Goal: Task Accomplishment & Management: Manage account settings

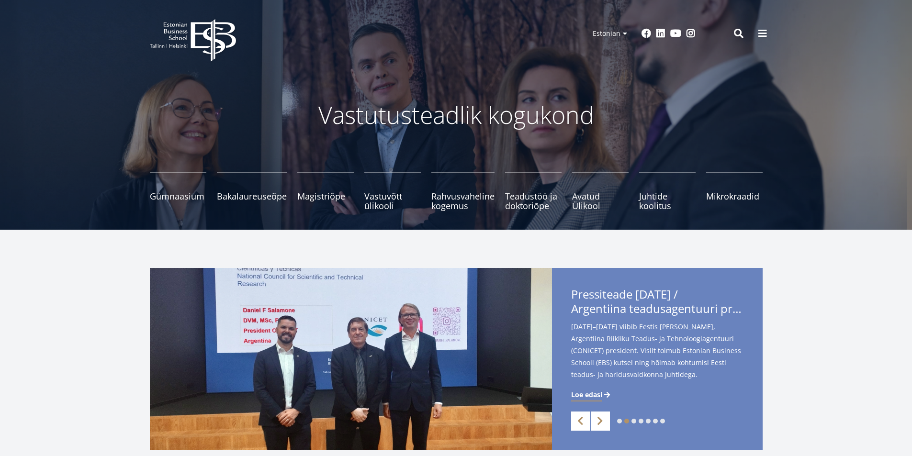
click at [603, 100] on p "Vastutusteadlik kogukond" at bounding box center [455, 114] width 507 height 29
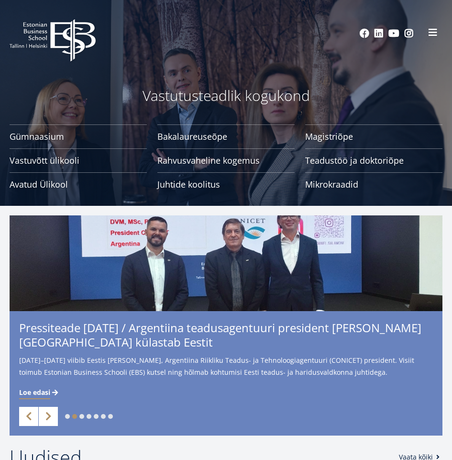
click at [435, 31] on span at bounding box center [433, 33] width 10 height 10
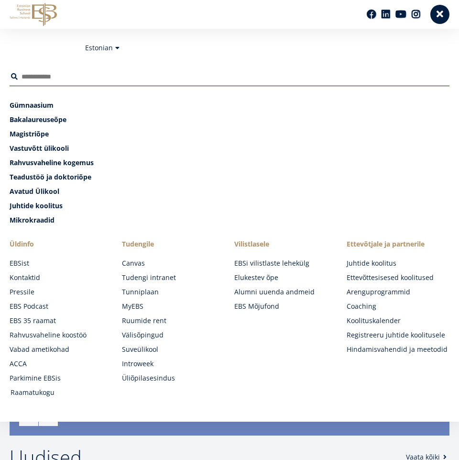
click at [44, 391] on link "Raamatukogu" at bounding box center [62, 393] width 103 height 10
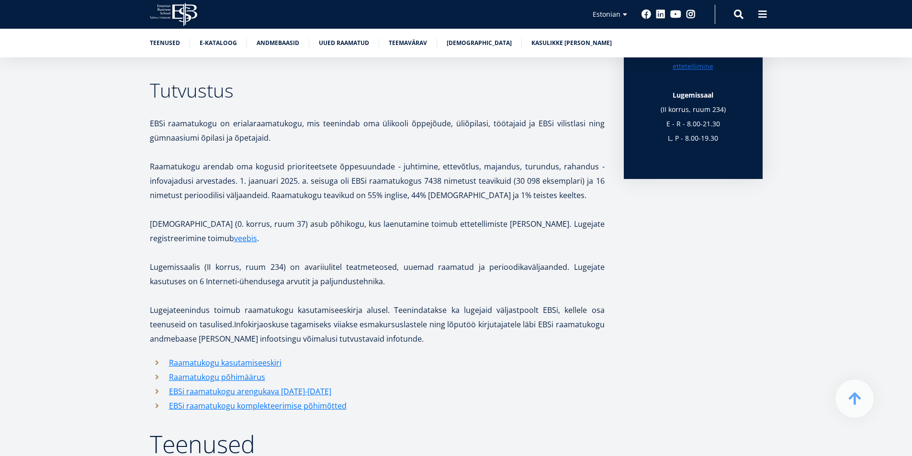
scroll to position [526, 0]
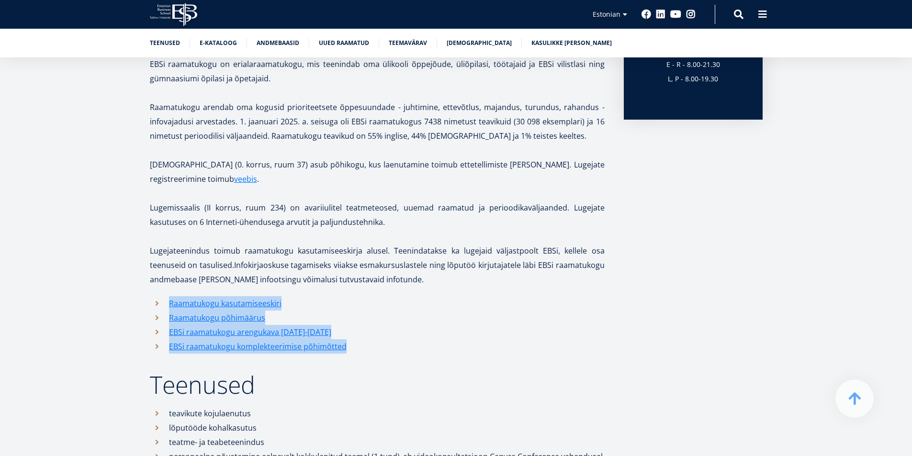
drag, startPoint x: 366, startPoint y: 348, endPoint x: 167, endPoint y: 305, distance: 203.7
click at [167, 305] on ul "Raamatukogu kasutamiseeskiri Raamatukogu põhimäärus EBSi raamatukogu arengukava…" at bounding box center [377, 324] width 455 height 57
copy ul "Raamatukogu kasutamiseeskiri Raamatukogu põhimäärus EBSi raamatukogu arengukava…"
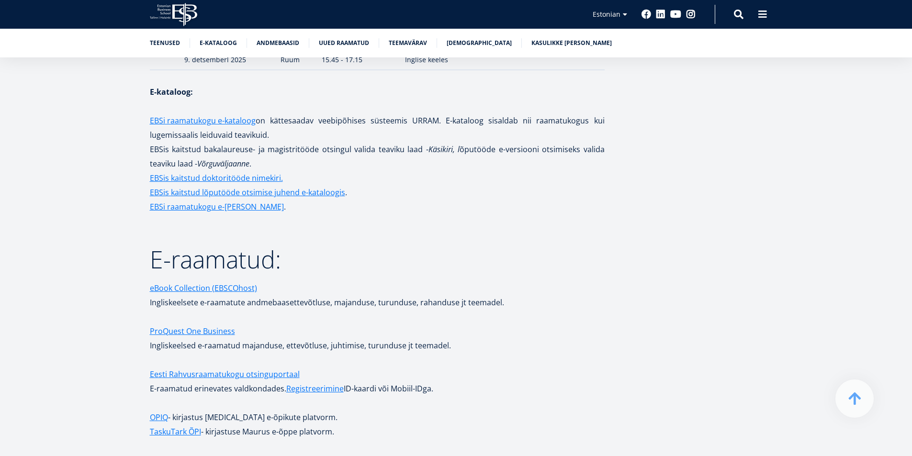
scroll to position [1675, 0]
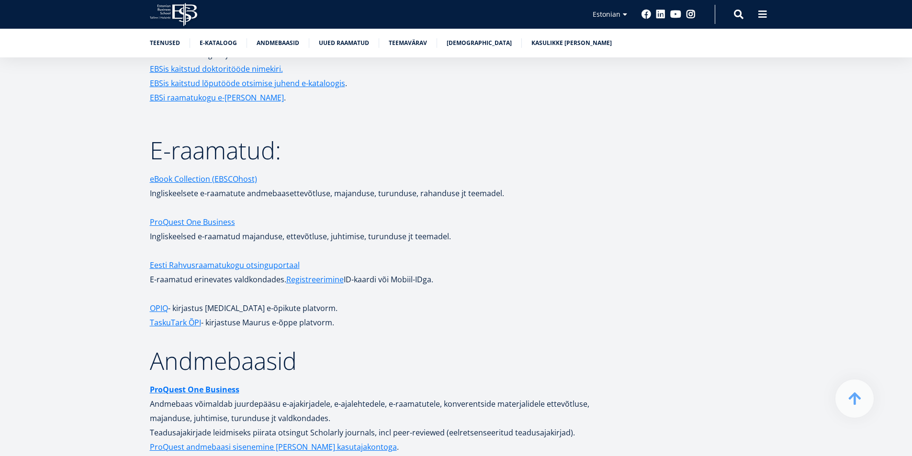
click at [419, 289] on p at bounding box center [377, 294] width 455 height 14
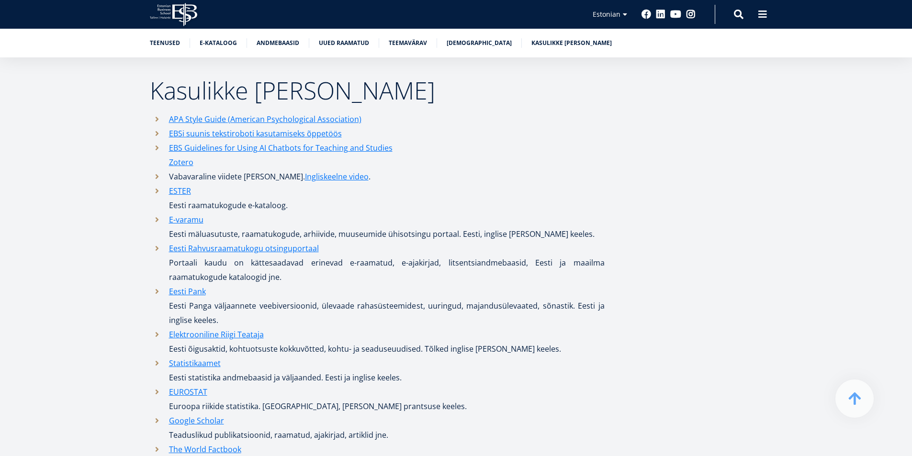
scroll to position [4587, 0]
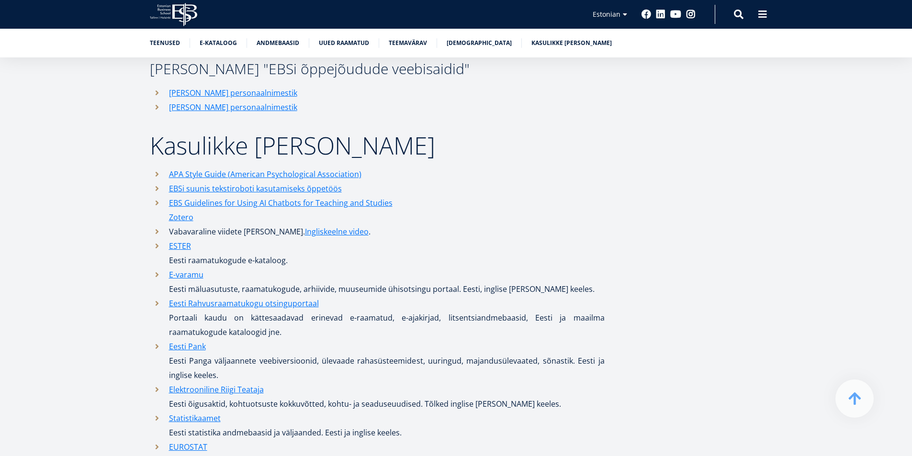
drag, startPoint x: 242, startPoint y: 413, endPoint x: 166, endPoint y: 168, distance: 256.4
click at [166, 168] on ul "APA Style Guide (American Psychological Association) EBSi suunis tekstiroboti k…" at bounding box center [377, 404] width 455 height 474
copy ul "APA Style Guide (American Psychological Association) EBSi suunis tekstiroboti k…"
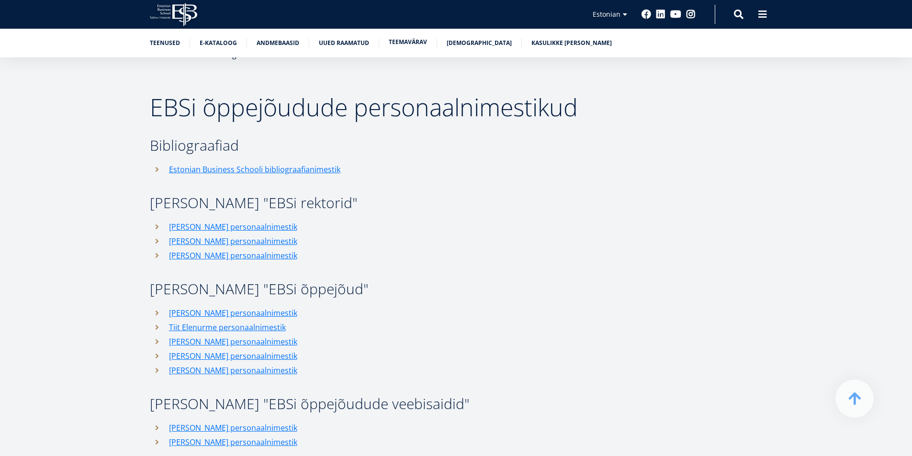
click at [410, 43] on link "Teemavärav" at bounding box center [408, 42] width 38 height 10
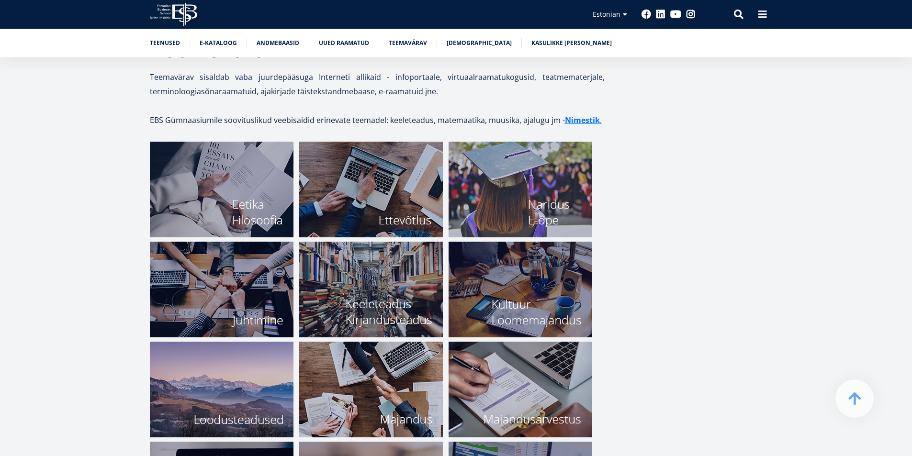
scroll to position [3297, 0]
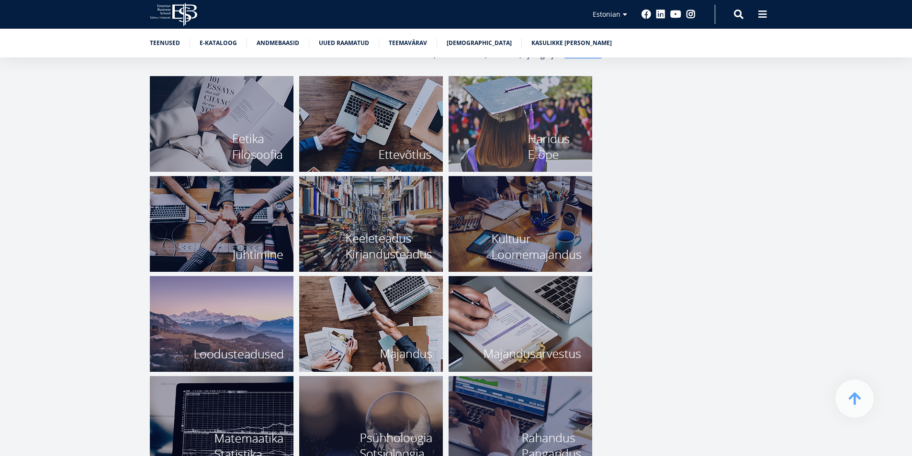
click at [384, 338] on img at bounding box center [371, 324] width 144 height 96
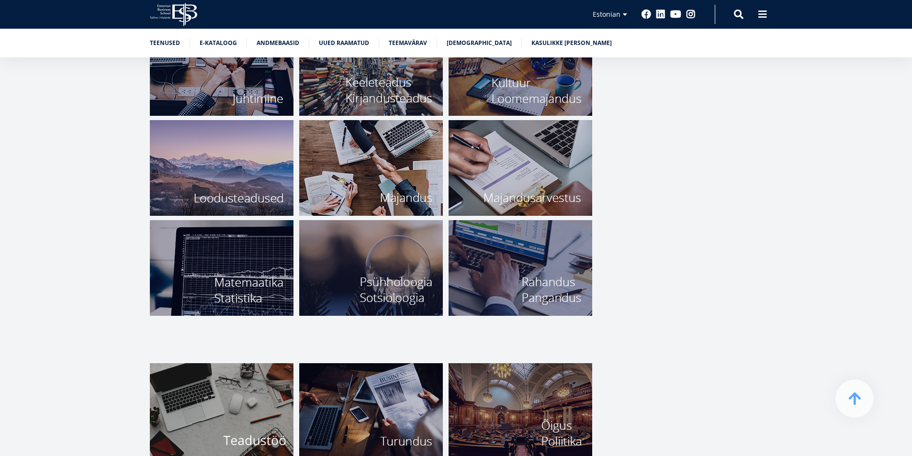
scroll to position [3584, 0]
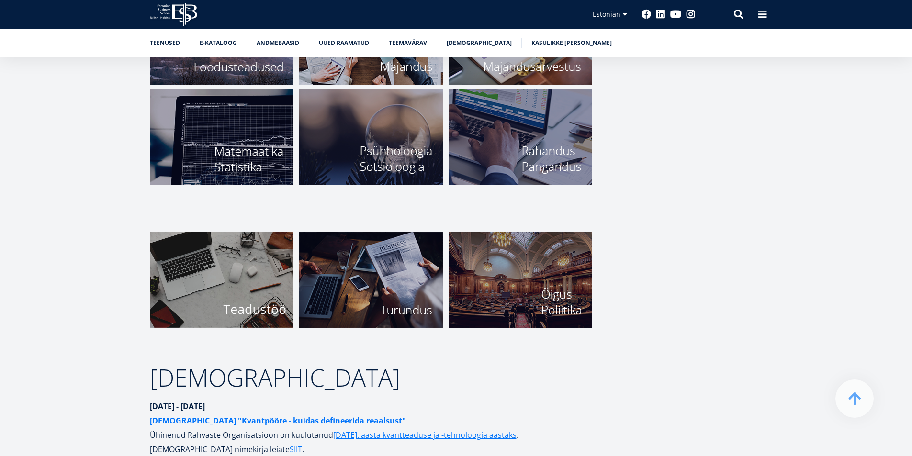
click at [167, 13] on icon "EBS Logo Created with Sketch." at bounding box center [173, 14] width 47 height 23
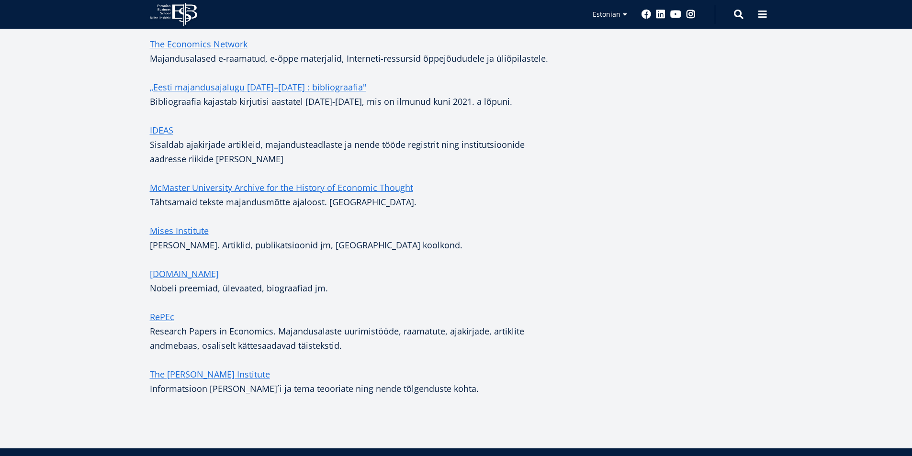
scroll to position [766, 0]
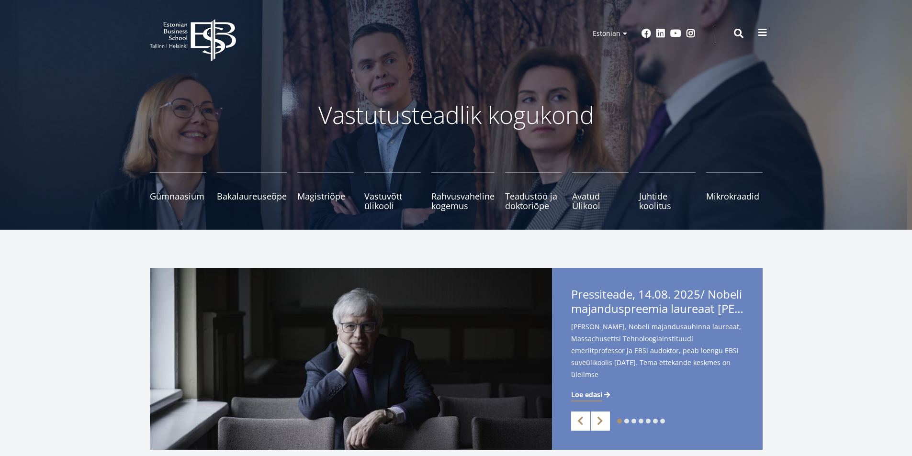
click at [761, 35] on span at bounding box center [763, 33] width 10 height 10
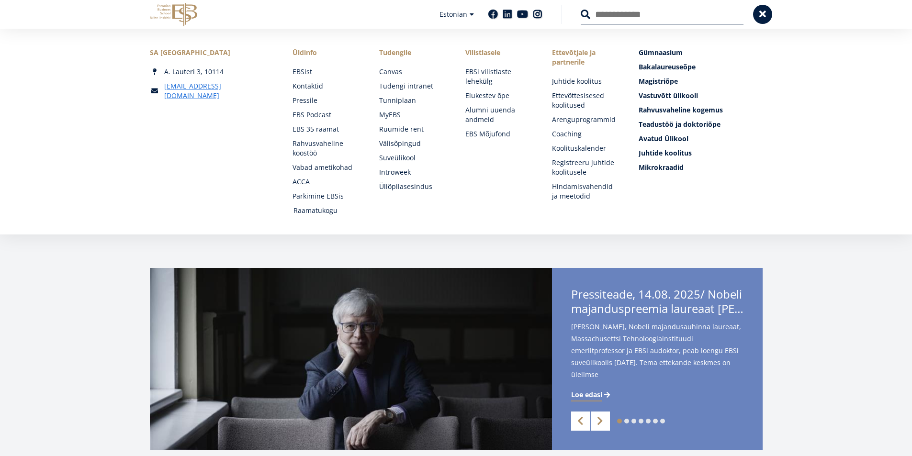
click at [330, 213] on link "Raamatukogu" at bounding box center [326, 211] width 67 height 10
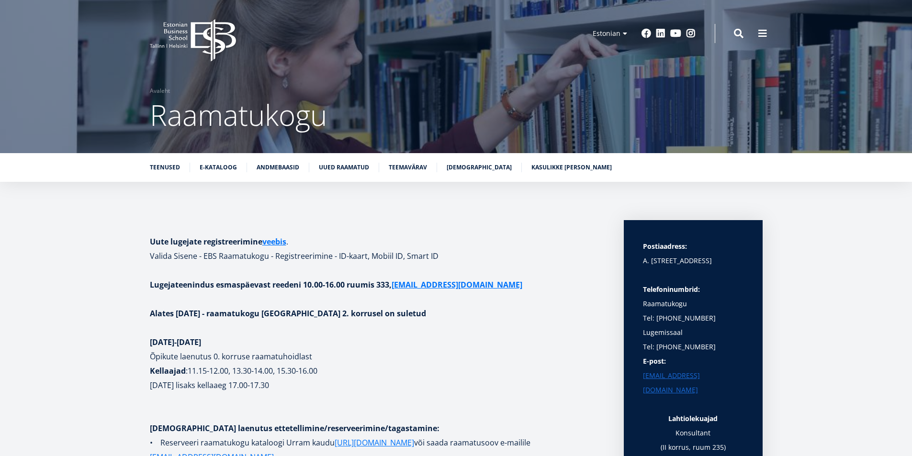
drag, startPoint x: 407, startPoint y: 58, endPoint x: 422, endPoint y: 42, distance: 22.4
click at [407, 58] on header "EBS Logo Created with Sketch. Kasutaja konto menüü Admin Estonian Estonian Engl…" at bounding box center [456, 33] width 912 height 67
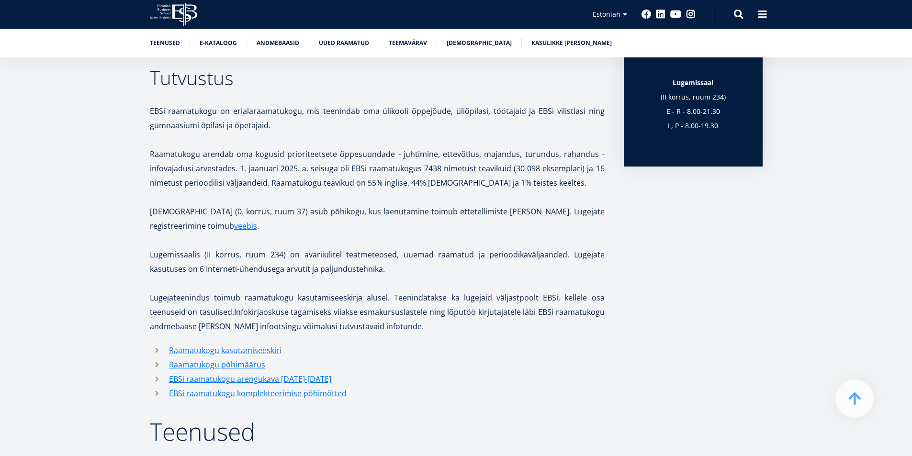
scroll to position [483, 0]
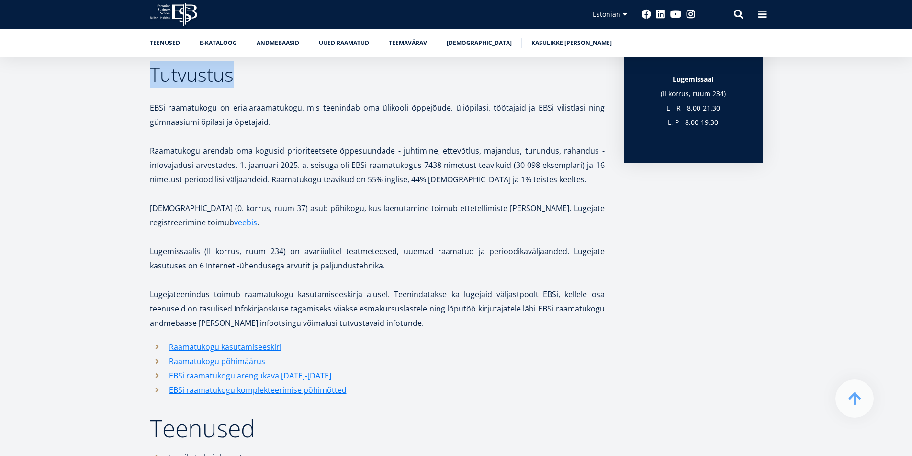
drag, startPoint x: 234, startPoint y: 80, endPoint x: 153, endPoint y: 81, distance: 80.9
click at [153, 81] on p "Tutvustus" at bounding box center [377, 76] width 455 height 19
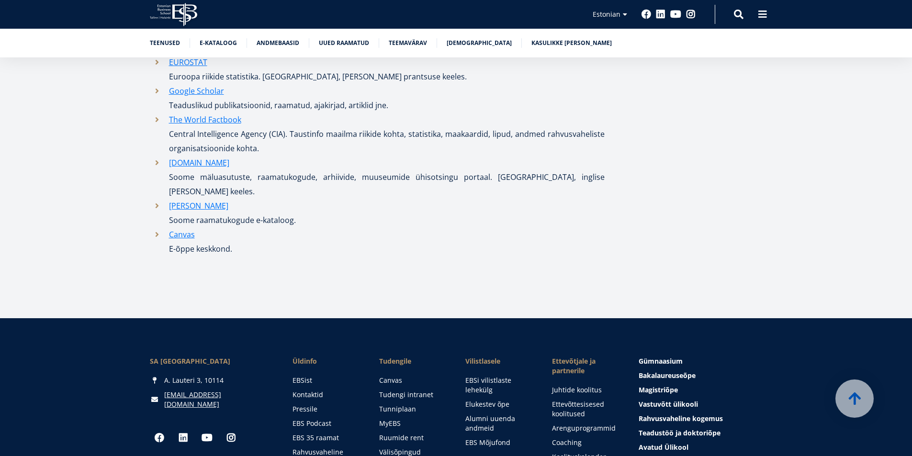
scroll to position [5121, 0]
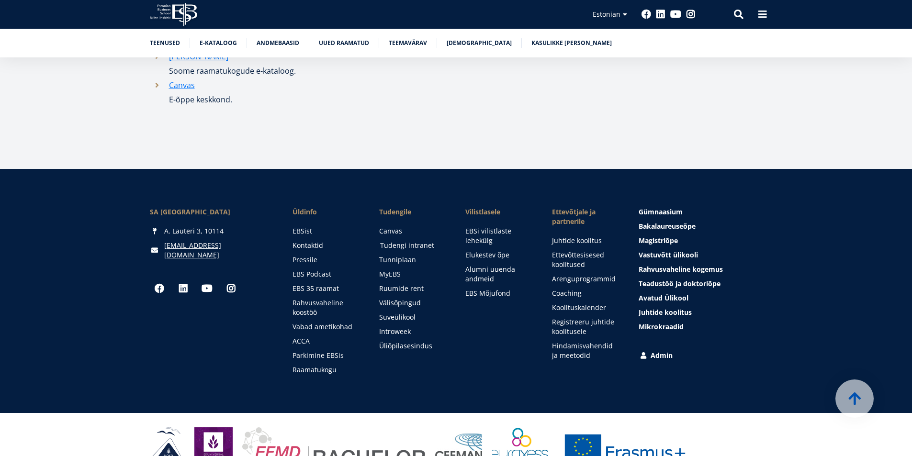
click at [409, 241] on link "Tudengi intranet" at bounding box center [413, 246] width 67 height 10
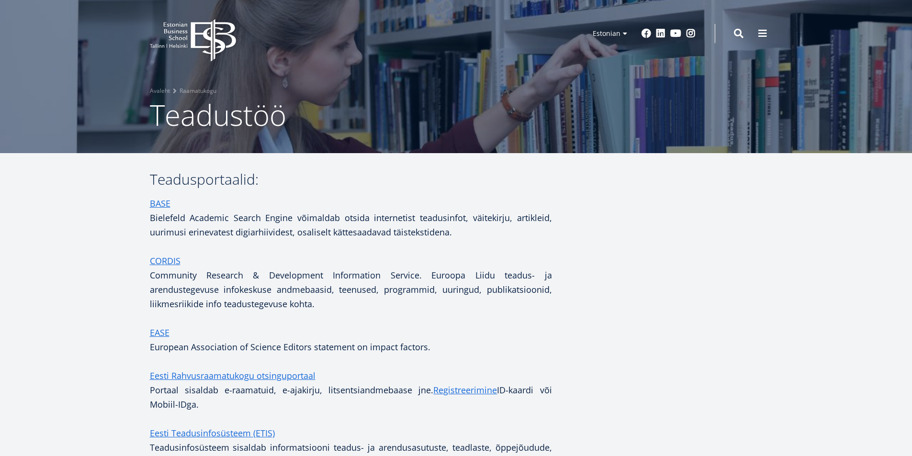
click at [371, 49] on header "EBS Logo Created with Sketch. Kasutaja konto menüü Admin Estonian Estonian Engl…" at bounding box center [456, 33] width 912 height 67
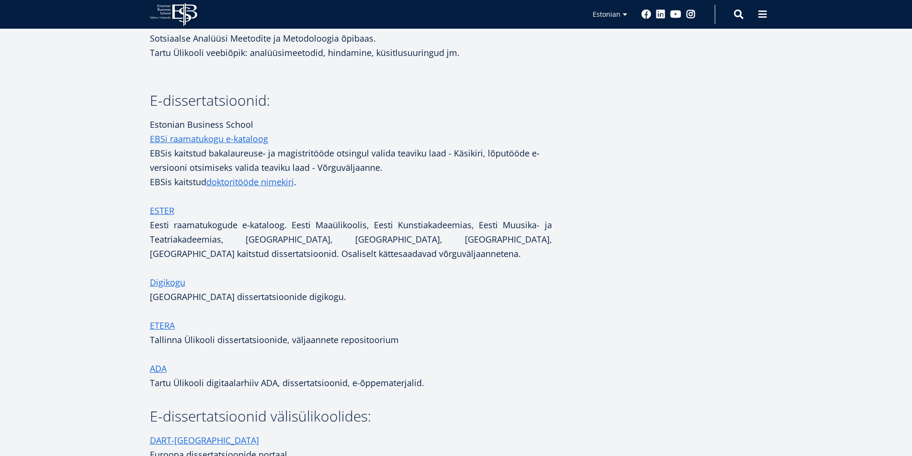
scroll to position [1079, 0]
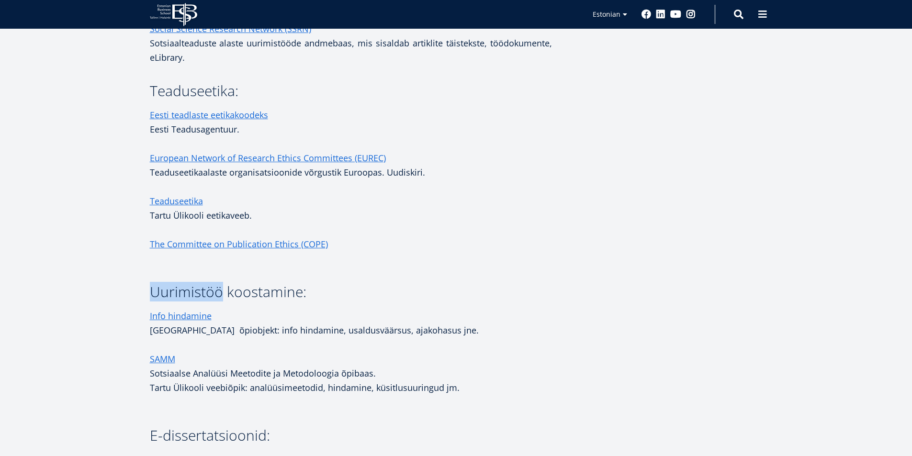
drag, startPoint x: 221, startPoint y: 292, endPoint x: 145, endPoint y: 296, distance: 76.2
click at [145, 296] on div "Teadusportaalid: BASE Bielefeld Academic Search Engine võimaldab otsida interne…" at bounding box center [455, 88] width 689 height 1991
click at [203, 355] on h1 "SAMM Sotsiaalse Analüüsi Meetodite ja Metodoloogia õpibaas. Tartu Ülikooli veeb…" at bounding box center [351, 373] width 402 height 43
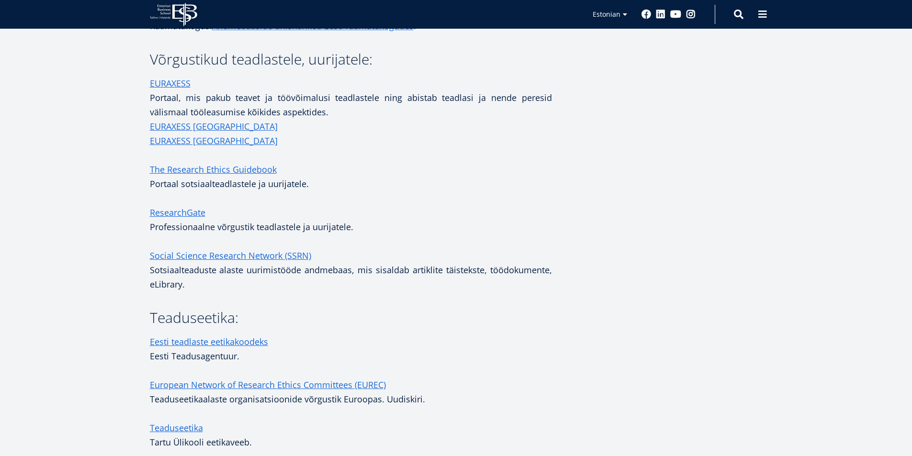
scroll to position [792, 0]
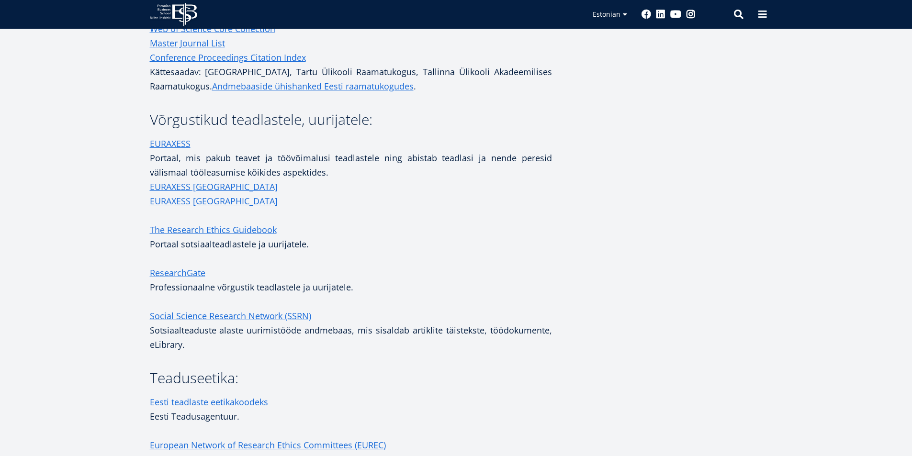
click at [393, 230] on p "The Research Ethics Guidebook Portaal sotsiaalteadlastele ja uurijatele." at bounding box center [351, 237] width 402 height 29
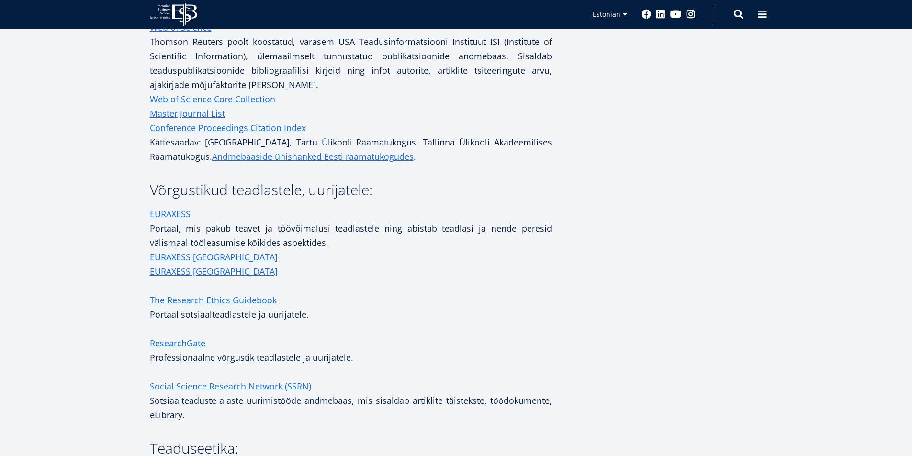
scroll to position [601, 0]
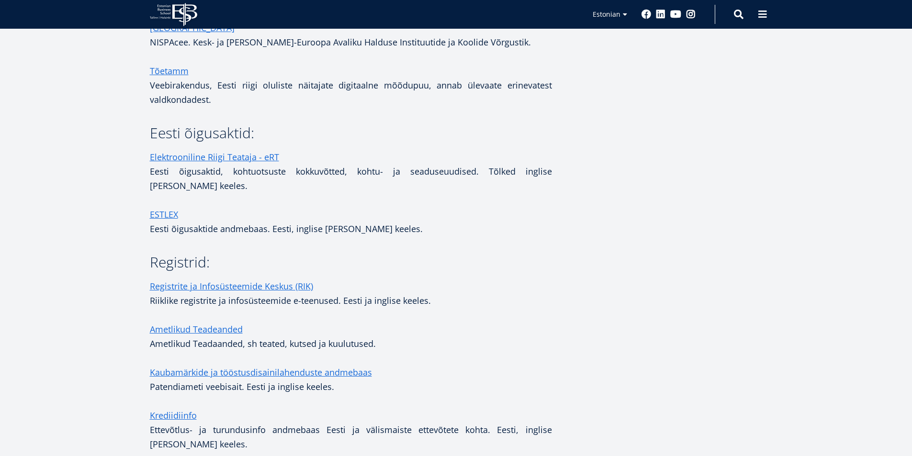
scroll to position [1053, 0]
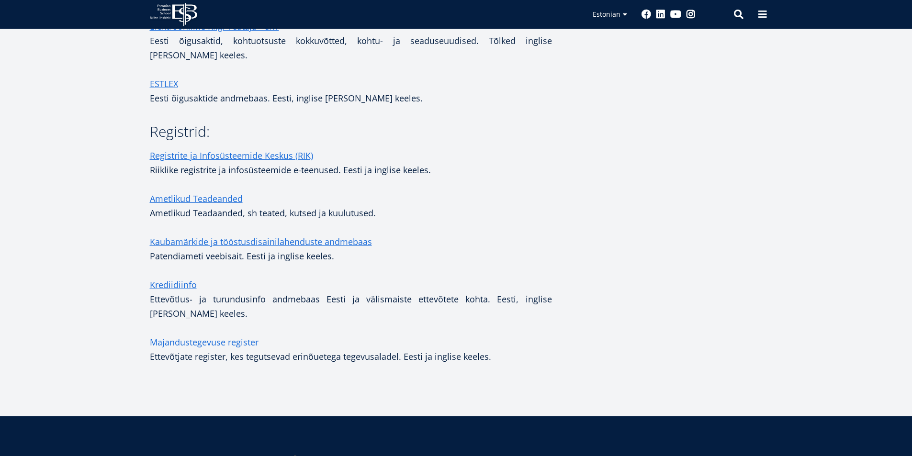
click at [229, 335] on link "Majandustegevuse register" at bounding box center [204, 342] width 109 height 14
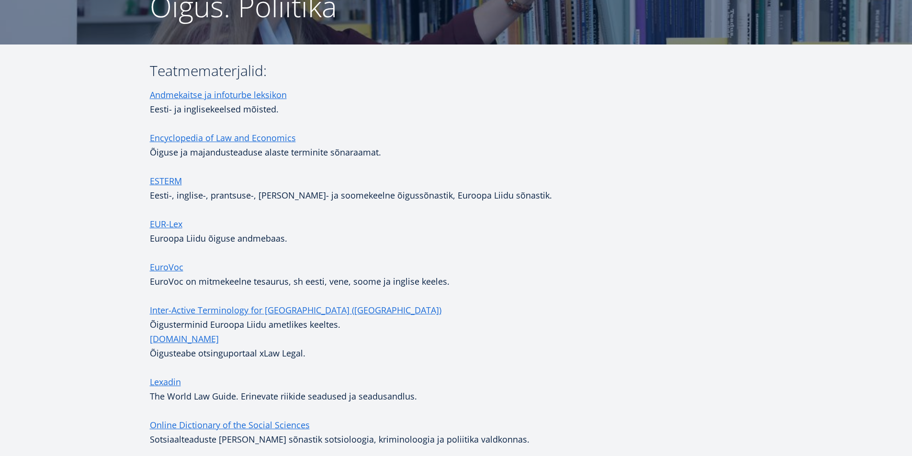
scroll to position [0, 0]
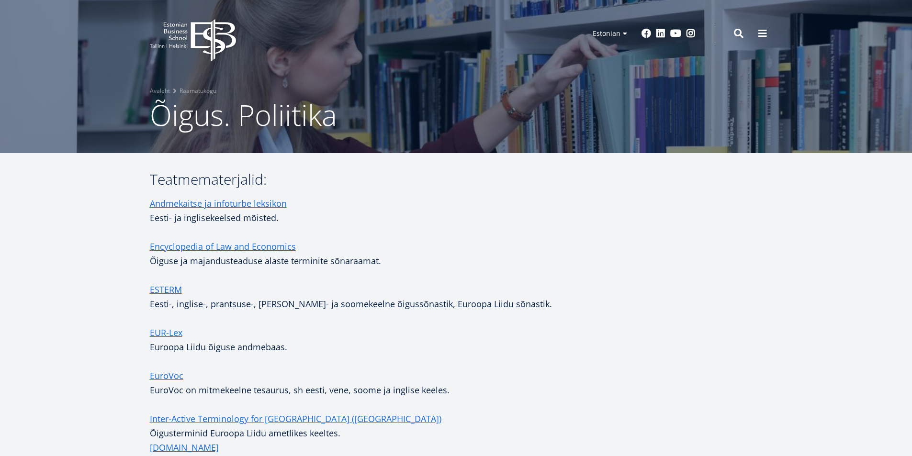
click at [310, 85] on div at bounding box center [456, 76] width 912 height 153
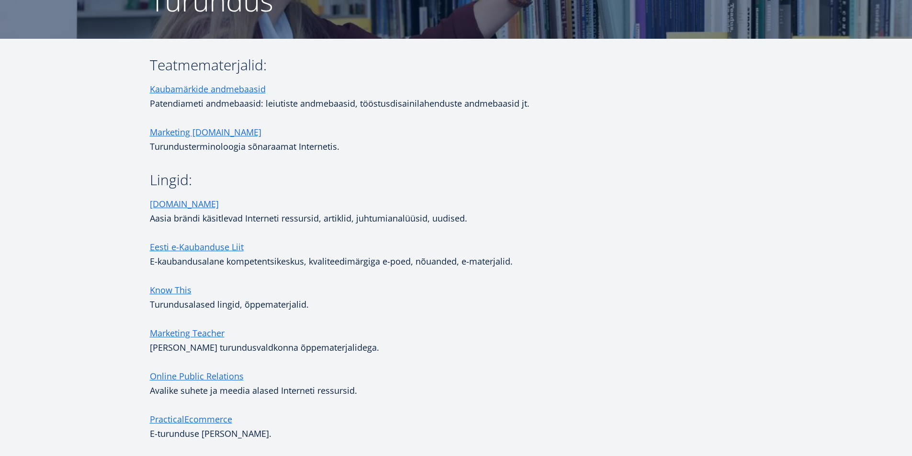
scroll to position [115, 0]
drag, startPoint x: 356, startPoint y: 145, endPoint x: 256, endPoint y: 145, distance: 100.0
click at [249, 145] on p "Marketing Terms.com Turundusterminoloogia sõnaraamat Internetis." at bounding box center [351, 138] width 402 height 29
click at [418, 131] on p "Marketing Terms.com Turundusterminoloogia sõnaraamat Internetis." at bounding box center [351, 138] width 402 height 29
click at [289, 86] on p "Kaubamärkide andmebaasid Patendiameti andmebaasid: leiutiste andmebaasid, tööst…" at bounding box center [351, 95] width 402 height 29
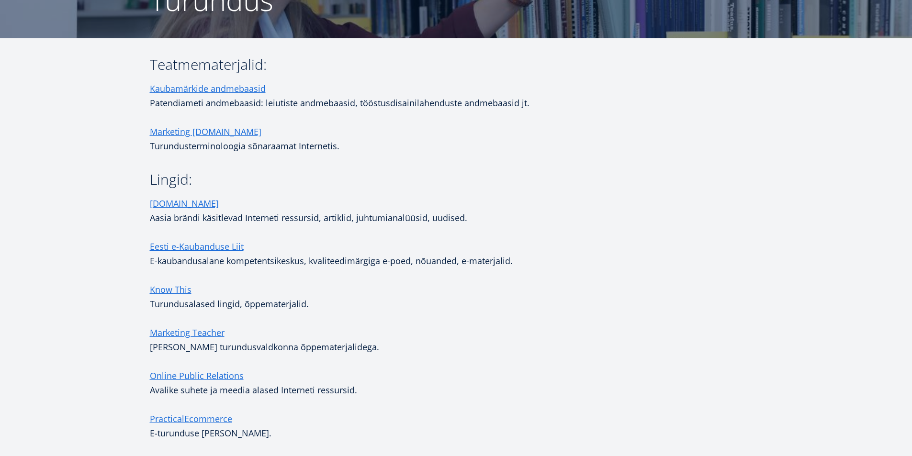
drag, startPoint x: 533, startPoint y: 100, endPoint x: 145, endPoint y: 88, distance: 387.3
click at [145, 88] on div "Teatmematerjalid: Kaubamärkide andmebaasid Patendiameti andmebaasid: leiutiste …" at bounding box center [455, 277] width 689 height 440
drag, startPoint x: 148, startPoint y: 88, endPoint x: 457, endPoint y: 129, distance: 311.8
click at [457, 129] on p "Marketing Terms.com Turundusterminoloogia sõnaraamat Internetis." at bounding box center [351, 138] width 402 height 29
drag, startPoint x: 531, startPoint y: 103, endPoint x: 152, endPoint y: 89, distance: 379.7
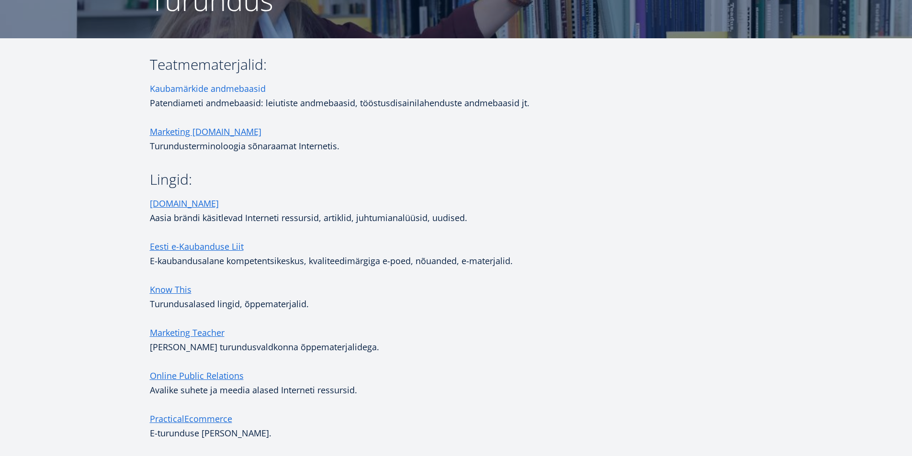
click at [152, 89] on p "Kaubamärkide andmebaasid Patendiameti andmebaasid: leiutiste andmebaasid, tööst…" at bounding box center [351, 95] width 402 height 29
copy p "Kaubamärkide andmebaasid Patendiameti andmebaasid: leiutiste andmebaasid, tööst…"
click at [374, 287] on p "Know This Turundusalased lingid, õppematerjalid." at bounding box center [351, 296] width 402 height 29
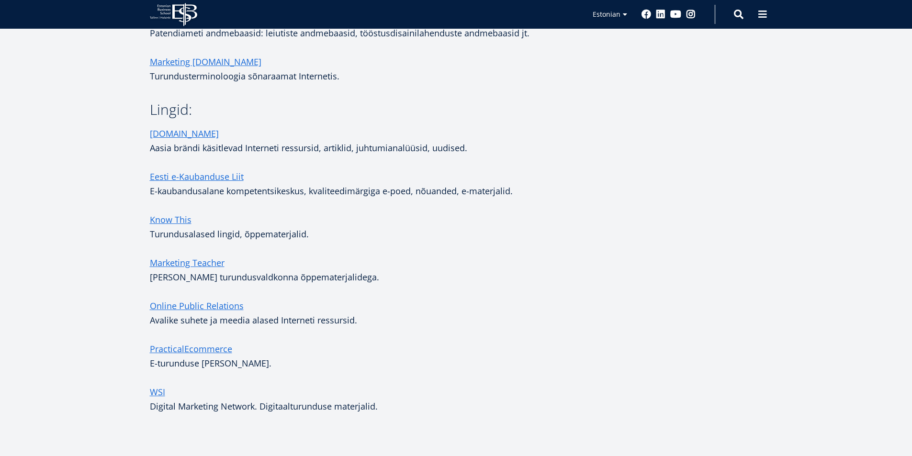
scroll to position [258, 0]
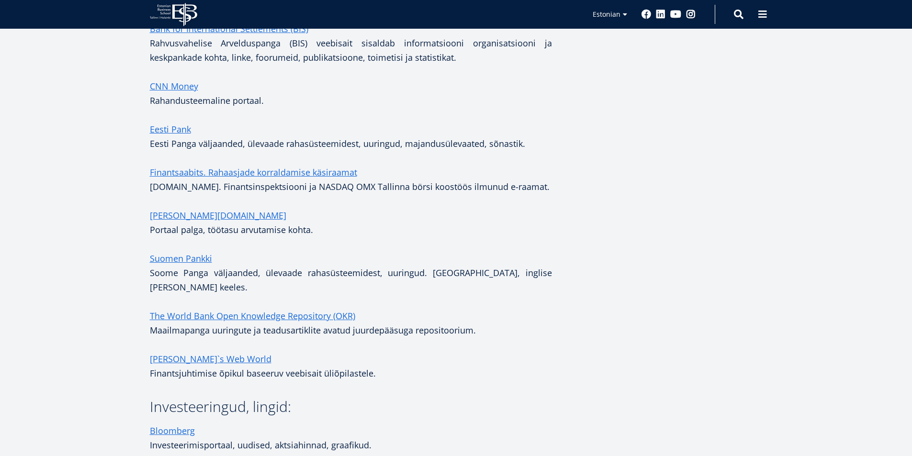
scroll to position [287, 0]
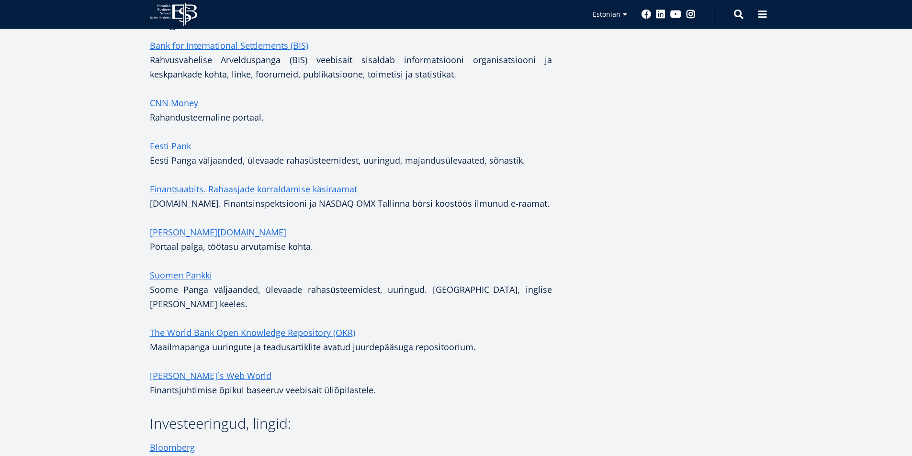
drag, startPoint x: 333, startPoint y: 255, endPoint x: 329, endPoint y: 250, distance: 6.5
click at [333, 255] on p at bounding box center [351, 261] width 402 height 14
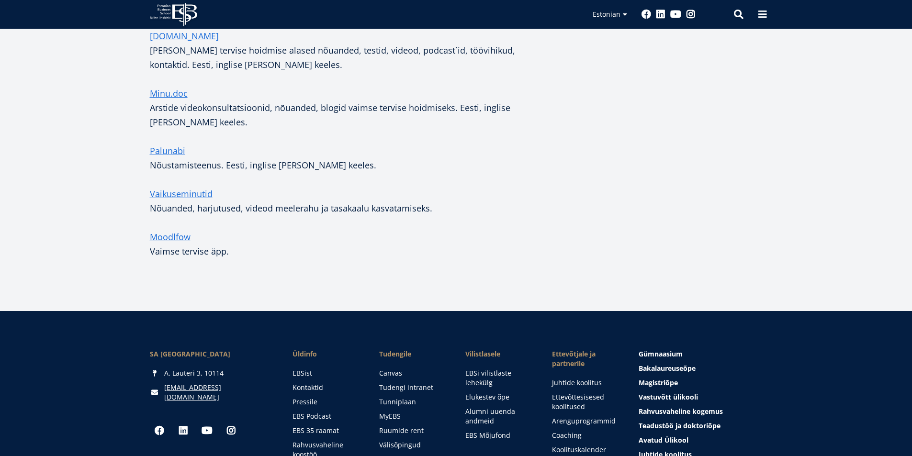
scroll to position [670, 0]
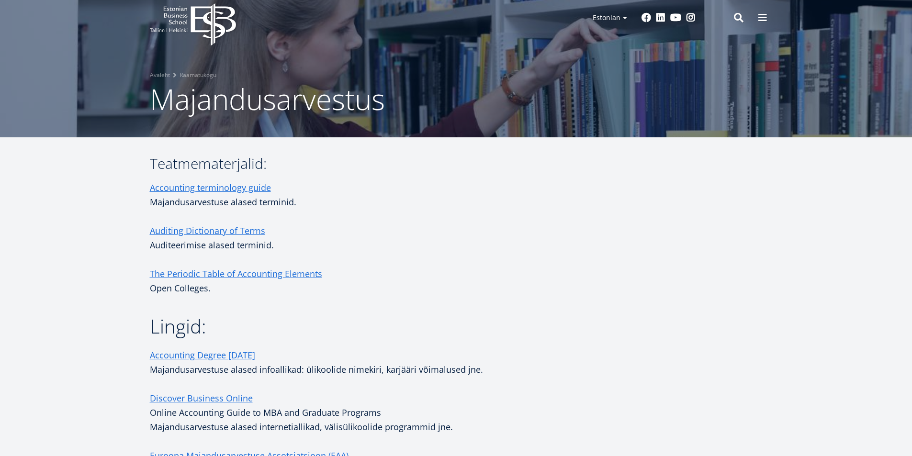
scroll to position [14, 0]
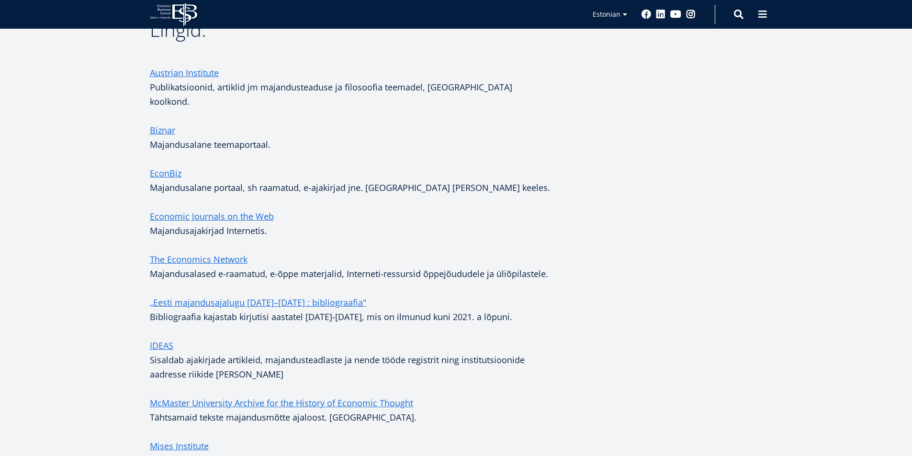
scroll to position [287, 0]
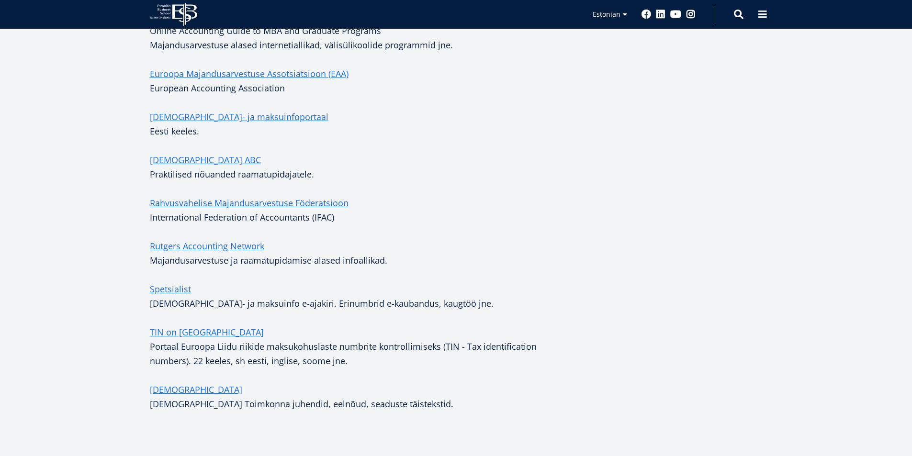
scroll to position [383, 0]
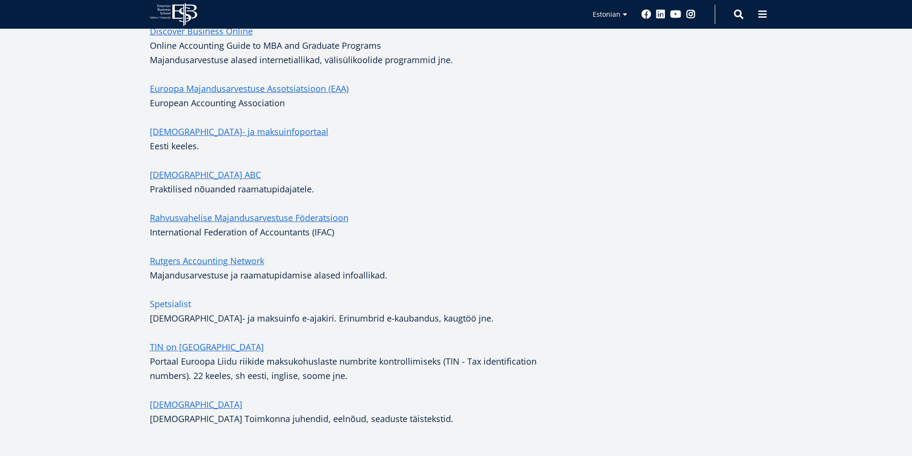
click at [184, 300] on link "Spetsialist" at bounding box center [170, 304] width 41 height 14
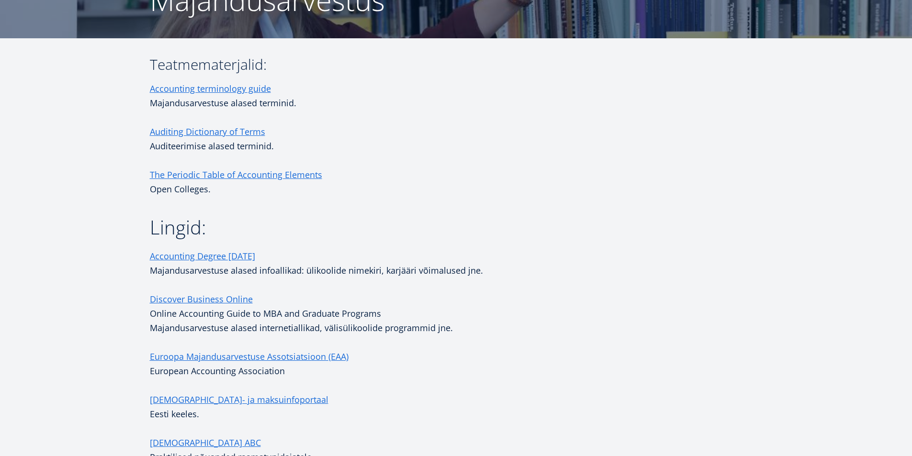
scroll to position [0, 0]
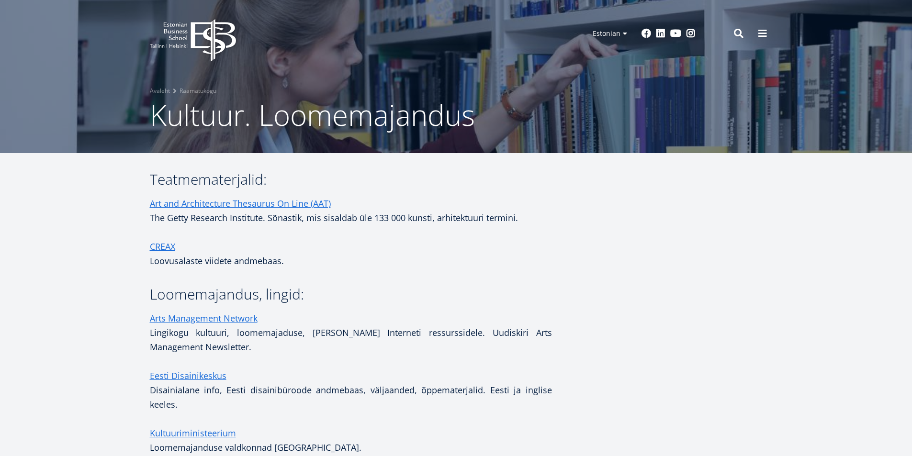
click at [319, 50] on header "EBS Logo Created with Sketch. Kasutaja konto menüü Admin Estonian Estonian Engl…" at bounding box center [456, 33] width 912 height 67
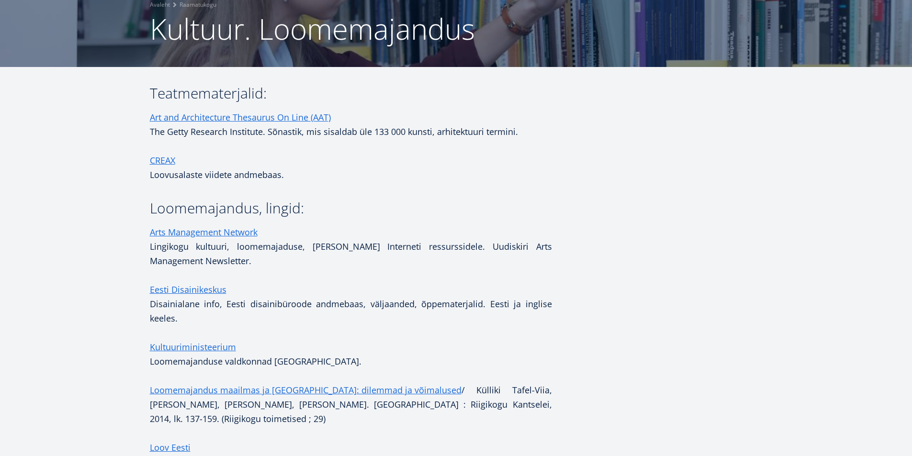
scroll to position [78, 0]
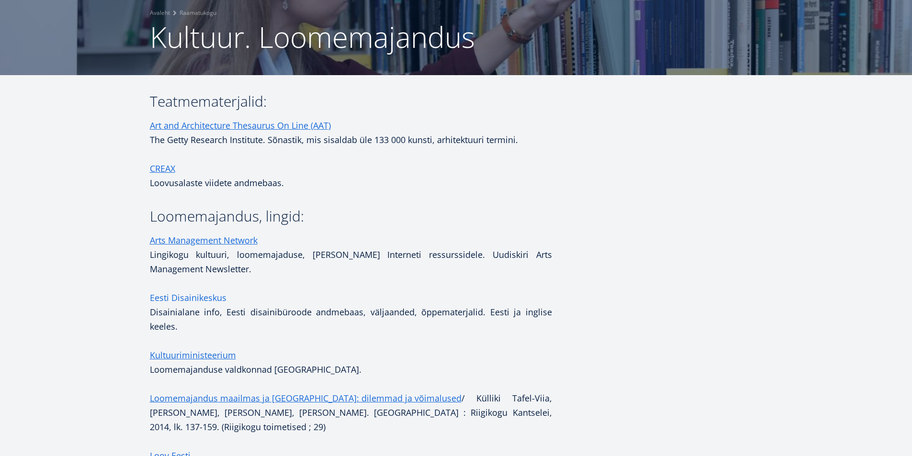
click at [210, 299] on link "Eesti Disainikeskus" at bounding box center [188, 297] width 77 height 14
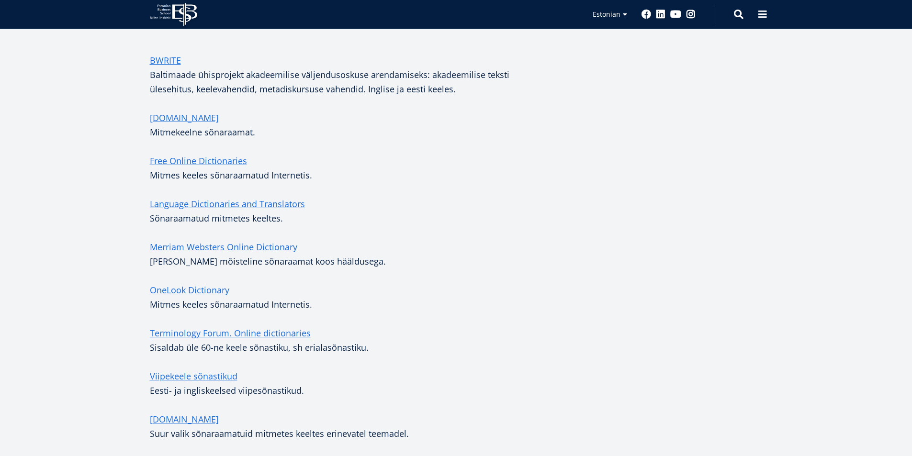
scroll to position [335, 0]
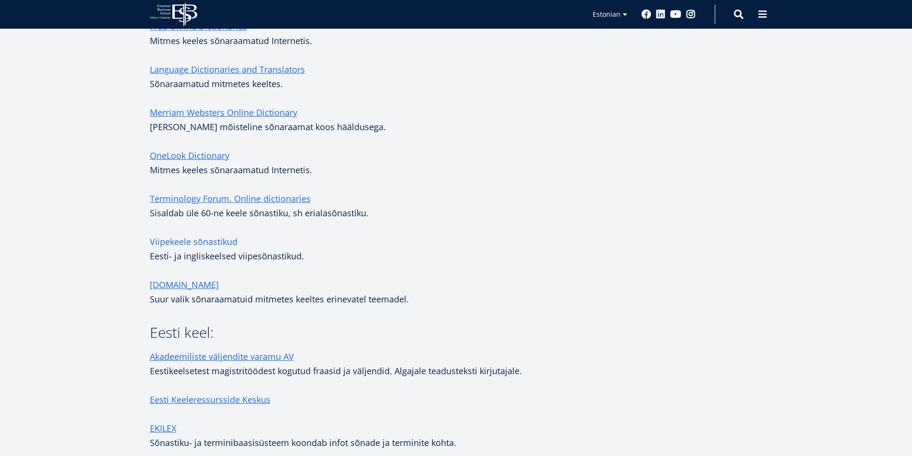
click at [218, 246] on link "Viipekeele sõnastikud" at bounding box center [194, 241] width 88 height 14
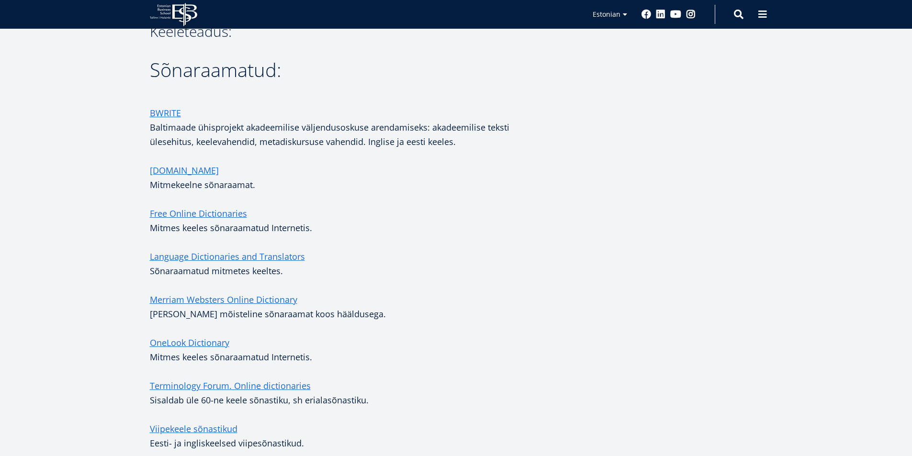
scroll to position [157, 0]
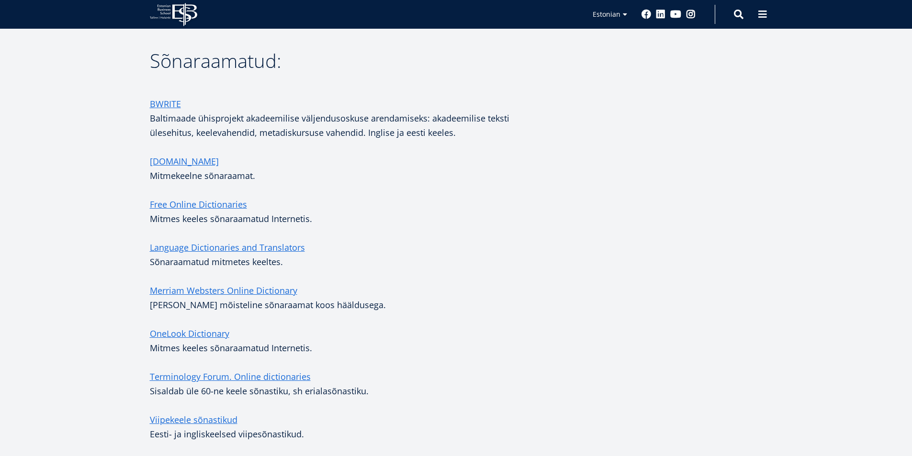
click at [433, 132] on p "BWRITE Baltimaade ühisprojekt akadeemilise väljendusoskuse arendamiseks: akadee…" at bounding box center [351, 118] width 402 height 43
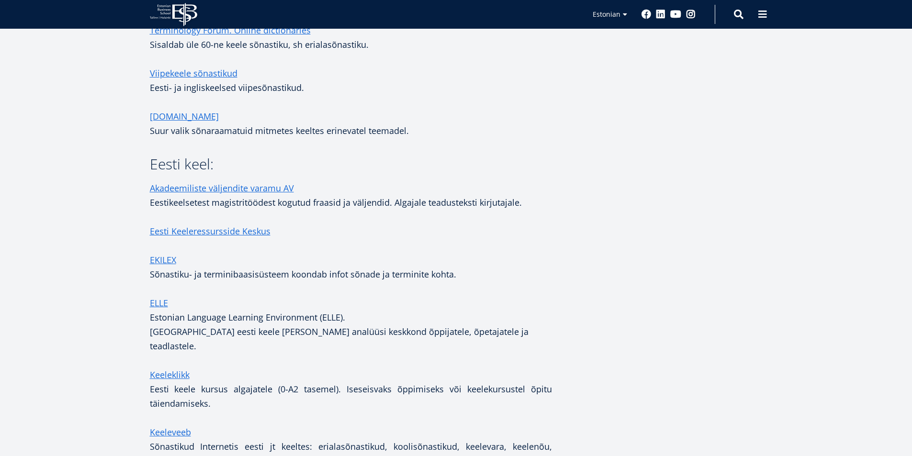
scroll to position [540, 0]
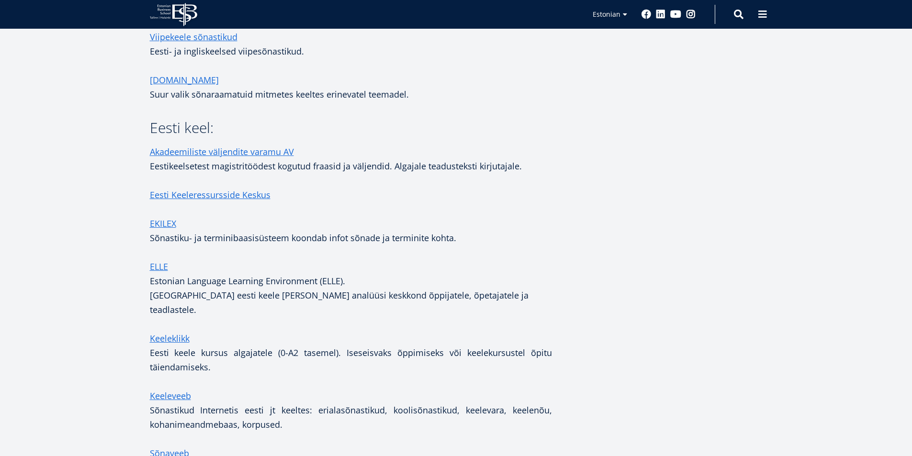
click at [375, 374] on p at bounding box center [351, 381] width 402 height 14
click at [165, 265] on link "ELLE" at bounding box center [159, 266] width 18 height 14
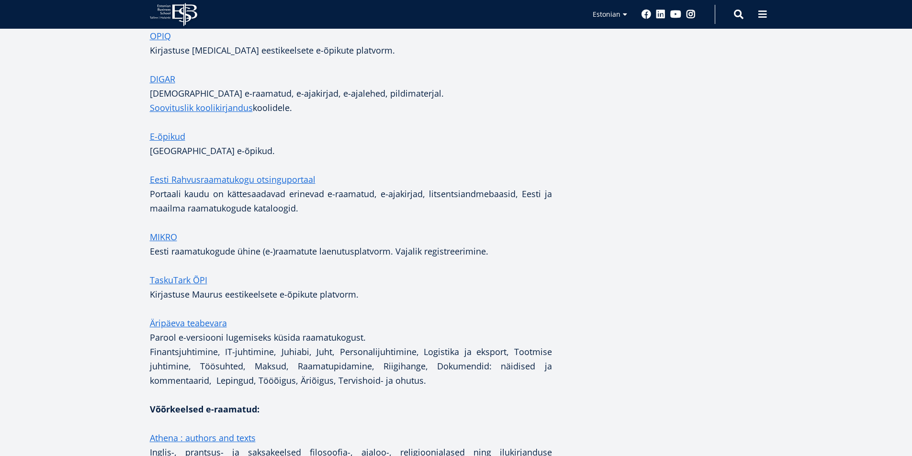
scroll to position [1688, 0]
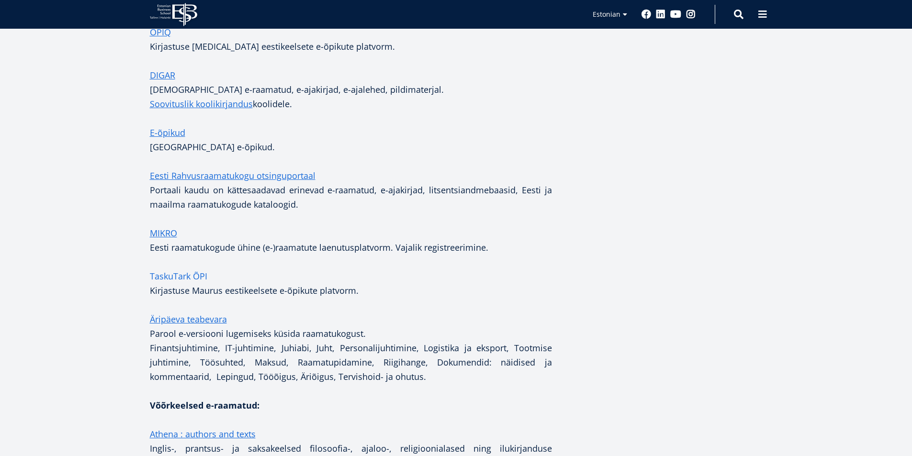
click at [169, 269] on link "TaskuTark ÕPI" at bounding box center [178, 276] width 57 height 14
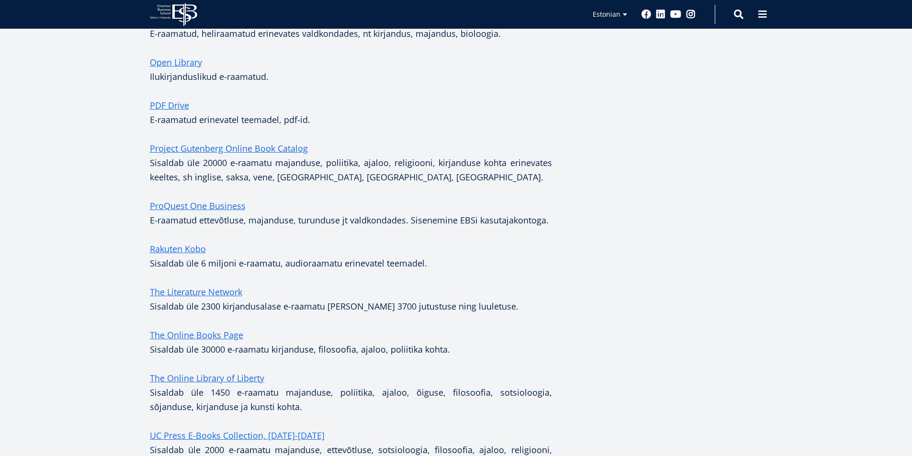
scroll to position [2987, 0]
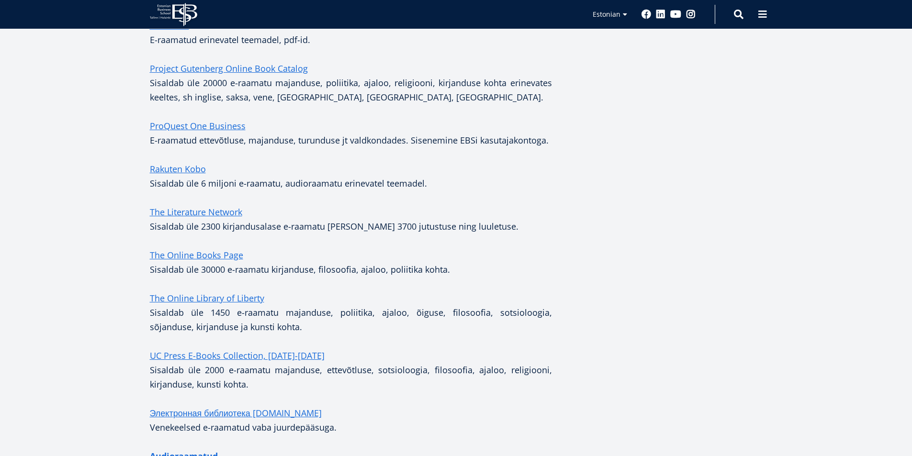
click at [199, 450] on strong "Audioraamatud" at bounding box center [184, 455] width 68 height 11
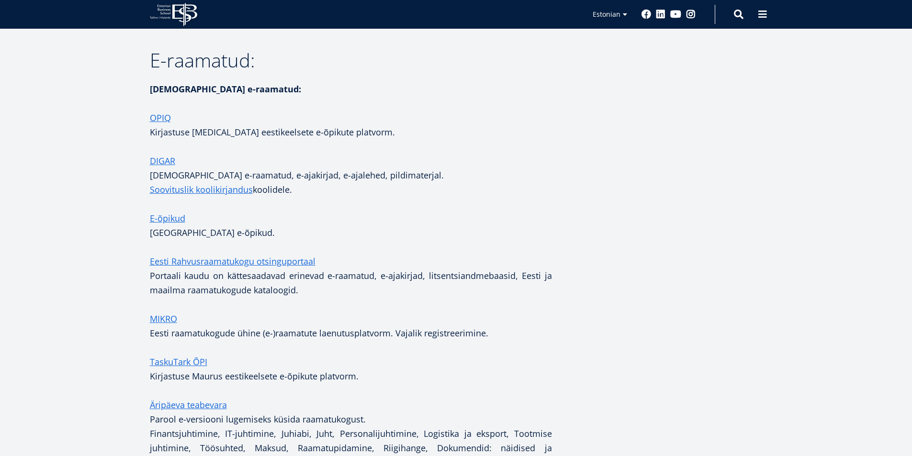
scroll to position [1551, 0]
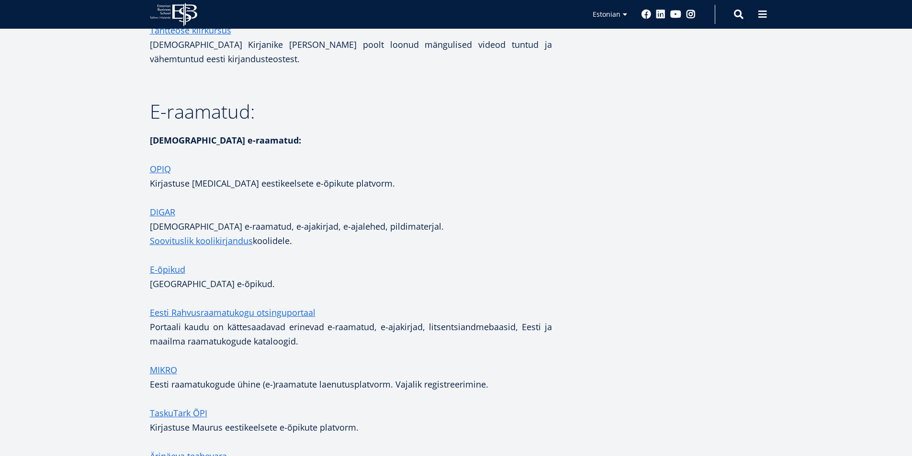
drag, startPoint x: 336, startPoint y: 205, endPoint x: 301, endPoint y: 202, distance: 35.1
click at [336, 248] on p at bounding box center [351, 255] width 402 height 14
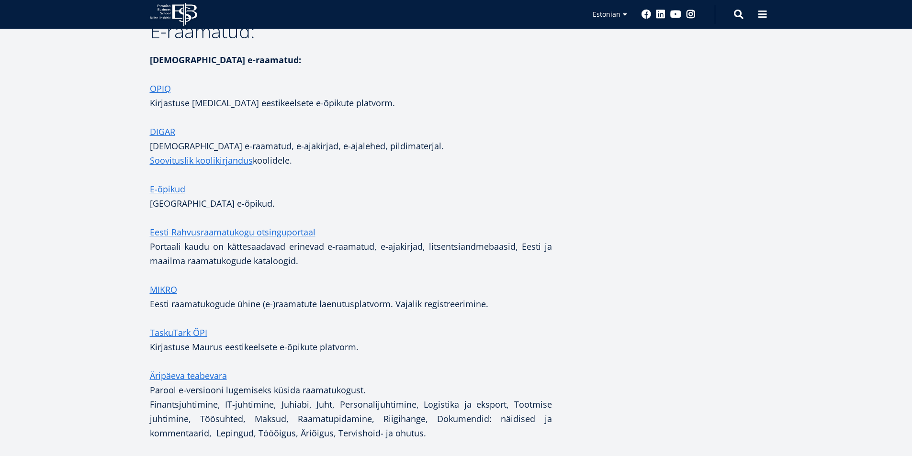
scroll to position [1647, 0]
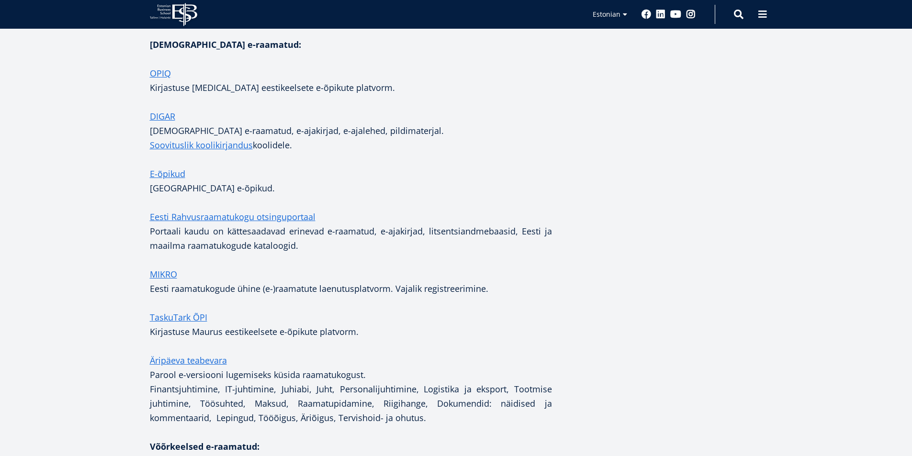
click at [255, 167] on p "E-õpikud Tartu Ülikooli e-õpikud." at bounding box center [351, 181] width 402 height 29
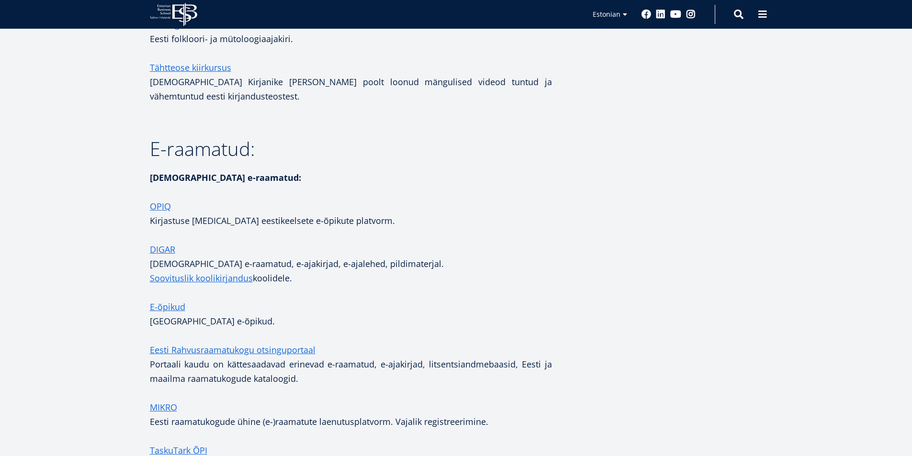
scroll to position [1551, 0]
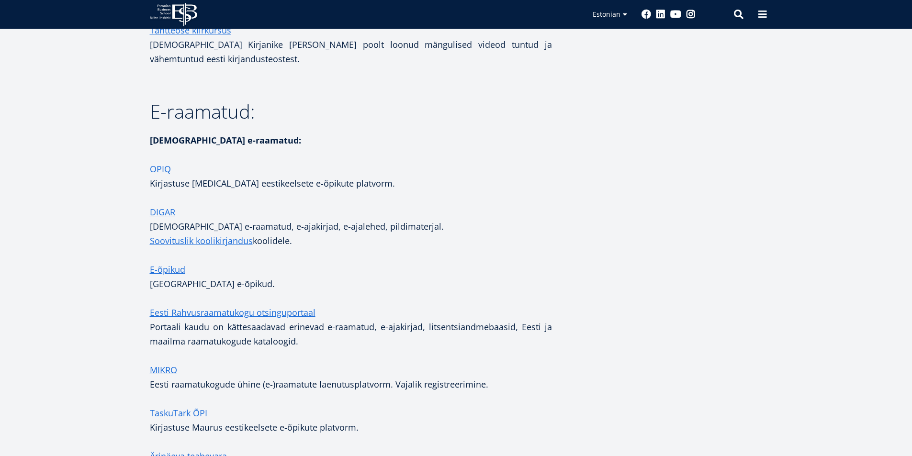
click at [319, 305] on p "Eesti Rahvusraamatukogu otsinguportaal Portaali kaudu on kättesaadavad erinevad…" at bounding box center [351, 326] width 402 height 43
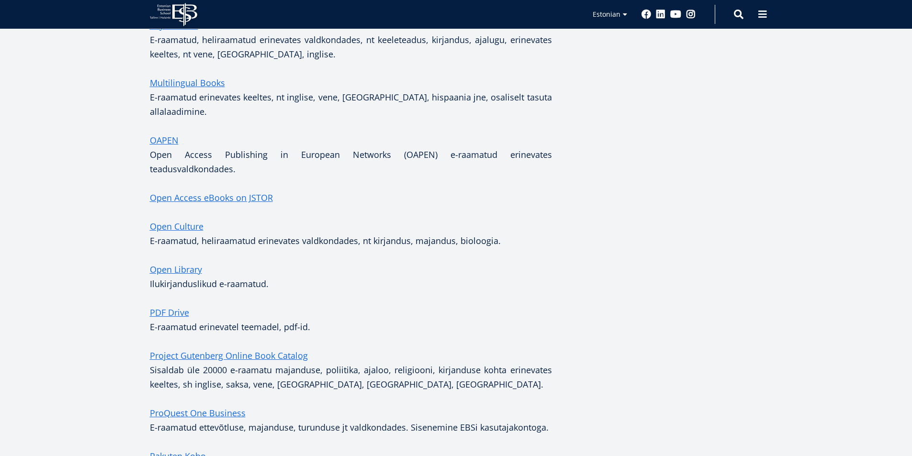
scroll to position [2461, 0]
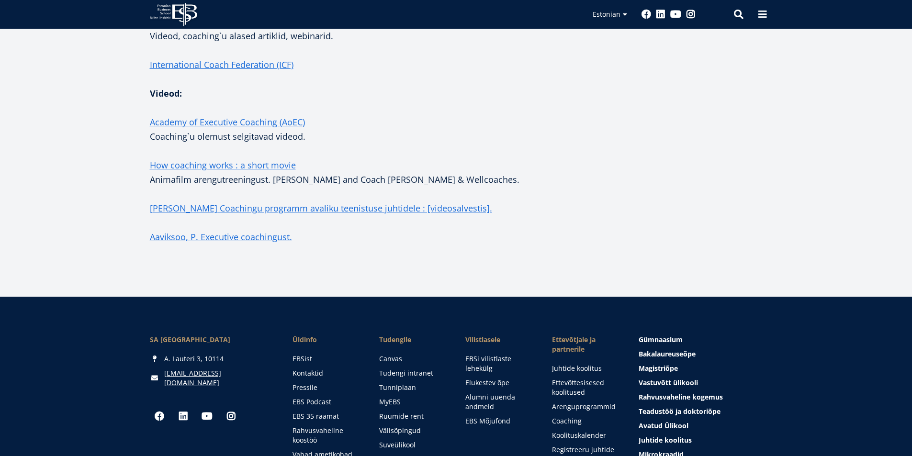
scroll to position [1771, 0]
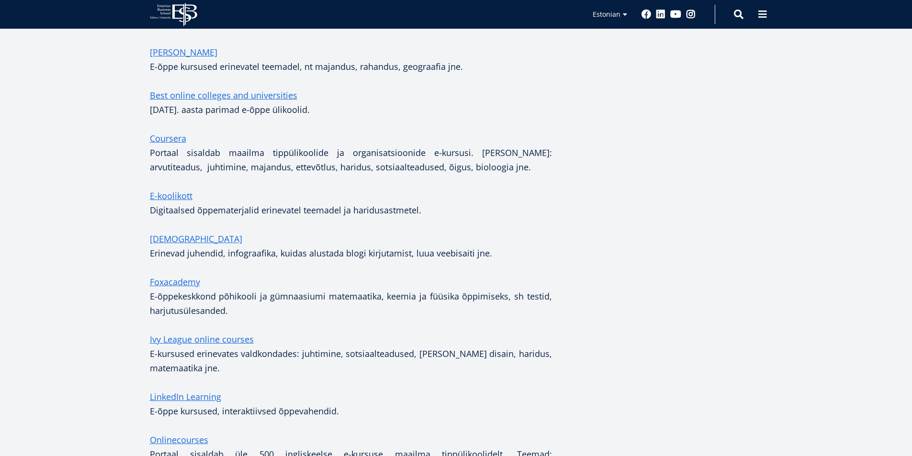
scroll to position [861, 0]
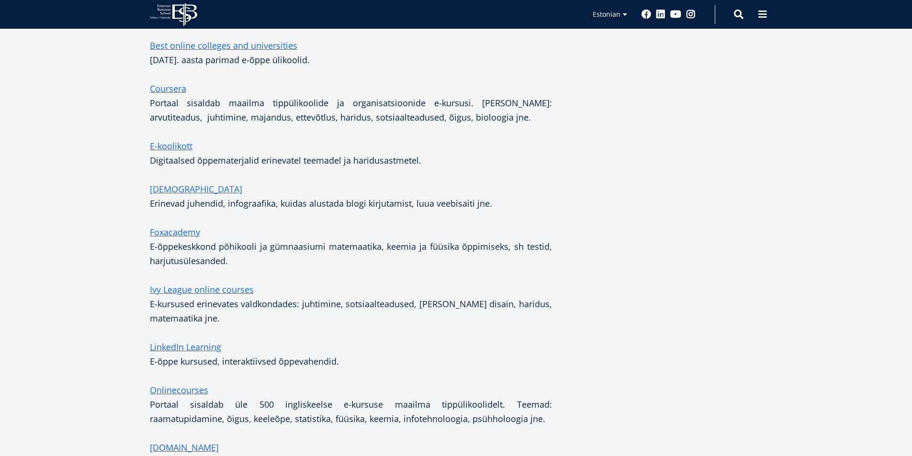
click at [333, 367] on p "LinkedIn Learning E-õppe kursused, interaktiivsed õppevahendid." at bounding box center [351, 354] width 402 height 29
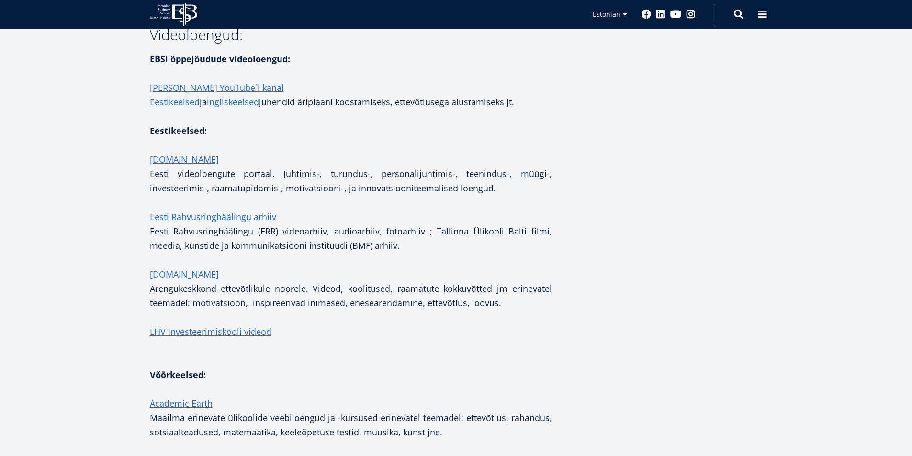
scroll to position [1483, 0]
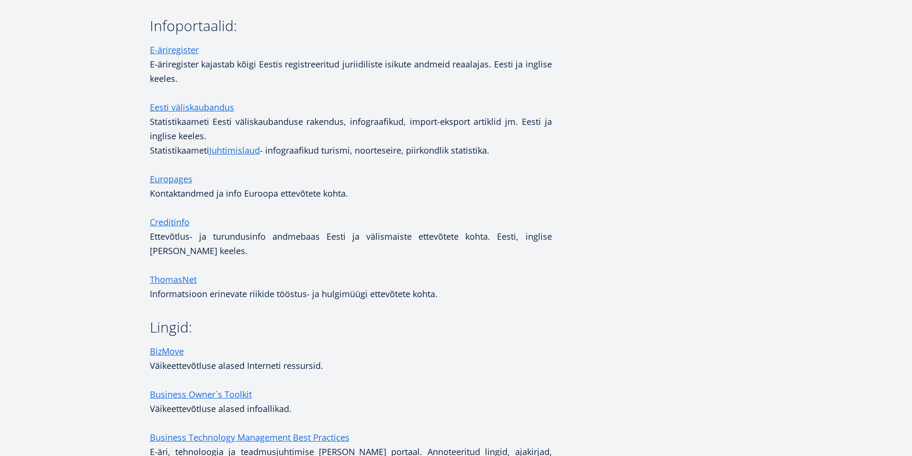
scroll to position [115, 0]
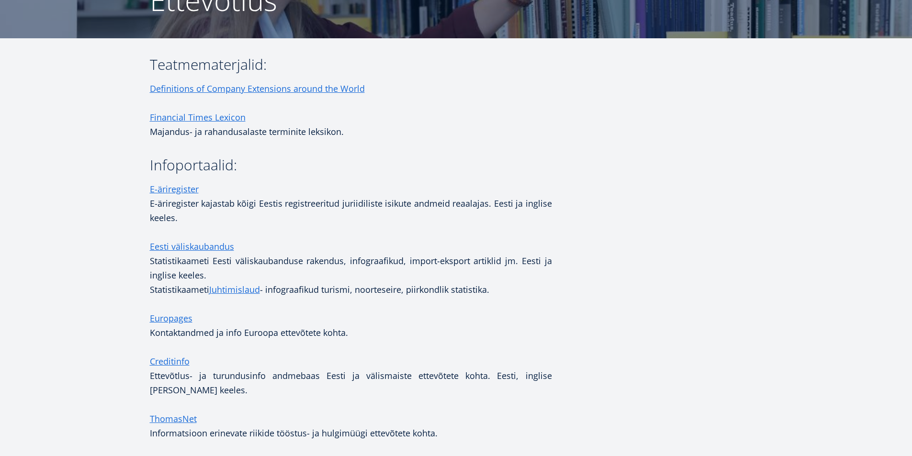
click at [384, 123] on p "Financial Times Lexicon Majandus- ja rahandusalaste terminite leksikon." at bounding box center [351, 124] width 402 height 29
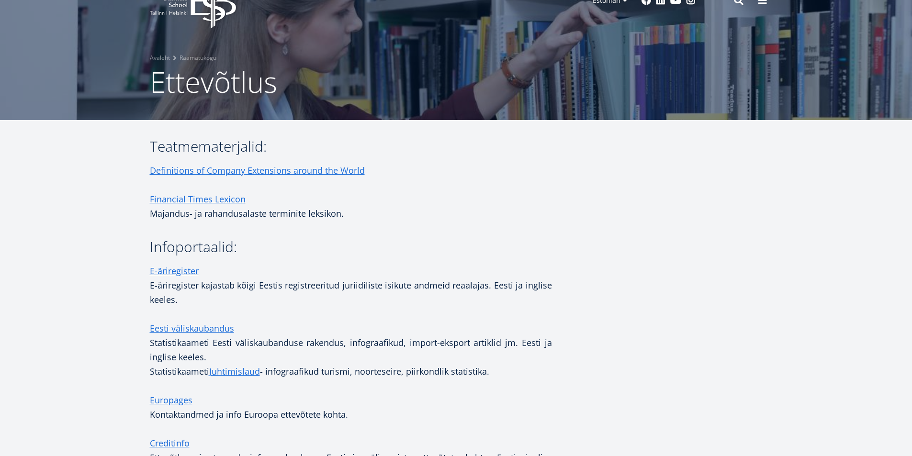
scroll to position [0, 0]
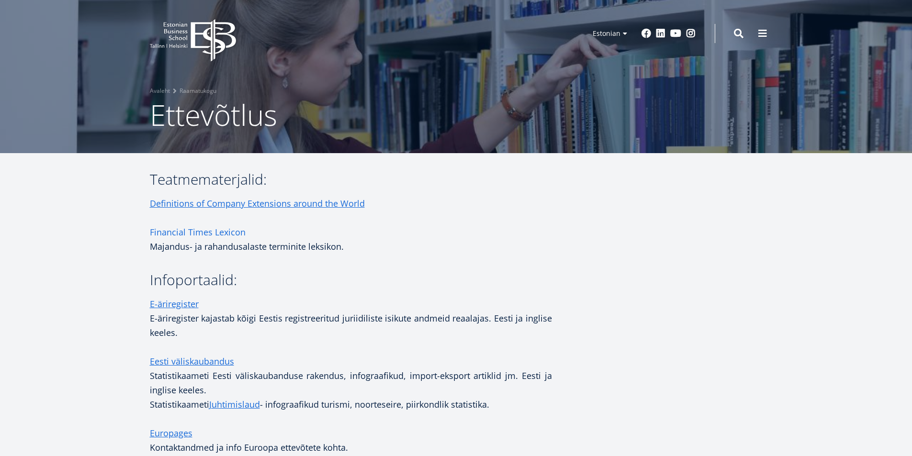
click at [240, 231] on link "Financial Times Lexicon" at bounding box center [198, 232] width 96 height 14
click at [288, 200] on link "Definitions of Company Extensions around the World" at bounding box center [257, 203] width 215 height 14
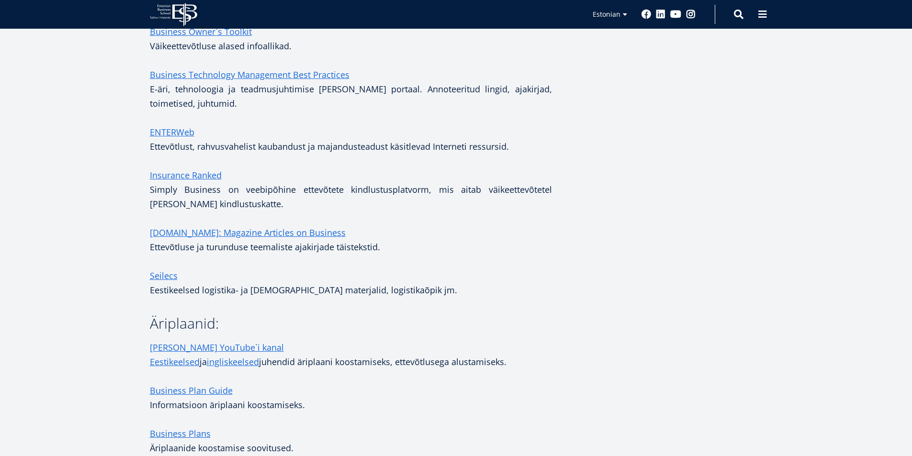
scroll to position [622, 0]
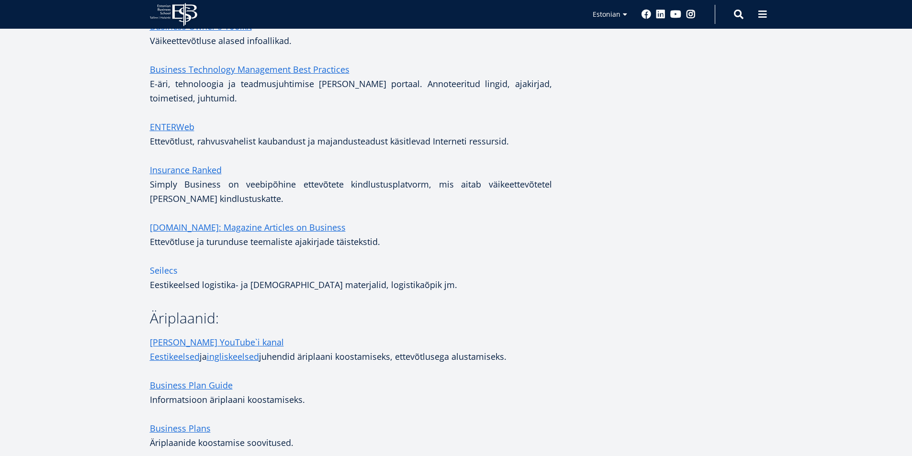
click at [159, 270] on link "Seilecs" at bounding box center [164, 270] width 28 height 14
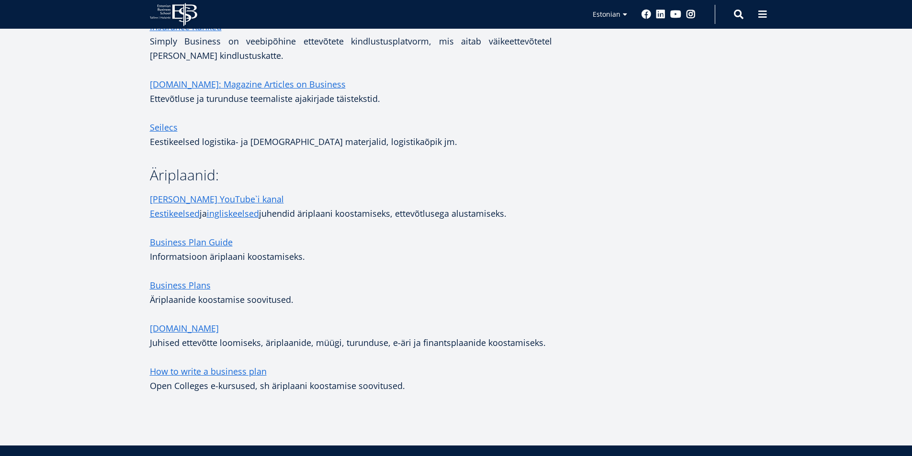
scroll to position [766, 0]
click at [194, 197] on link "[PERSON_NAME] YouTube`i kanal" at bounding box center [217, 198] width 134 height 14
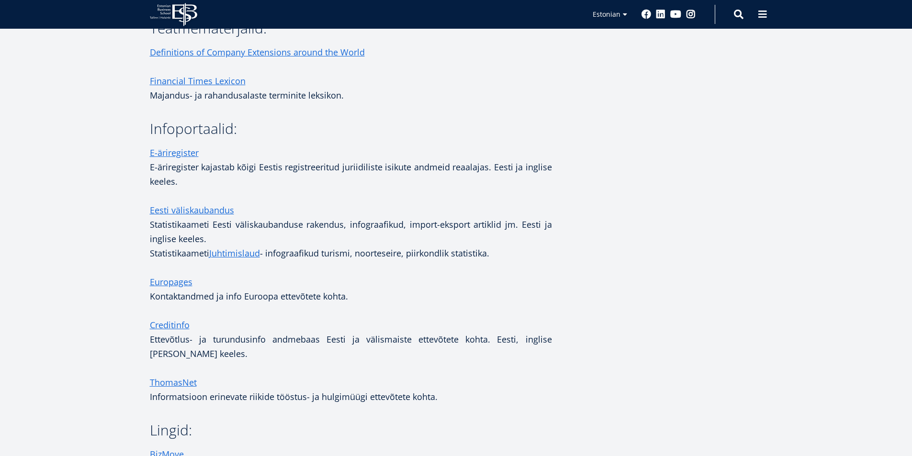
scroll to position [155, 0]
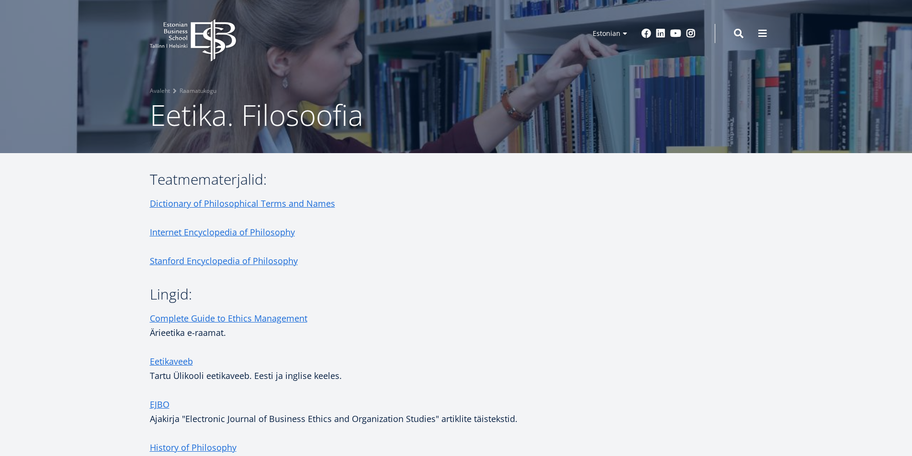
click at [434, 285] on div "Teatmematerjalid: Dictionary of Philosophical Terms and Names Internet Encyclop…" at bounding box center [351, 370] width 402 height 397
click at [300, 114] on span "Eetika. Filosoofia" at bounding box center [256, 114] width 213 height 39
drag, startPoint x: 423, startPoint y: 169, endPoint x: 320, endPoint y: 101, distance: 123.8
click at [421, 162] on article "Teatmematerjalid: Dictionary of Philosophical Terms and Names Internet Encyclop…" at bounding box center [456, 380] width 912 height 455
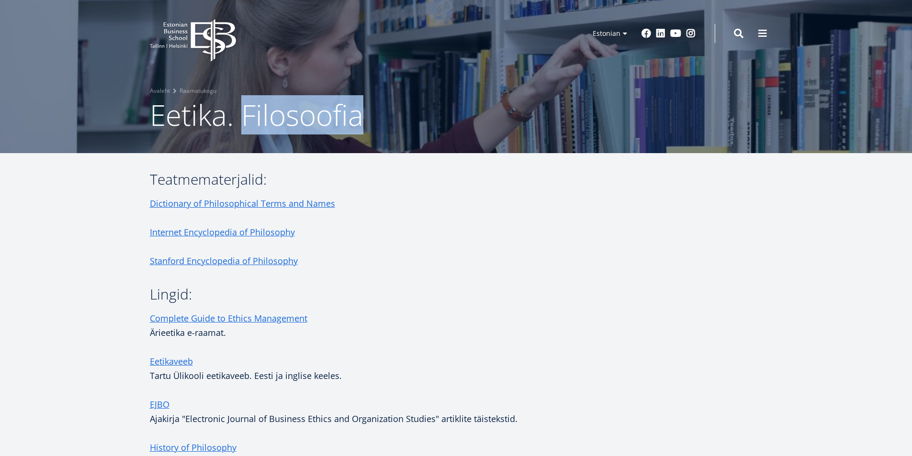
drag, startPoint x: 366, startPoint y: 116, endPoint x: 397, endPoint y: 171, distance: 62.6
click at [248, 119] on h1 "Eetika. Filosoofia" at bounding box center [456, 115] width 613 height 38
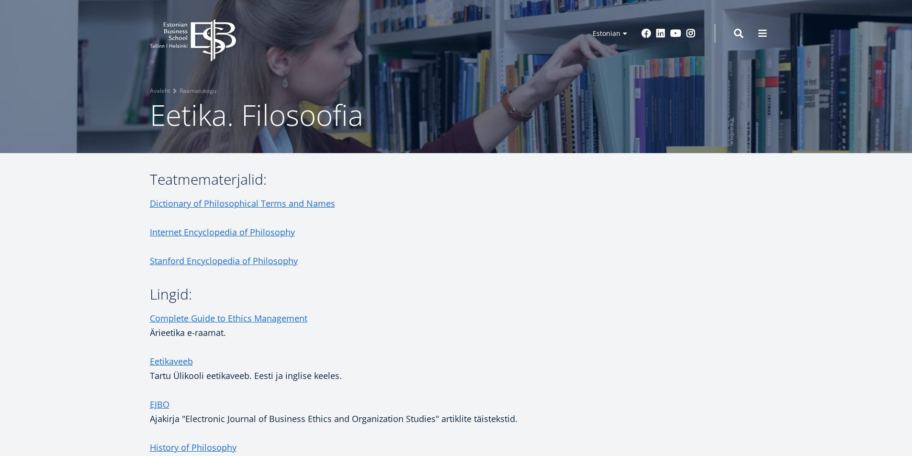
click at [436, 220] on p at bounding box center [351, 218] width 402 height 14
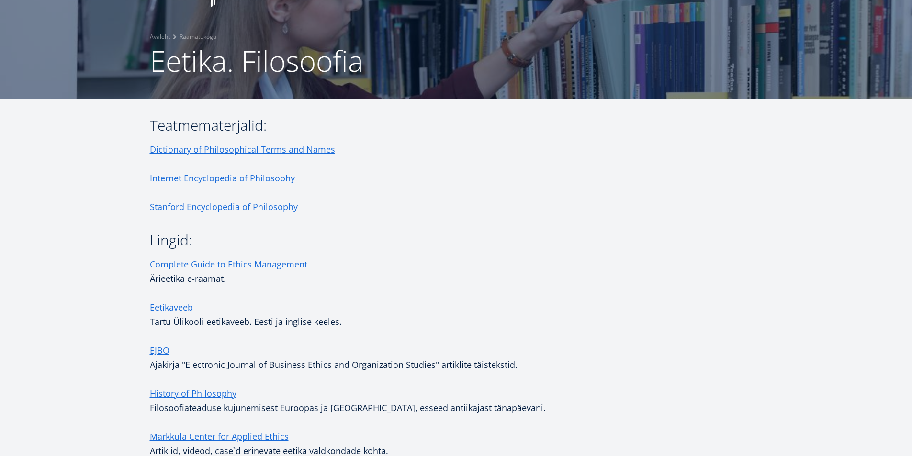
scroll to position [19, 0]
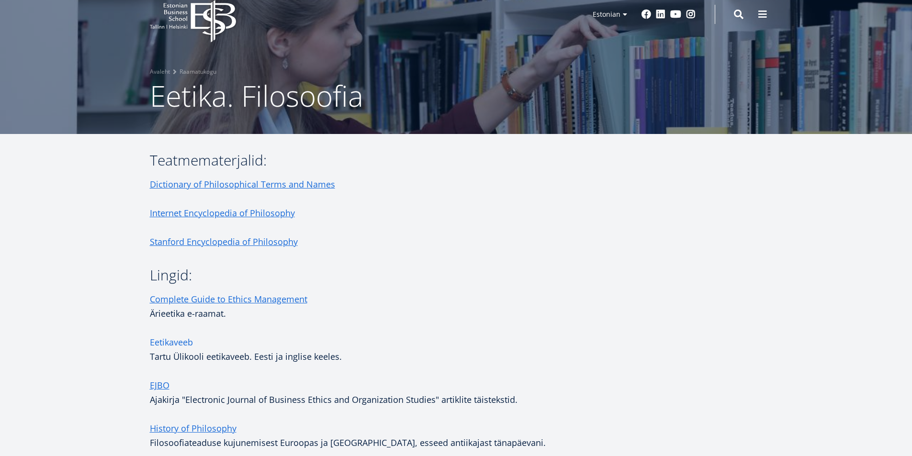
click at [178, 342] on link "Eetikaveeb" at bounding box center [171, 342] width 43 height 14
click at [261, 184] on link "Dictionary of Philosophical Terms and Names" at bounding box center [242, 184] width 185 height 14
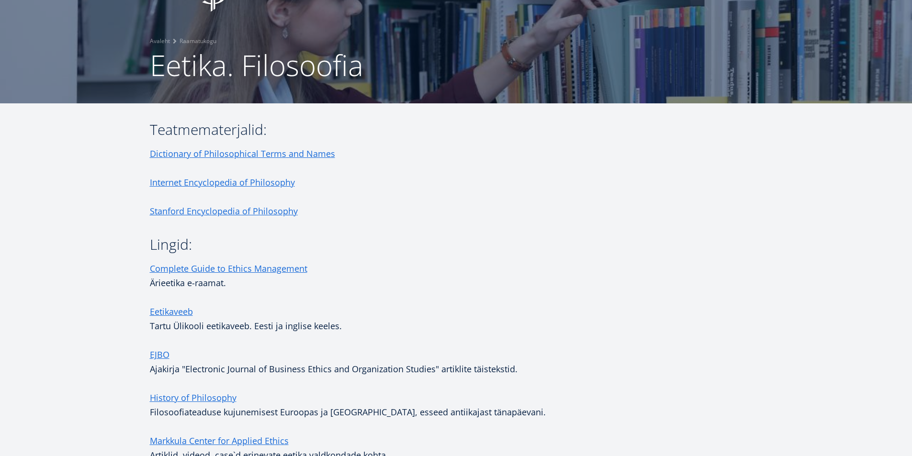
scroll to position [306, 0]
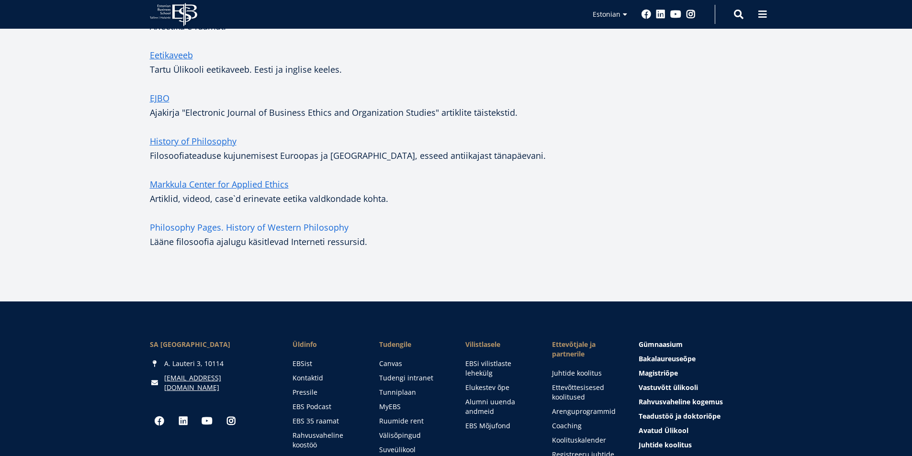
click at [279, 223] on link "Philosophy Pages. History of Western Philosophy" at bounding box center [249, 227] width 199 height 14
click at [209, 183] on link "Markkula Center for Applied Ethics" at bounding box center [219, 184] width 139 height 14
click at [616, 219] on aside at bounding box center [666, 64] width 191 height 397
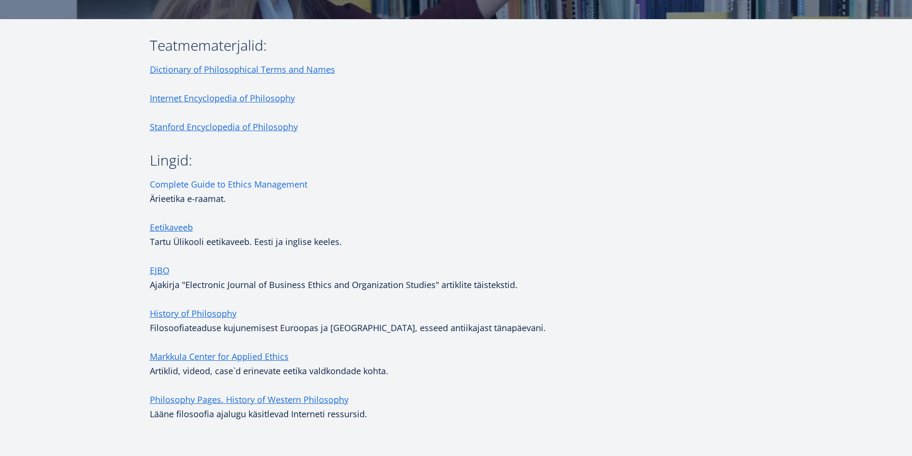
scroll to position [86, 0]
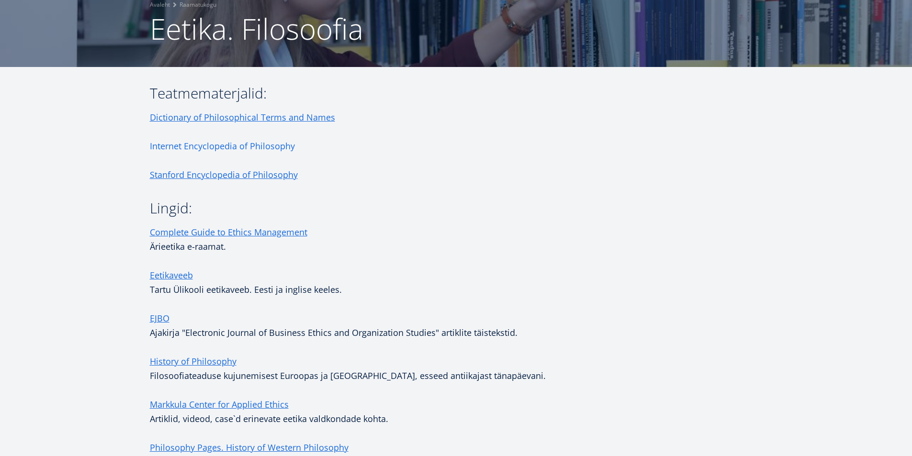
click at [243, 146] on link "Internet Encyclopedia of Philosophy" at bounding box center [222, 146] width 145 height 14
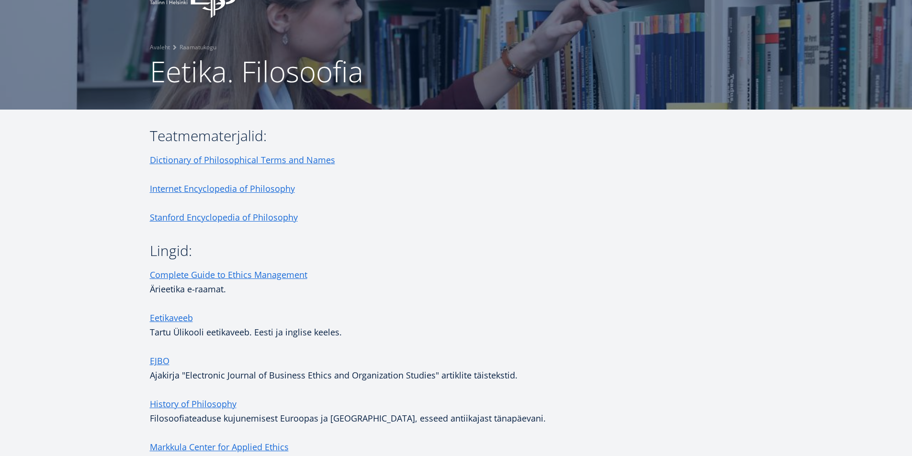
scroll to position [144, 0]
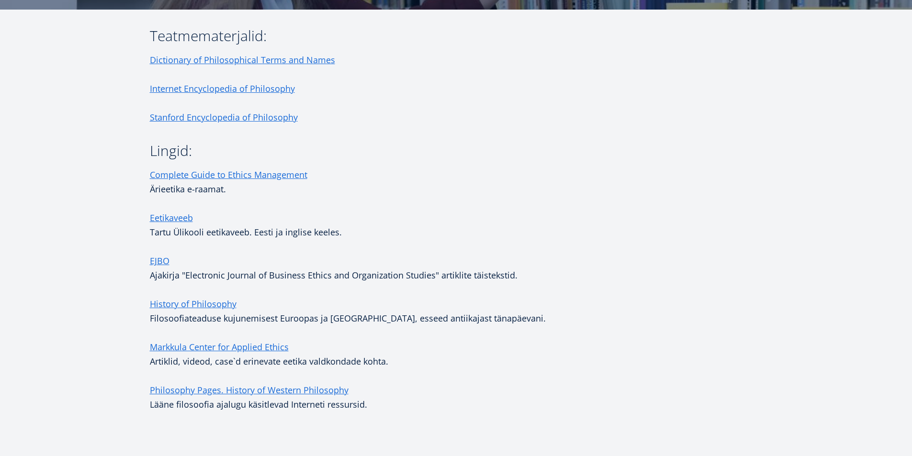
click at [403, 339] on p at bounding box center [351, 332] width 402 height 14
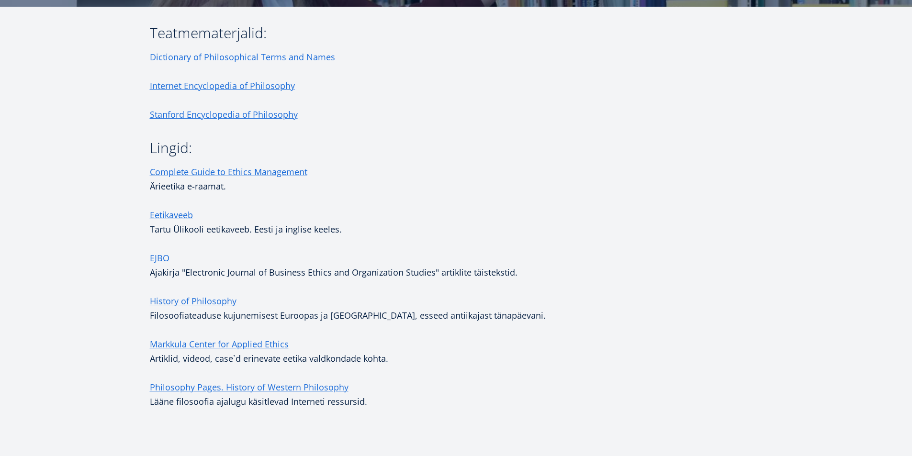
scroll to position [147, 0]
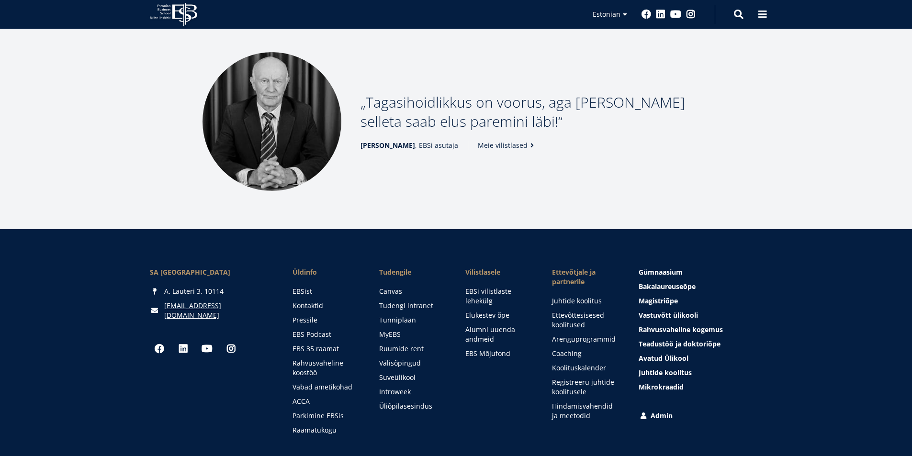
scroll to position [1292, 0]
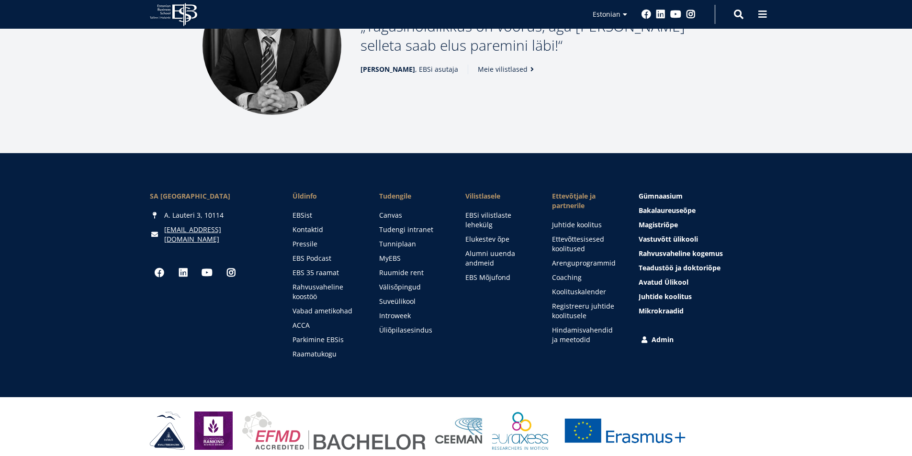
click at [654, 340] on link "Admin" at bounding box center [700, 340] width 123 height 10
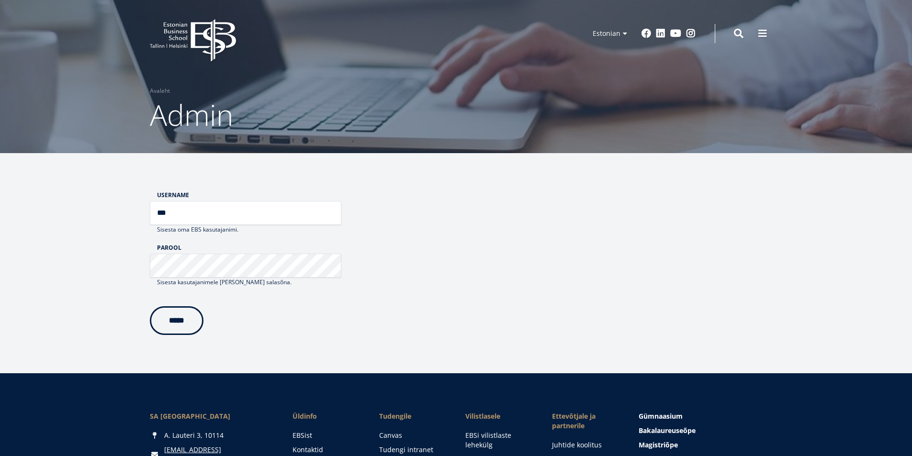
type input "***"
click at [188, 322] on input "*****" at bounding box center [177, 318] width 54 height 29
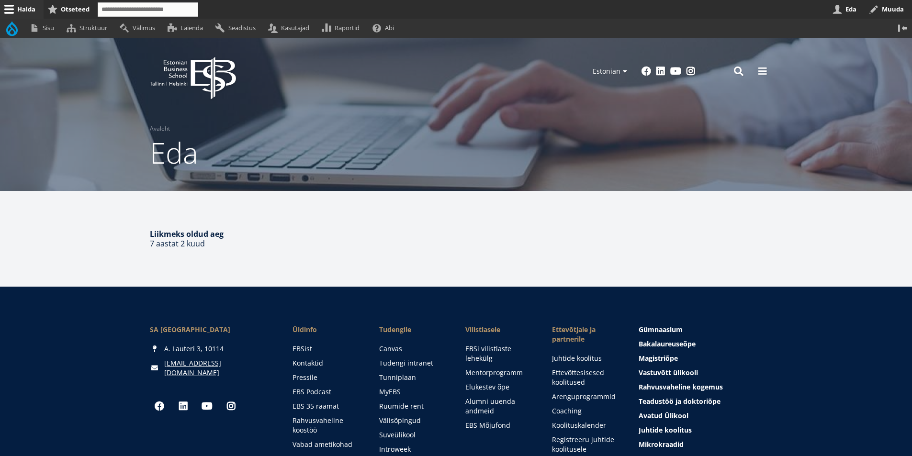
click at [31, 7] on link "Halda" at bounding box center [22, 9] width 44 height 19
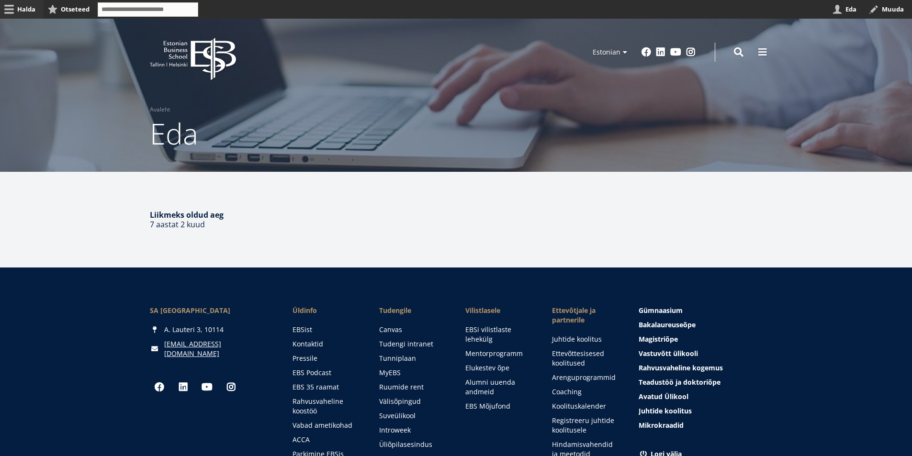
click at [23, 10] on link "Halda" at bounding box center [22, 9] width 44 height 19
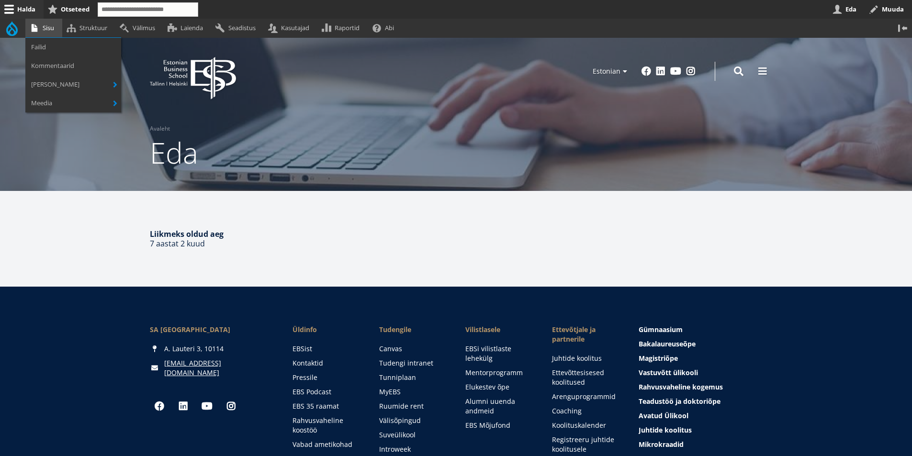
click at [52, 32] on link "Sisu" at bounding box center [43, 28] width 37 height 19
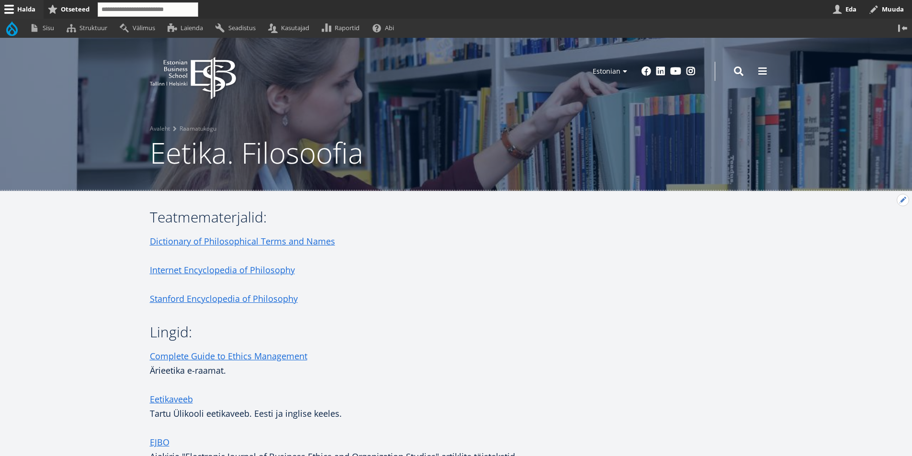
click at [902, 199] on button "Avatud seaded" at bounding box center [902, 200] width 12 height 12
click at [880, 225] on link "Muuda" at bounding box center [887, 226] width 44 height 10
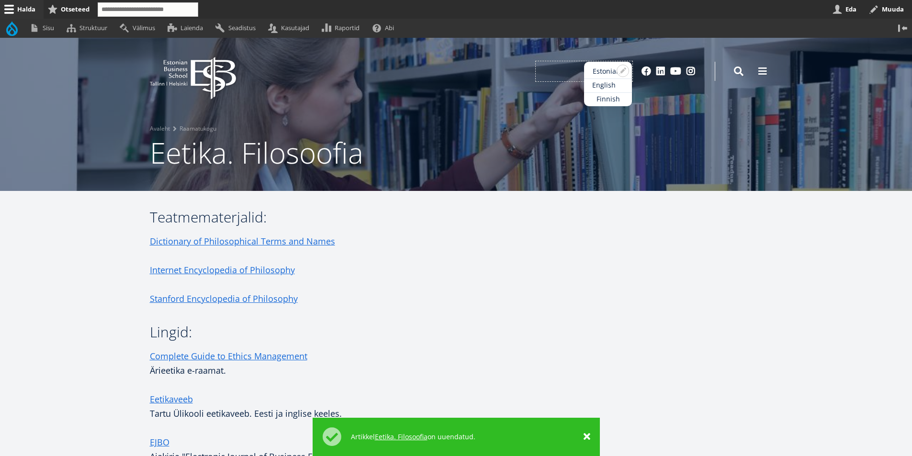
click at [607, 87] on link "English" at bounding box center [608, 85] width 48 height 14
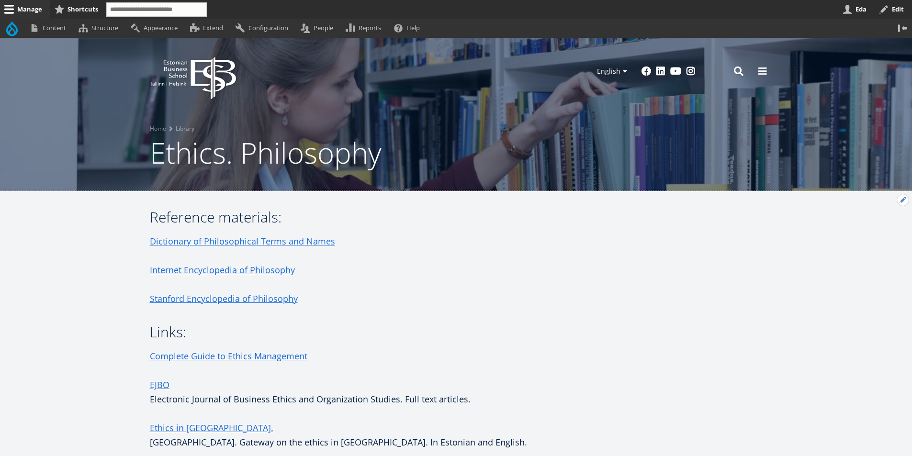
click at [898, 202] on button "Open configuration options" at bounding box center [902, 200] width 12 height 12
click at [868, 226] on link "Edit" at bounding box center [882, 226] width 51 height 10
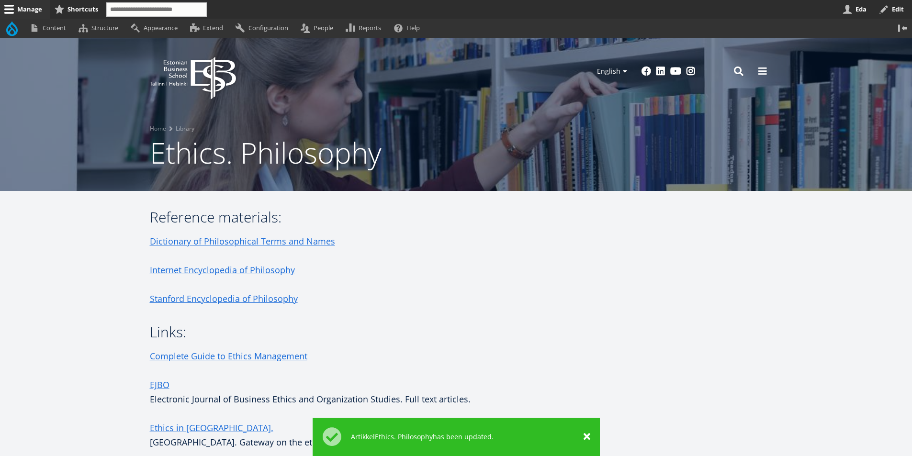
click at [32, 9] on link "Manage" at bounding box center [25, 9] width 50 height 19
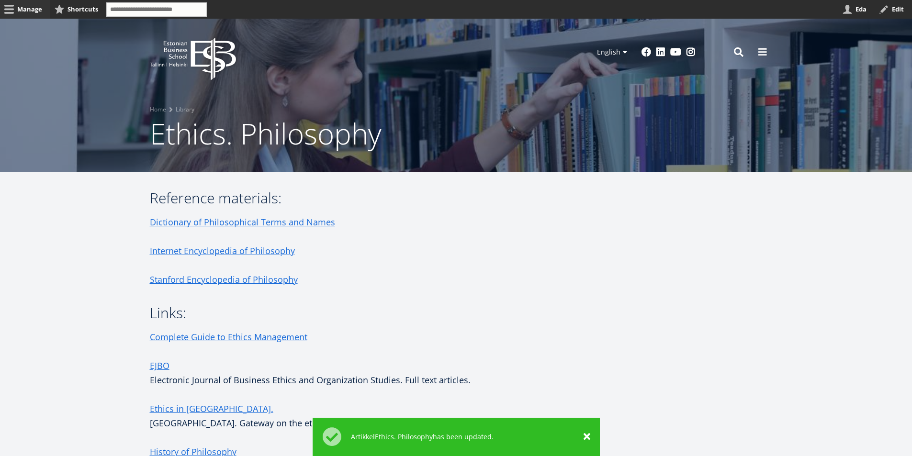
click at [33, 8] on link "Manage" at bounding box center [25, 9] width 50 height 19
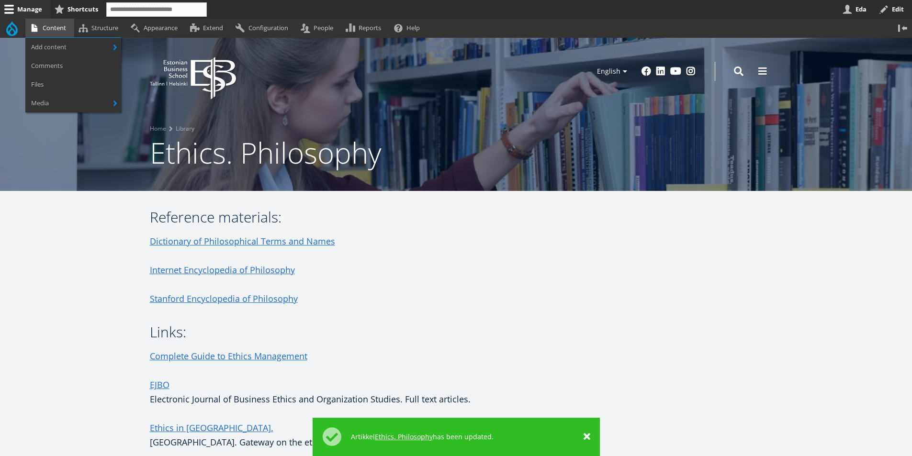
click at [52, 28] on link "Content" at bounding box center [49, 28] width 49 height 19
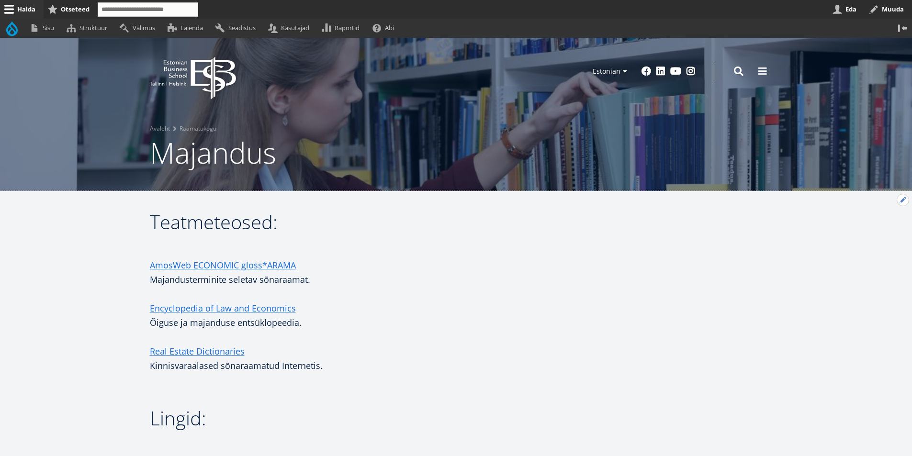
click at [903, 197] on button "Avatud Teatmeteosed: seaded" at bounding box center [902, 200] width 12 height 12
click at [877, 223] on link "Muuda" at bounding box center [887, 226] width 44 height 10
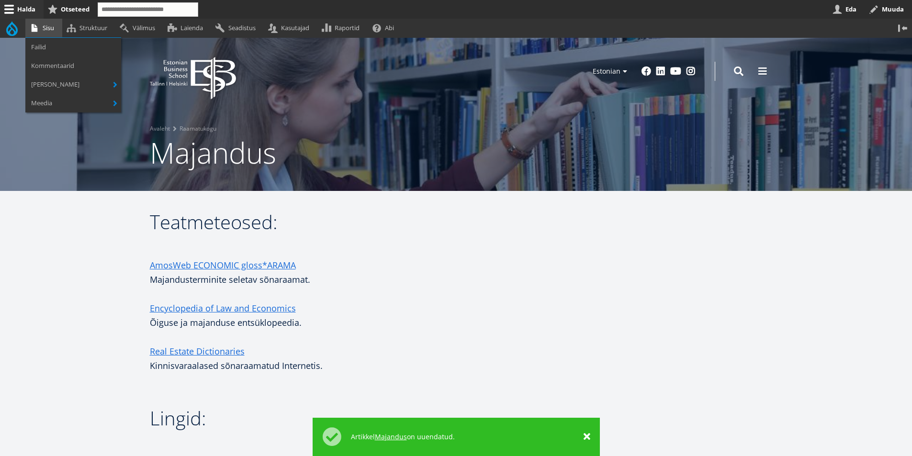
click at [48, 28] on link "Sisu" at bounding box center [43, 28] width 37 height 19
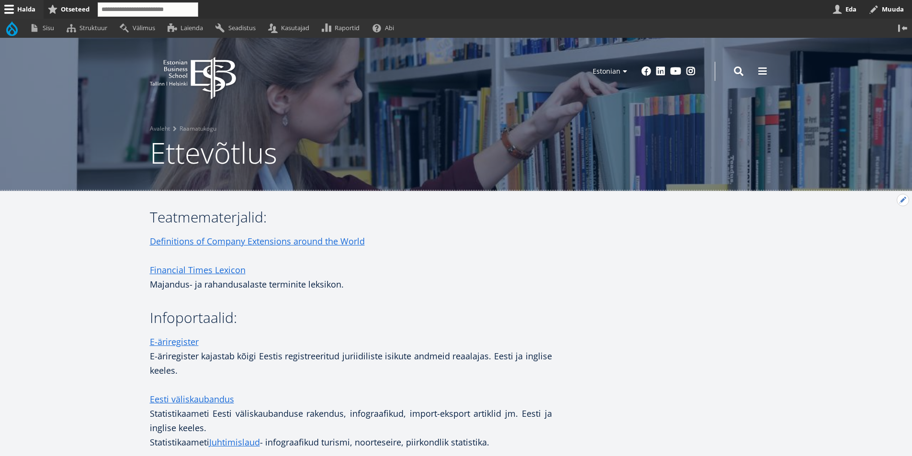
click at [902, 203] on button "Avatud seaded" at bounding box center [902, 200] width 12 height 12
click at [878, 226] on link "Muuda" at bounding box center [887, 226] width 44 height 10
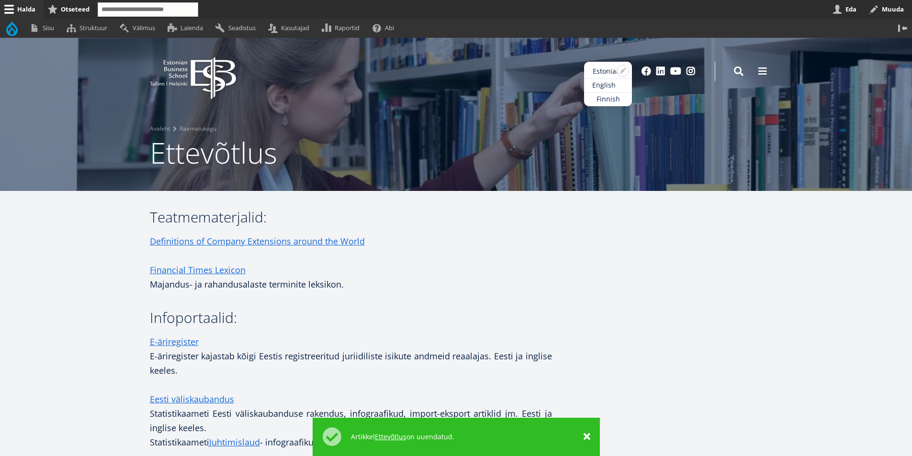
click at [607, 83] on link "English" at bounding box center [608, 85] width 48 height 14
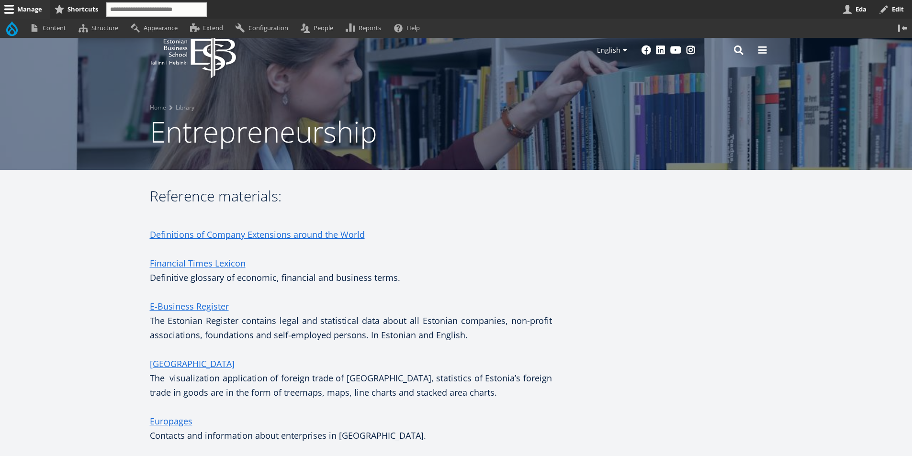
scroll to position [19, 0]
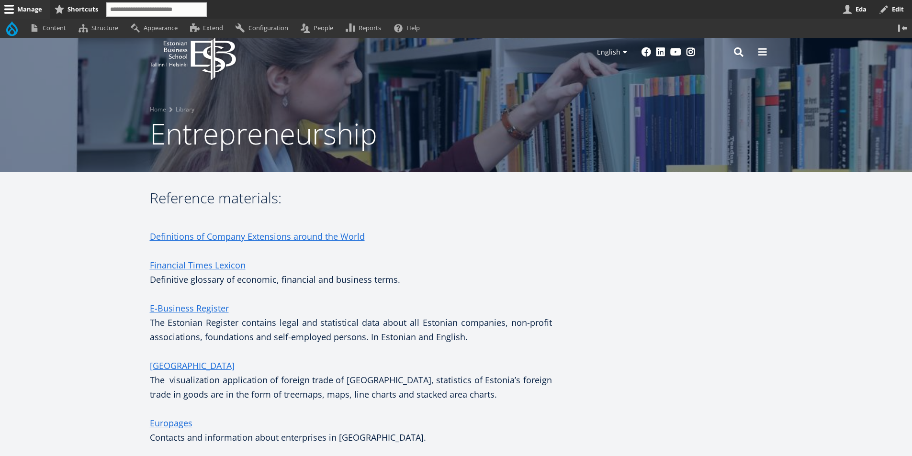
click at [28, 10] on link "Manage" at bounding box center [25, 9] width 50 height 19
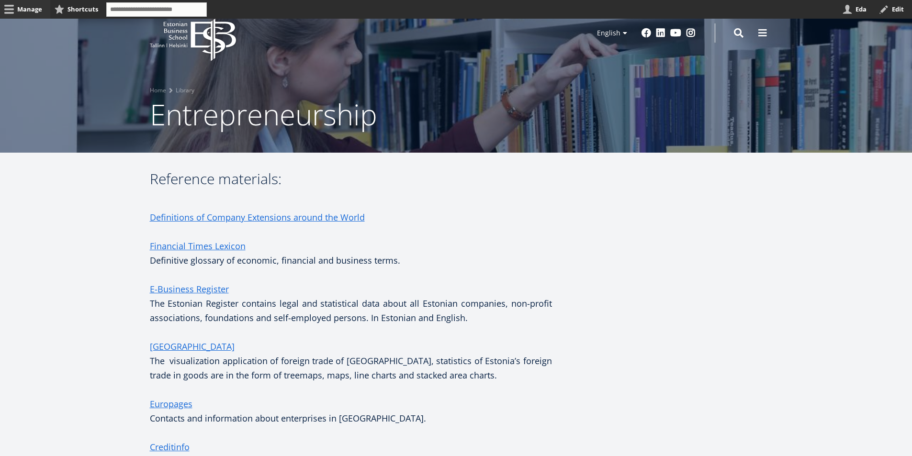
click at [37, 8] on link "Manage" at bounding box center [25, 9] width 50 height 19
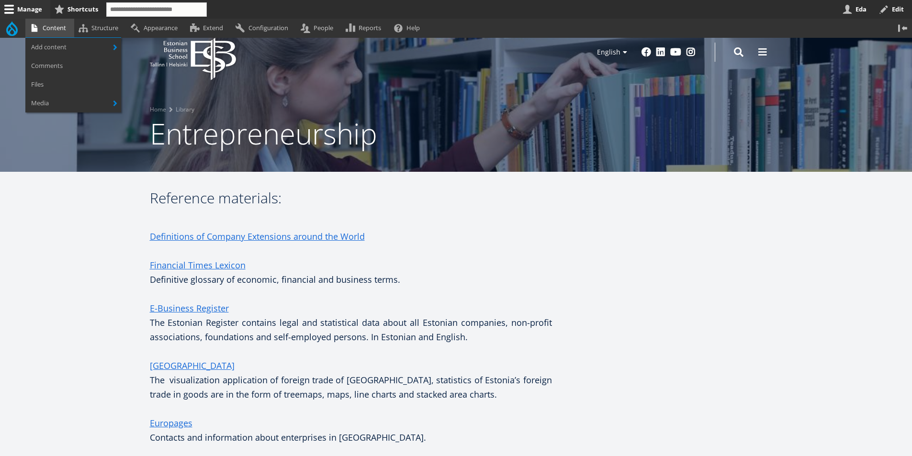
click at [50, 28] on link "Content" at bounding box center [49, 28] width 49 height 19
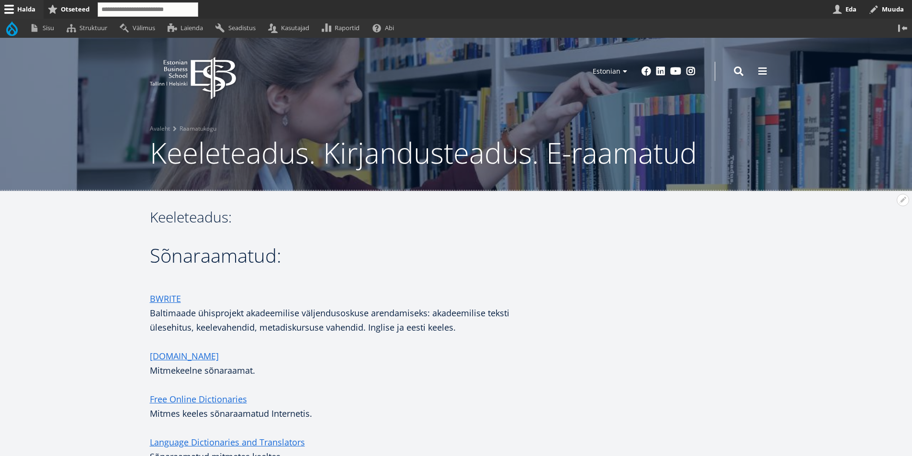
click at [905, 200] on button "Avatud Sõnaraamatud: seaded" at bounding box center [902, 200] width 12 height 12
drag, startPoint x: 435, startPoint y: 334, endPoint x: 160, endPoint y: 307, distance: 275.9
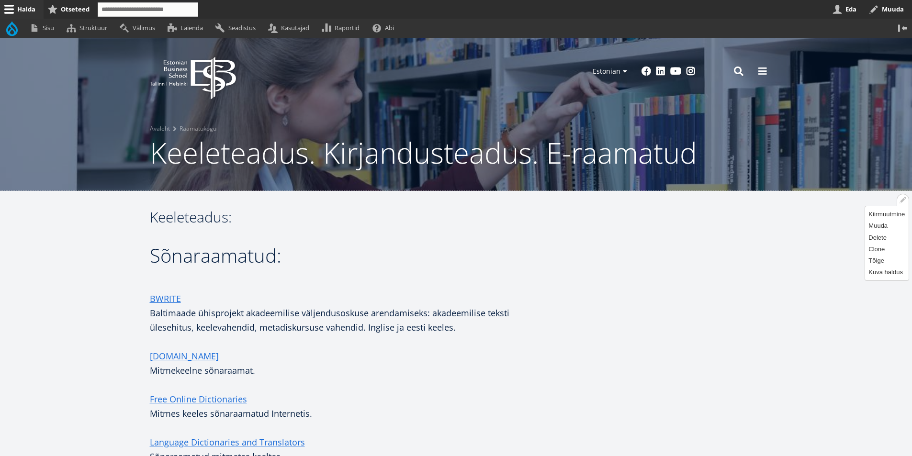
copy p "BWRITE Baltimaade ühisprojekt akadeemilise väljendusoskuse arendamiseks: akadee…"
click at [896, 201] on button "Avatud Sõnaraamatud: seaded" at bounding box center [902, 200] width 12 height 12
click at [883, 226] on link "Muuda" at bounding box center [887, 226] width 44 height 10
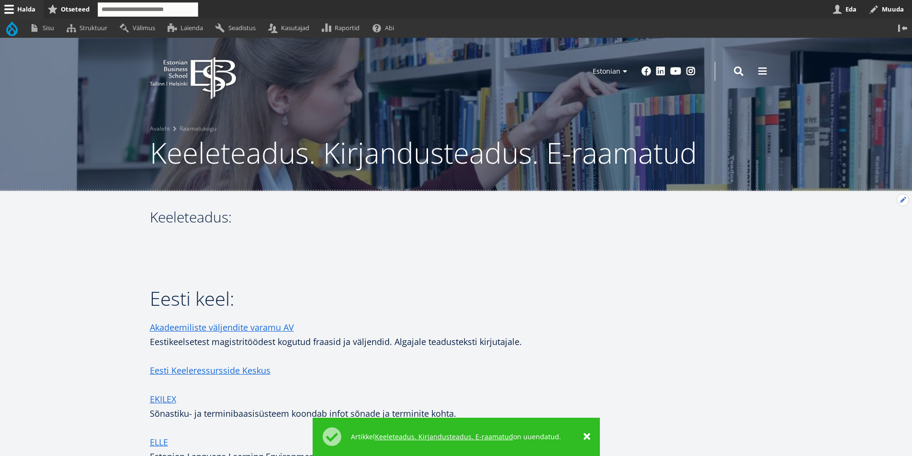
click at [902, 200] on button "Avatud seaded" at bounding box center [902, 200] width 12 height 12
click at [884, 225] on link "Muuda" at bounding box center [887, 226] width 44 height 10
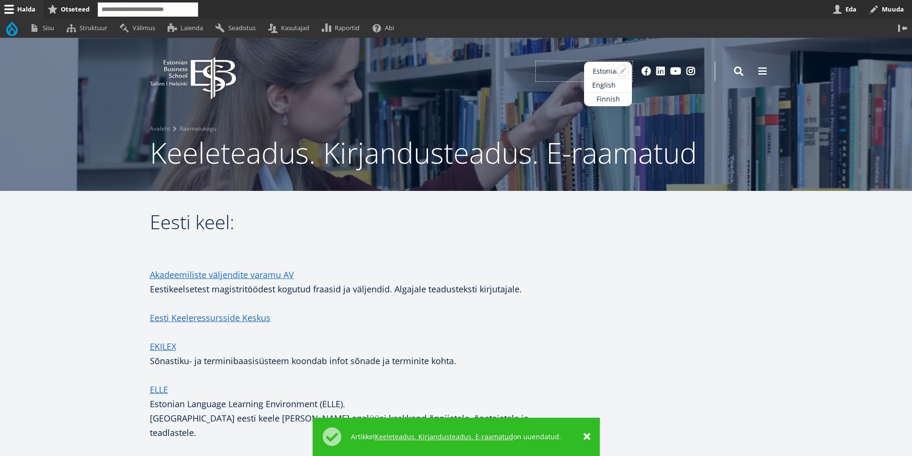
click at [593, 87] on link "English" at bounding box center [608, 85] width 48 height 14
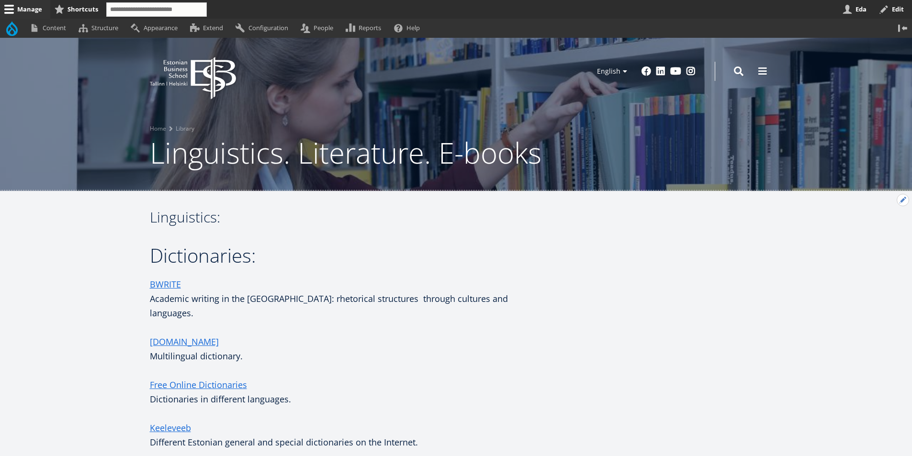
click at [900, 201] on button "Open Dictionaries: configuration options" at bounding box center [902, 200] width 12 height 12
click at [874, 222] on link "Edit" at bounding box center [882, 226] width 51 height 10
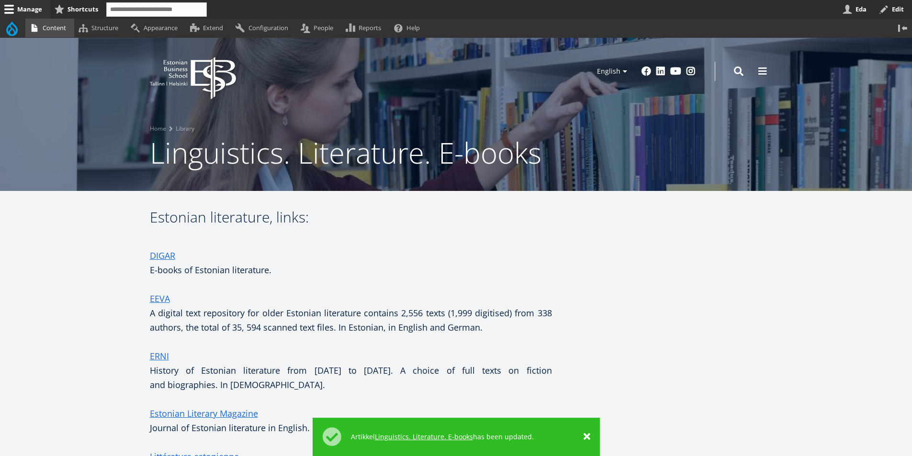
click at [63, 28] on link "Content" at bounding box center [49, 28] width 49 height 19
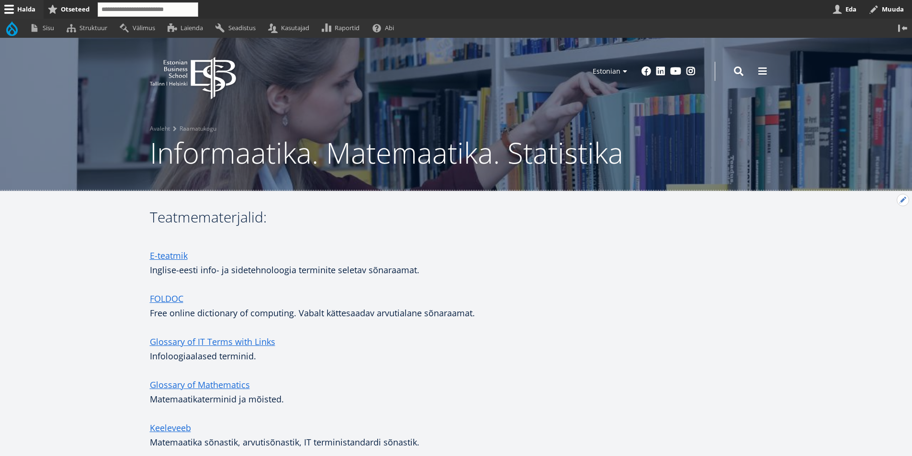
click at [904, 200] on button "Avatud seaded" at bounding box center [902, 200] width 12 height 12
click at [882, 228] on link "Muuda" at bounding box center [887, 226] width 44 height 10
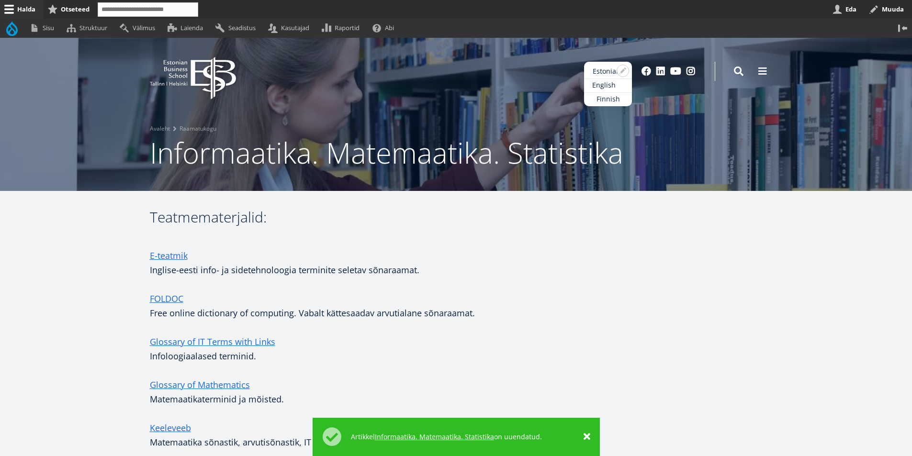
click at [608, 81] on link "English" at bounding box center [608, 85] width 48 height 14
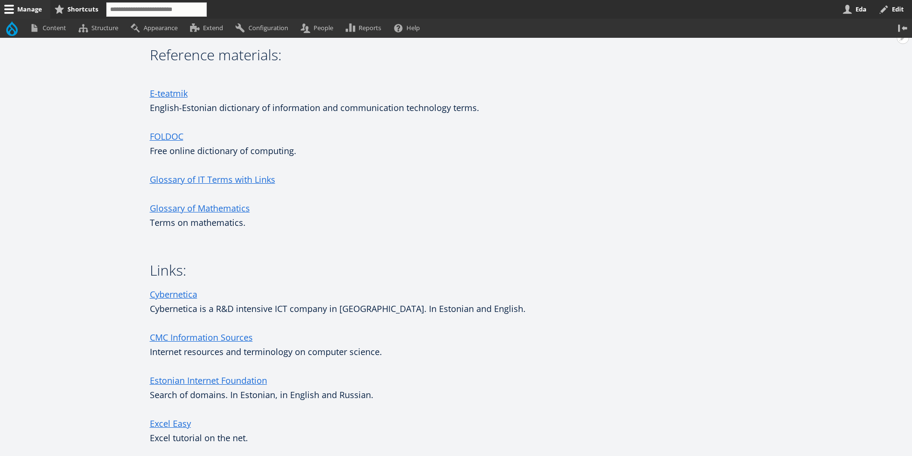
scroll to position [163, 0]
click at [34, 10] on link "Manage" at bounding box center [25, 9] width 50 height 19
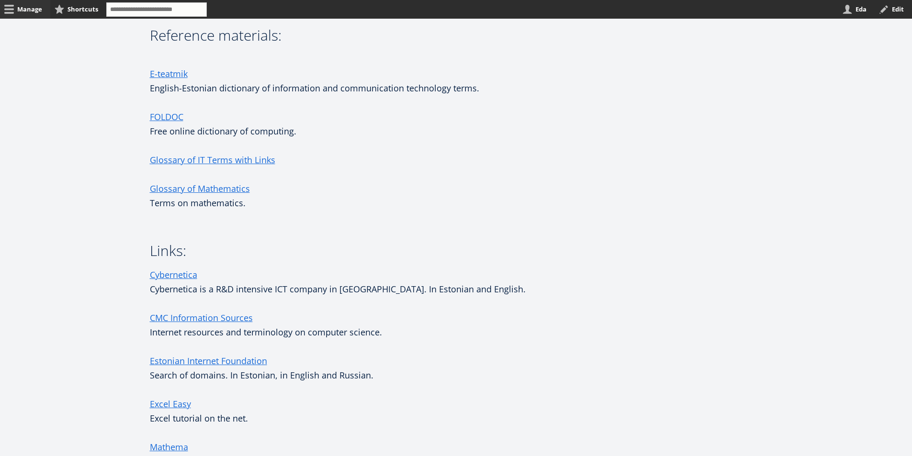
click at [35, 10] on link "Manage" at bounding box center [25, 9] width 50 height 19
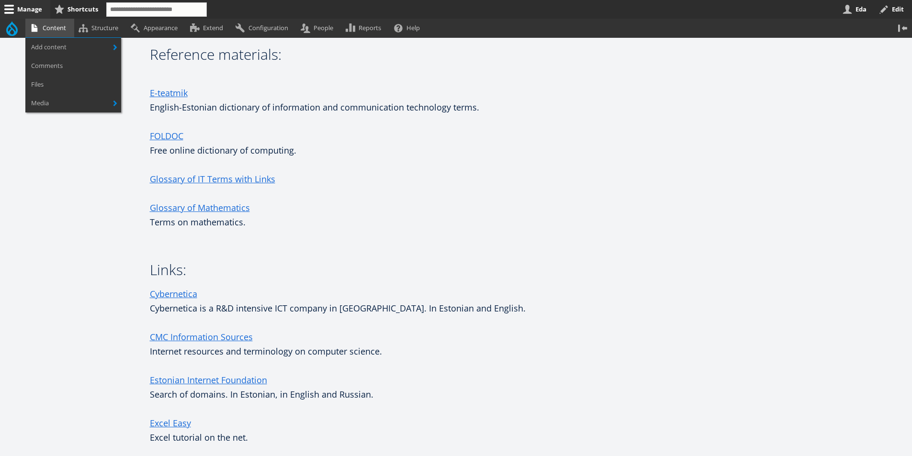
click at [59, 30] on link "Content" at bounding box center [49, 28] width 49 height 19
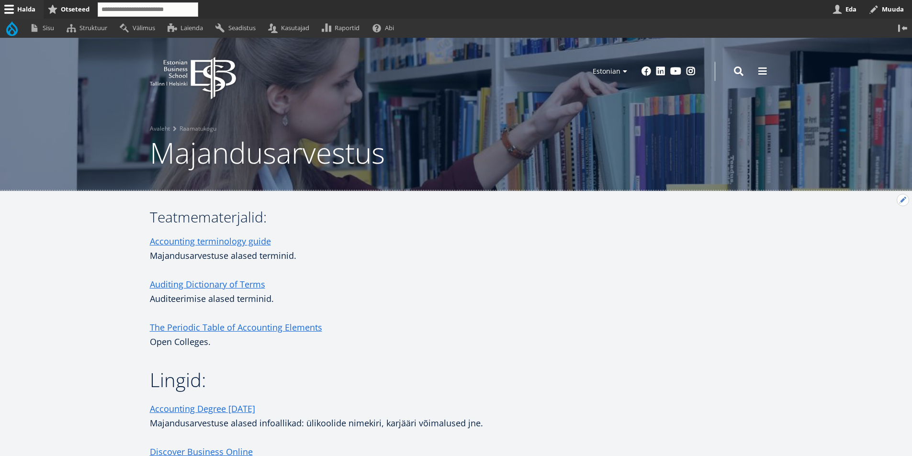
click at [906, 201] on button "Avatud Lingid: seaded" at bounding box center [902, 200] width 12 height 12
click at [882, 224] on link "Muuda" at bounding box center [887, 226] width 44 height 10
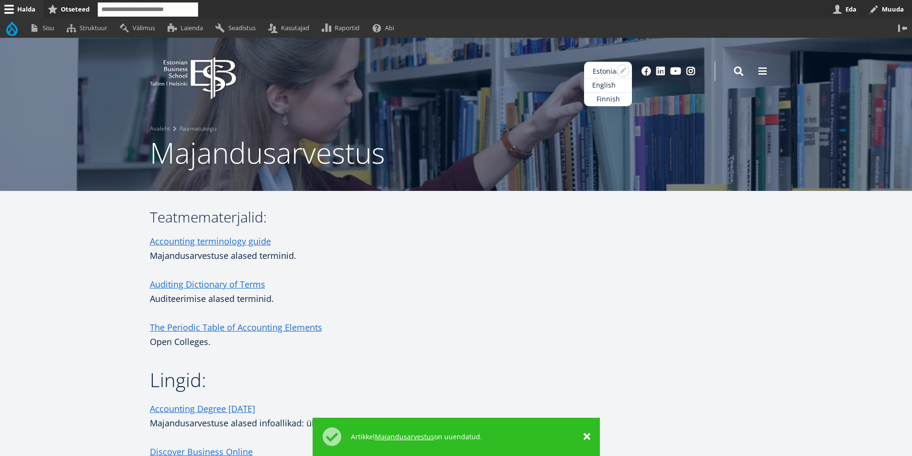
click at [602, 86] on link "English" at bounding box center [608, 85] width 48 height 14
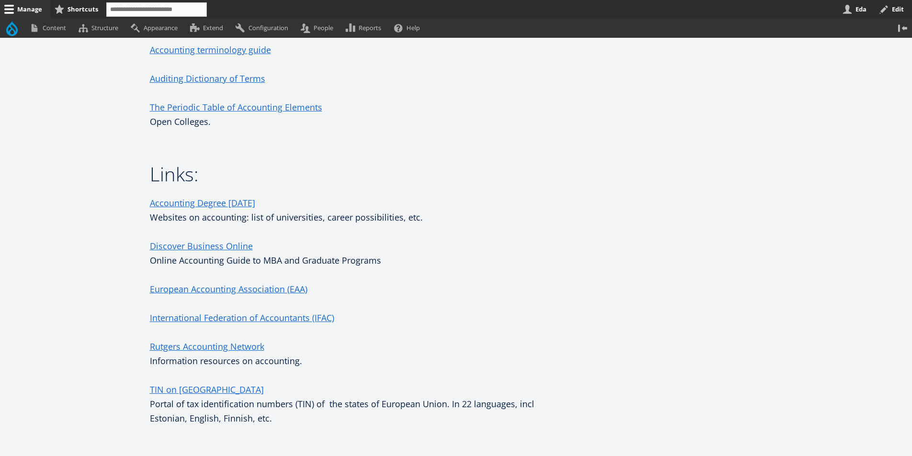
scroll to position [11, 0]
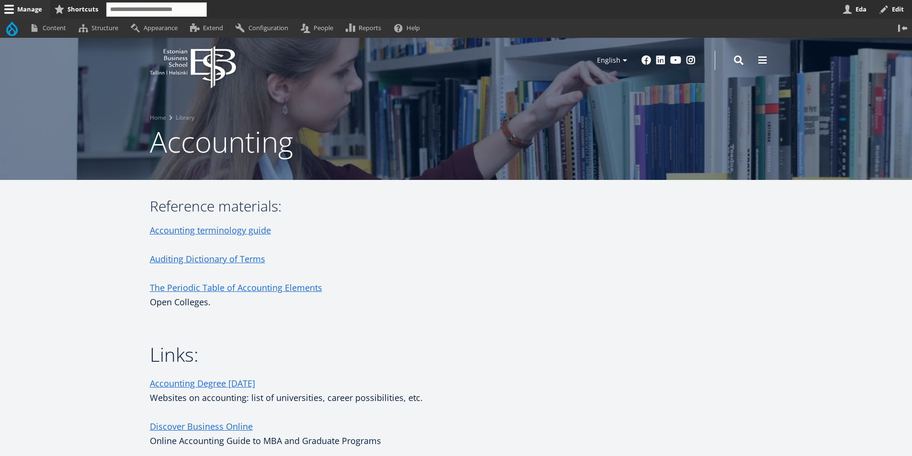
click at [26, 7] on link "Manage" at bounding box center [25, 9] width 50 height 19
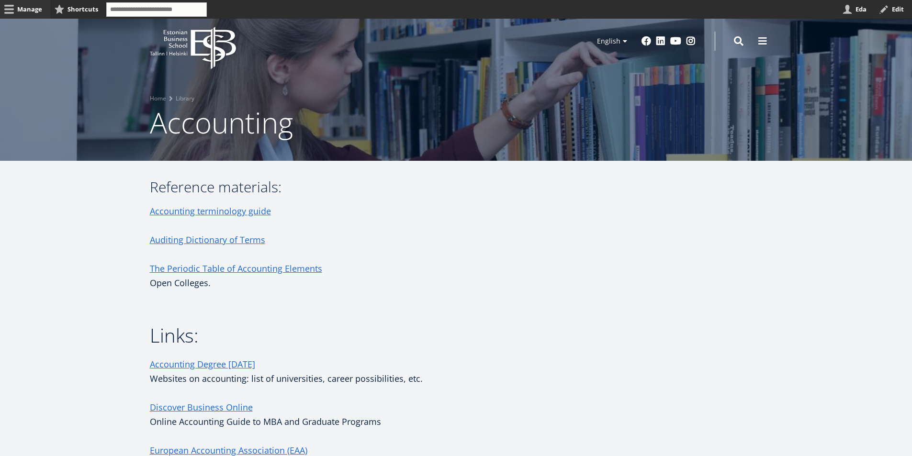
click at [24, 8] on link "Manage" at bounding box center [25, 9] width 50 height 19
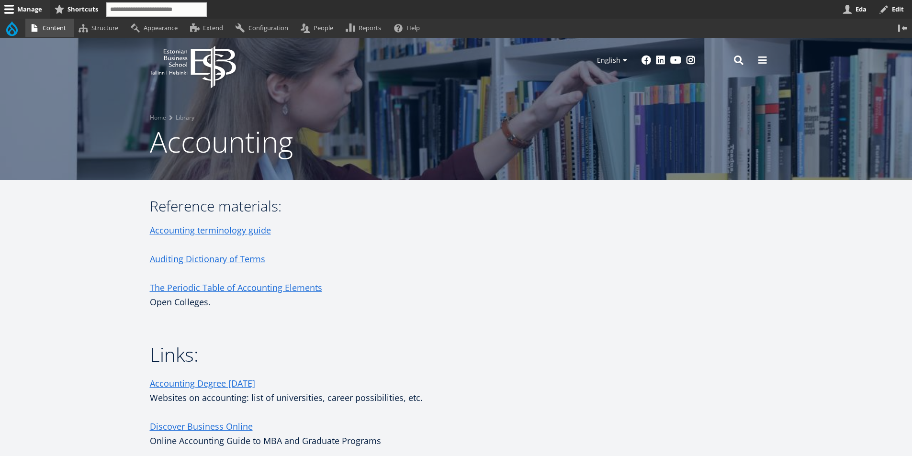
click at [58, 25] on link "Content" at bounding box center [49, 28] width 49 height 19
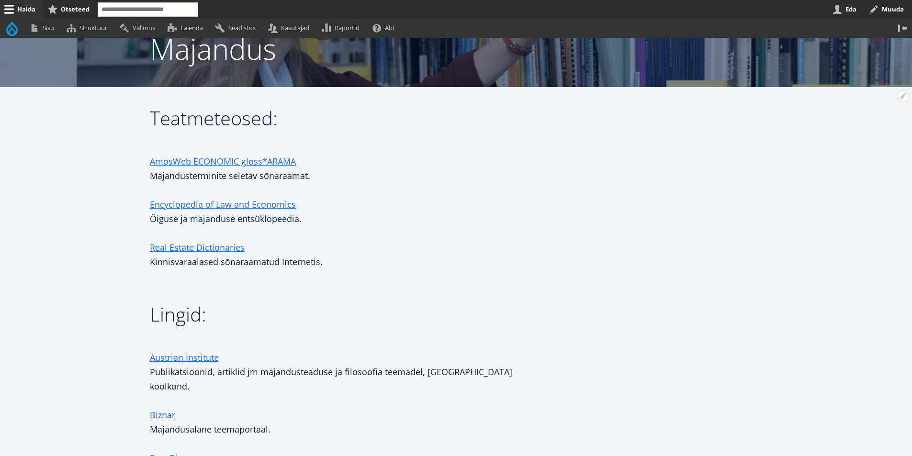
scroll to position [11, 0]
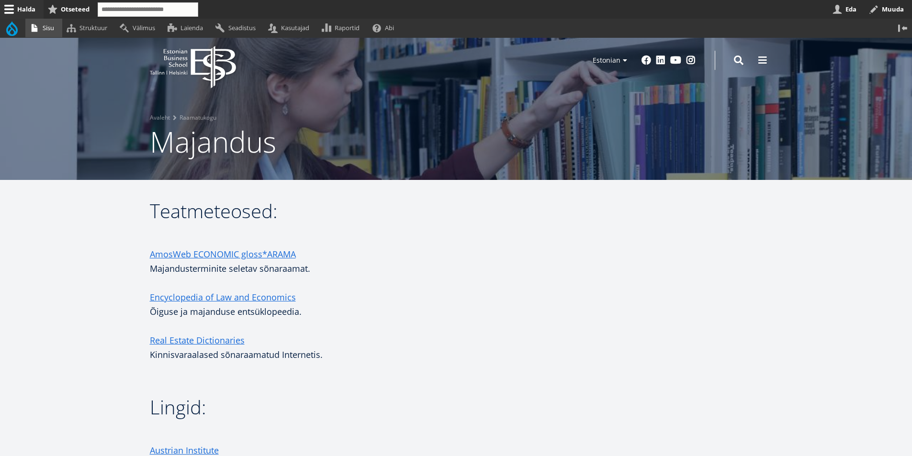
click at [49, 27] on link "Sisu" at bounding box center [43, 28] width 37 height 19
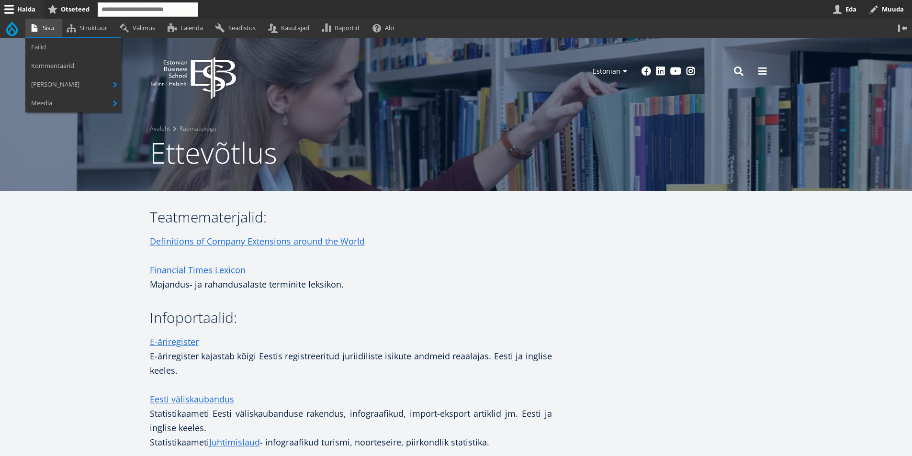
click at [46, 31] on link "Sisu" at bounding box center [43, 28] width 37 height 19
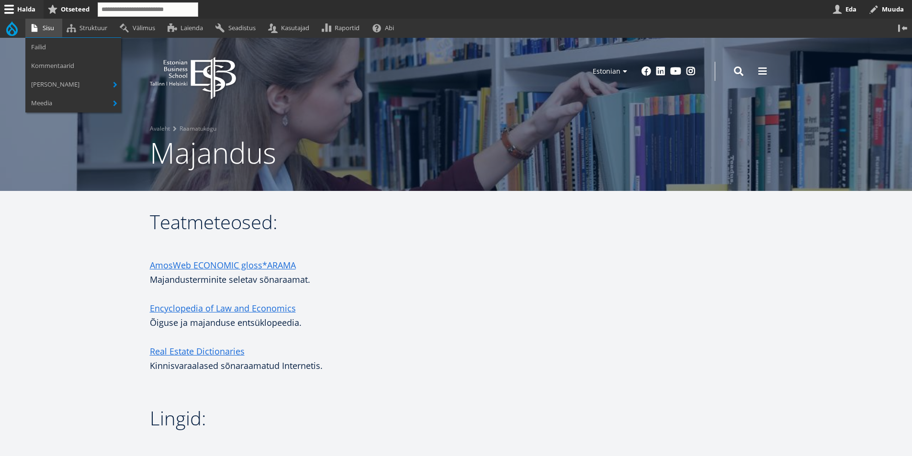
click at [46, 26] on link "Sisu" at bounding box center [43, 28] width 37 height 19
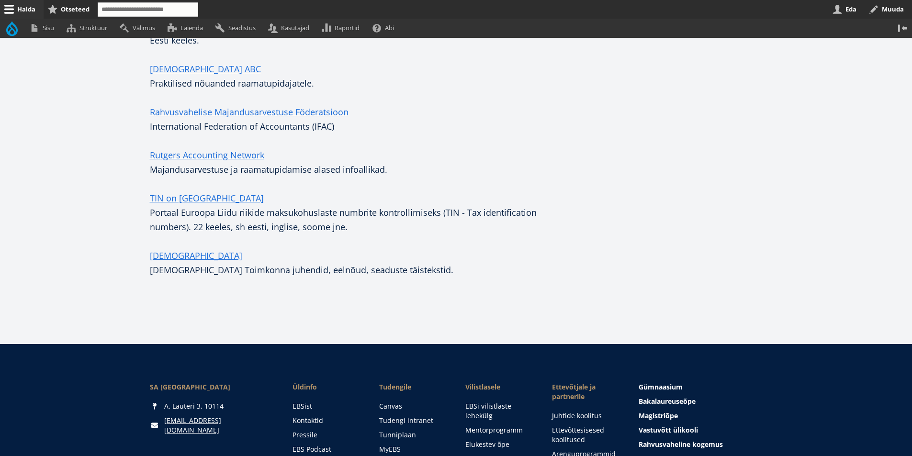
scroll to position [239, 0]
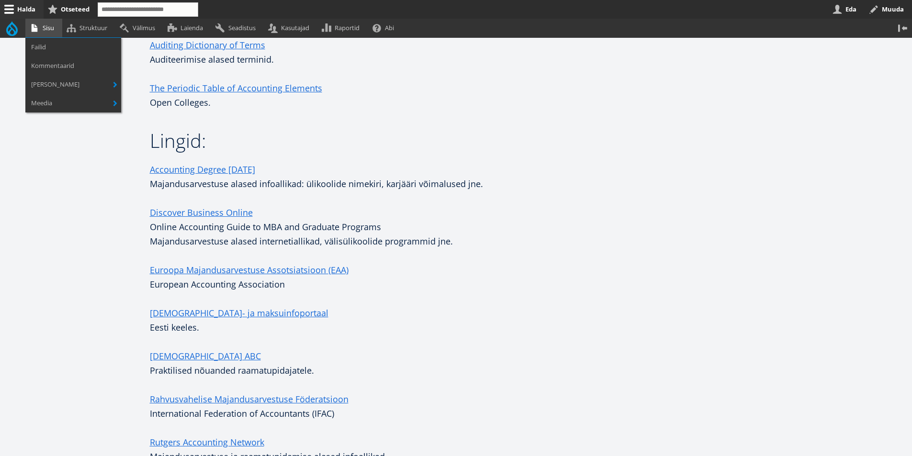
click at [48, 27] on link "Sisu" at bounding box center [43, 28] width 37 height 19
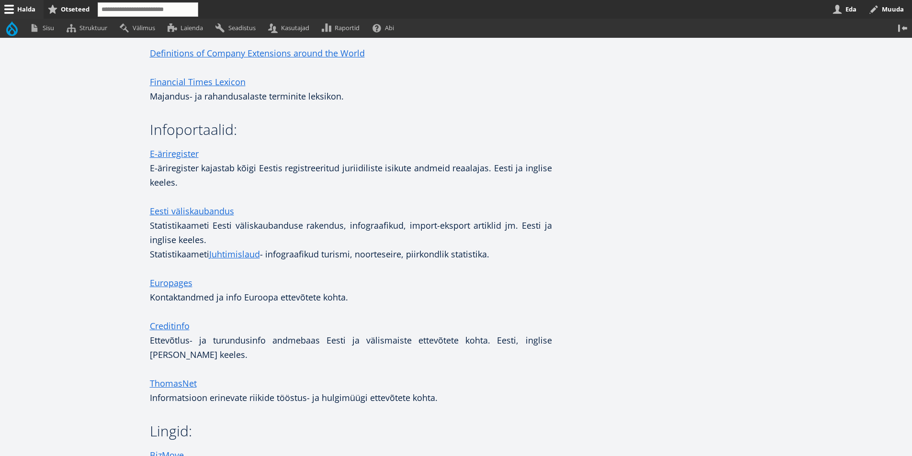
scroll to position [52, 0]
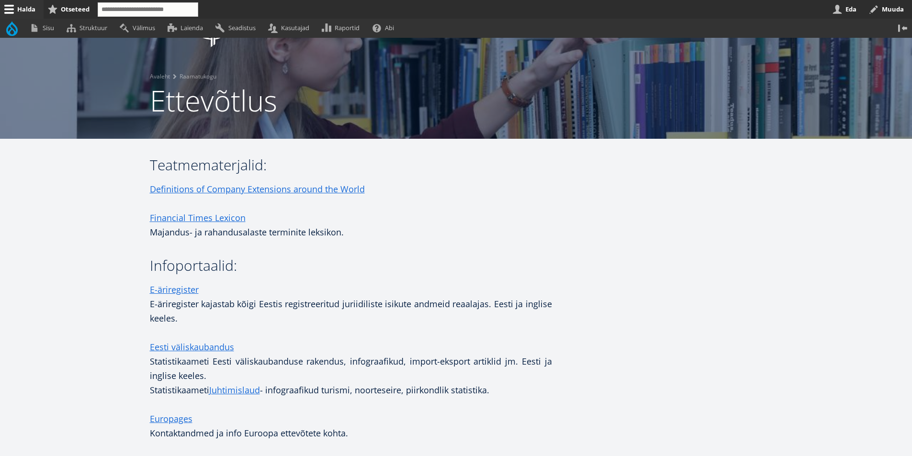
click at [27, 12] on link "Halda" at bounding box center [22, 9] width 44 height 19
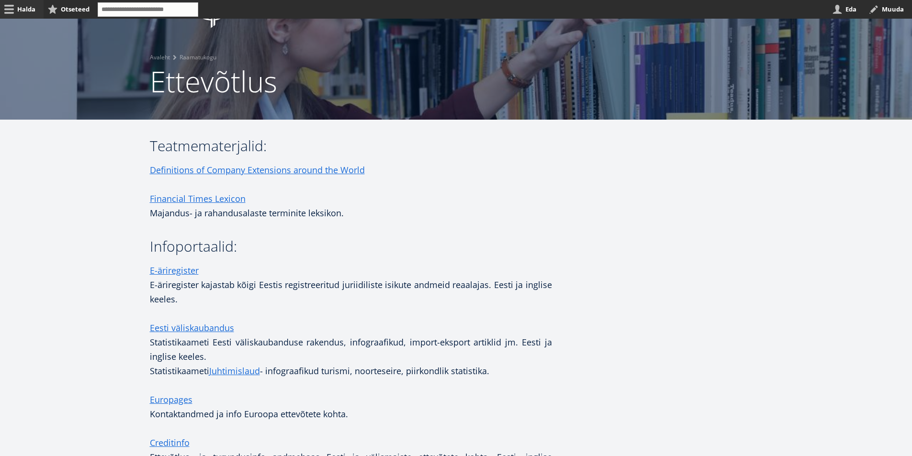
click at [27, 9] on link "Halda" at bounding box center [22, 9] width 44 height 19
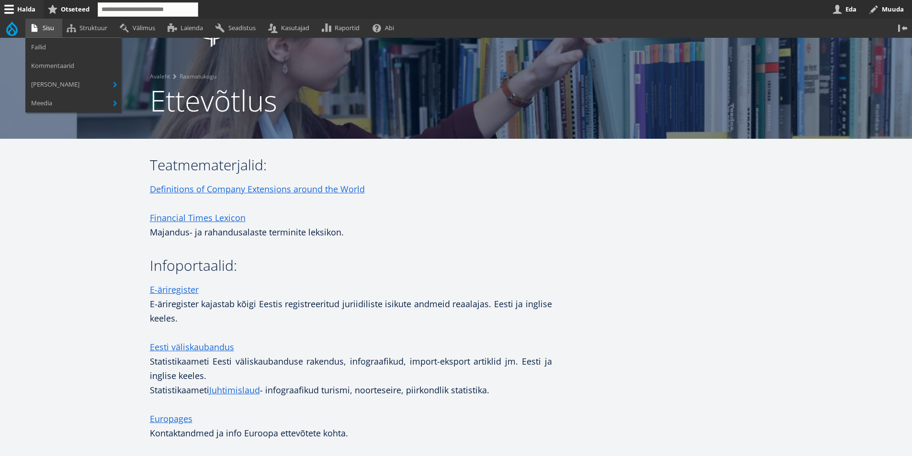
click at [50, 28] on link "Sisu" at bounding box center [43, 28] width 37 height 19
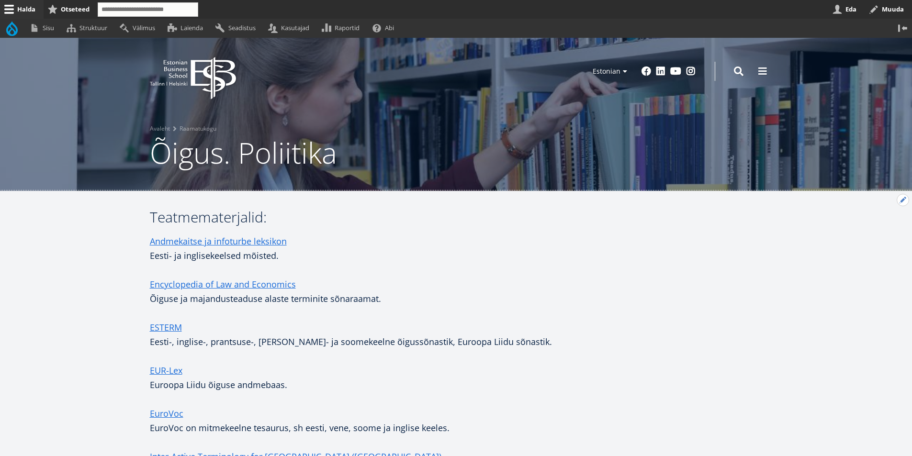
click at [899, 201] on button "Avatud seaded" at bounding box center [902, 200] width 12 height 12
click at [882, 224] on link "Muuda" at bounding box center [887, 226] width 44 height 10
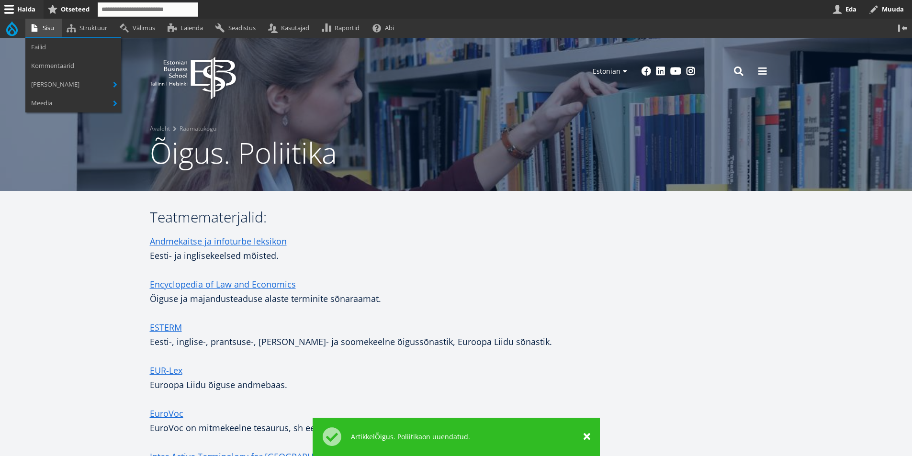
click at [51, 28] on link "Sisu" at bounding box center [43, 28] width 37 height 19
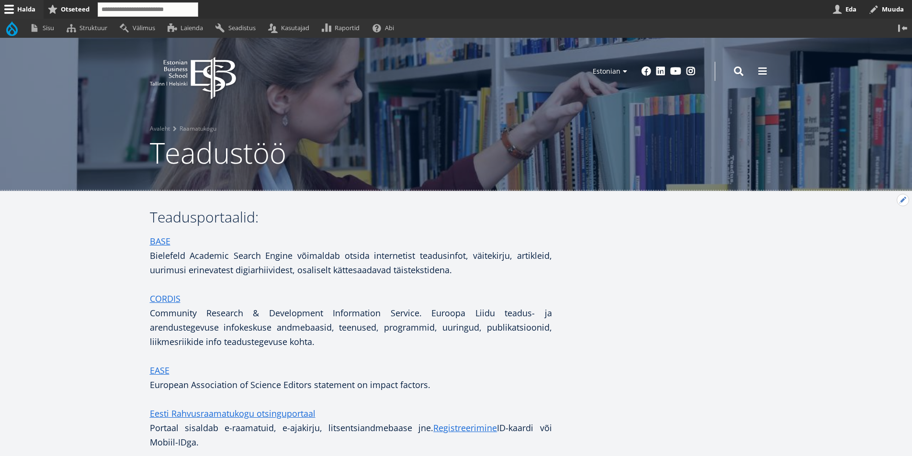
click at [896, 199] on button "Avatud seaded" at bounding box center [902, 200] width 12 height 12
drag, startPoint x: 878, startPoint y: 223, endPoint x: 869, endPoint y: 226, distance: 8.5
click at [878, 223] on link "Muuda" at bounding box center [887, 226] width 44 height 10
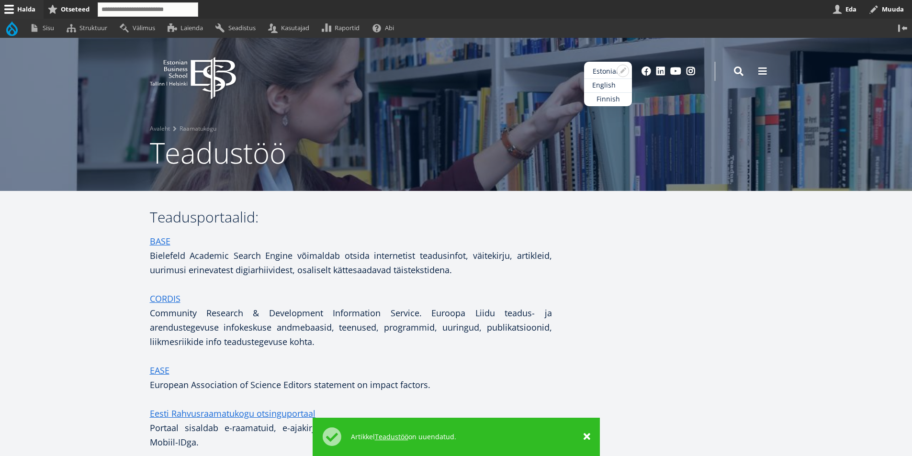
click at [608, 87] on link "English" at bounding box center [608, 85] width 48 height 14
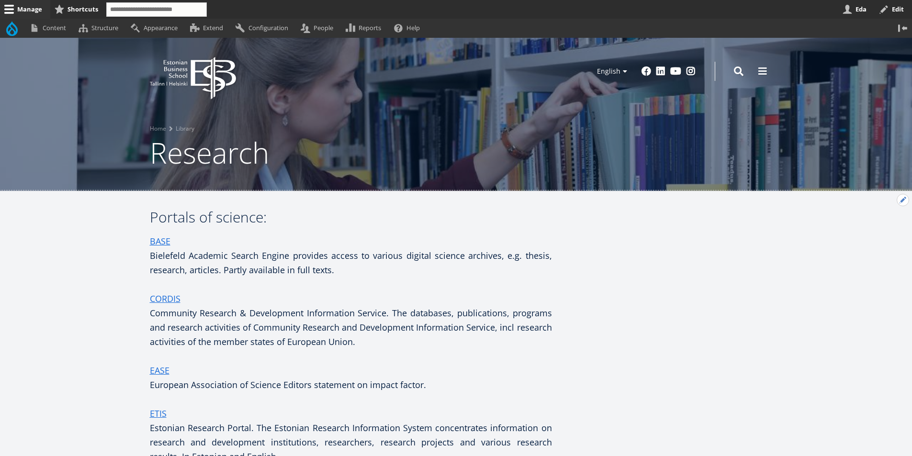
click at [903, 201] on button "Open configuration options" at bounding box center [902, 200] width 12 height 12
click at [870, 225] on link "Edit" at bounding box center [882, 226] width 51 height 10
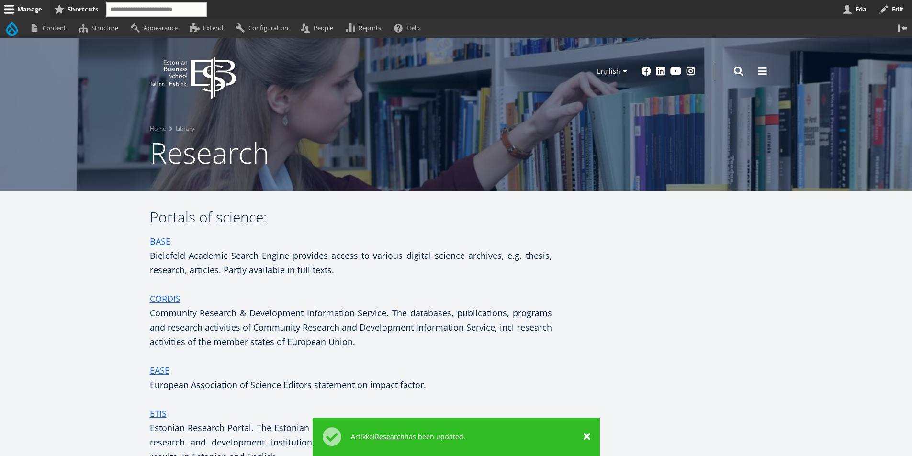
click at [24, 8] on link "Manage" at bounding box center [25, 9] width 50 height 19
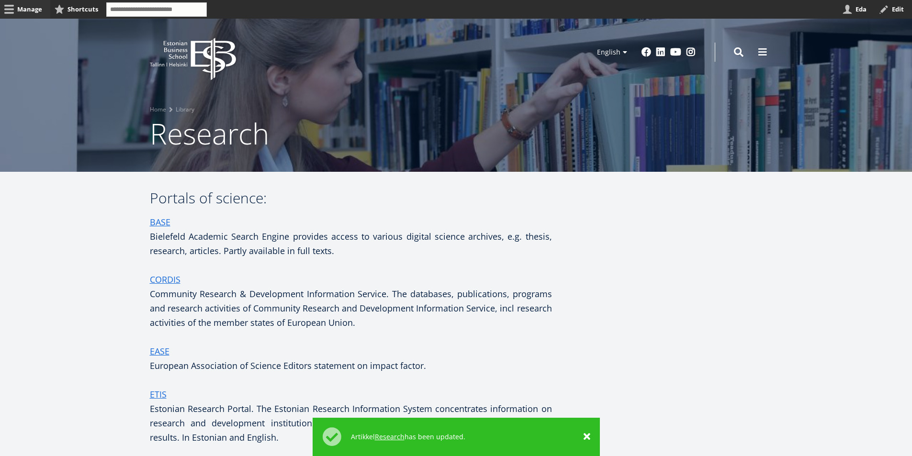
click at [28, 7] on link "Manage" at bounding box center [25, 9] width 50 height 19
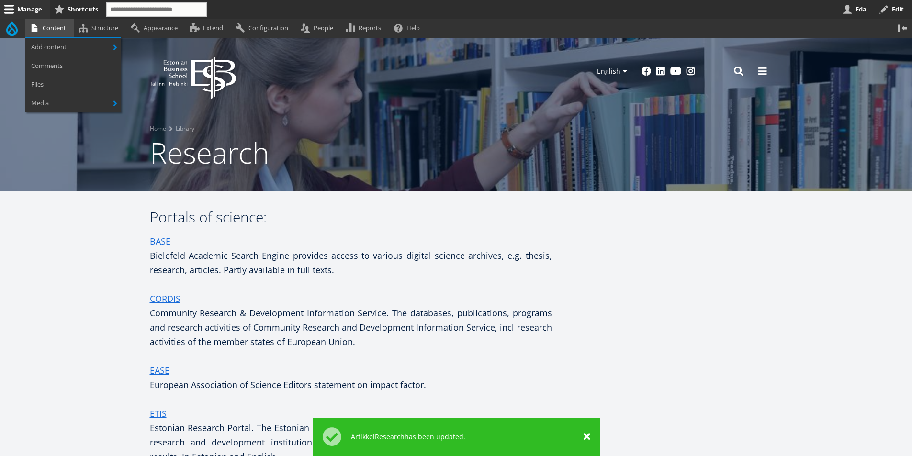
click at [50, 25] on link "Content" at bounding box center [49, 28] width 49 height 19
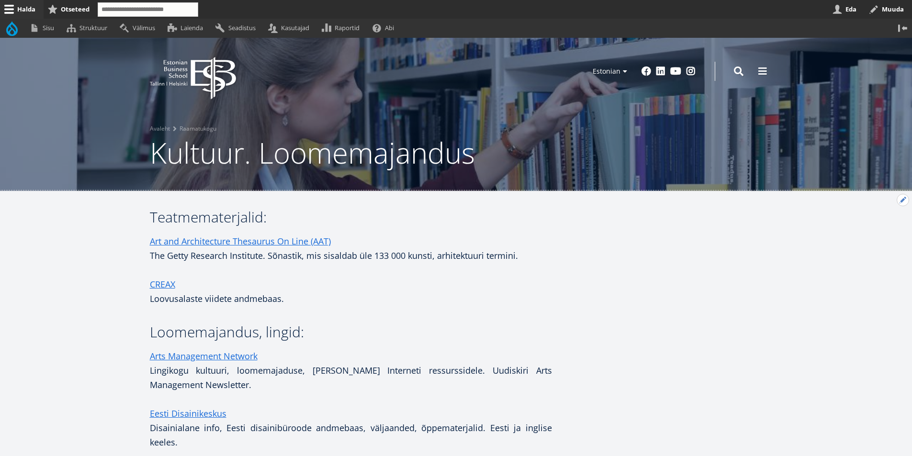
click at [898, 198] on button "Avatud seaded" at bounding box center [902, 200] width 12 height 12
click at [881, 225] on link "Muuda" at bounding box center [887, 226] width 44 height 10
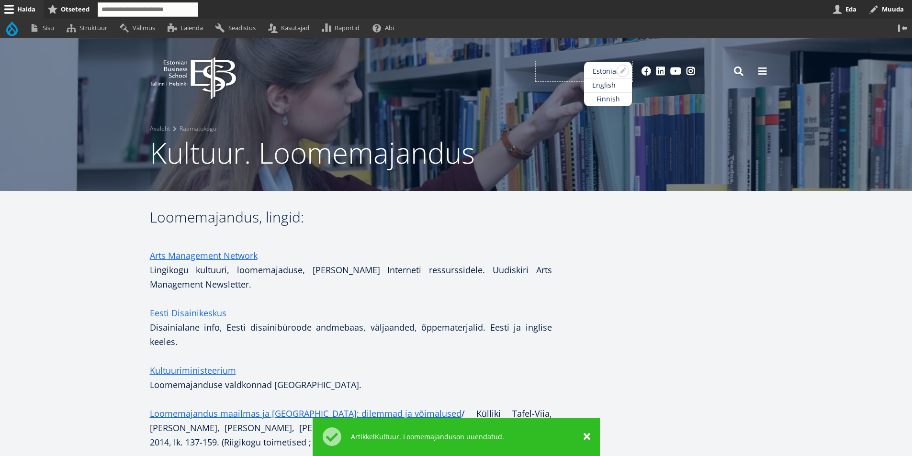
click at [605, 84] on link "English" at bounding box center [608, 85] width 48 height 14
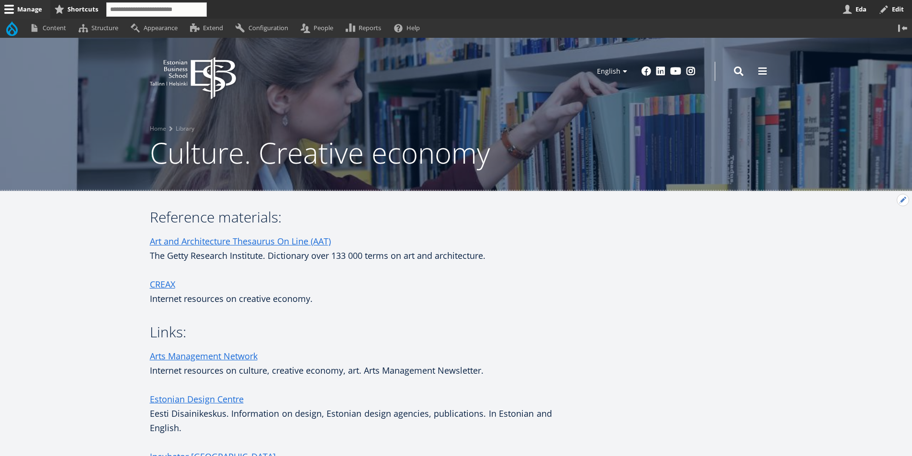
click at [902, 199] on button "Open configuration options" at bounding box center [902, 200] width 12 height 12
click at [865, 226] on link "Edit" at bounding box center [882, 226] width 51 height 10
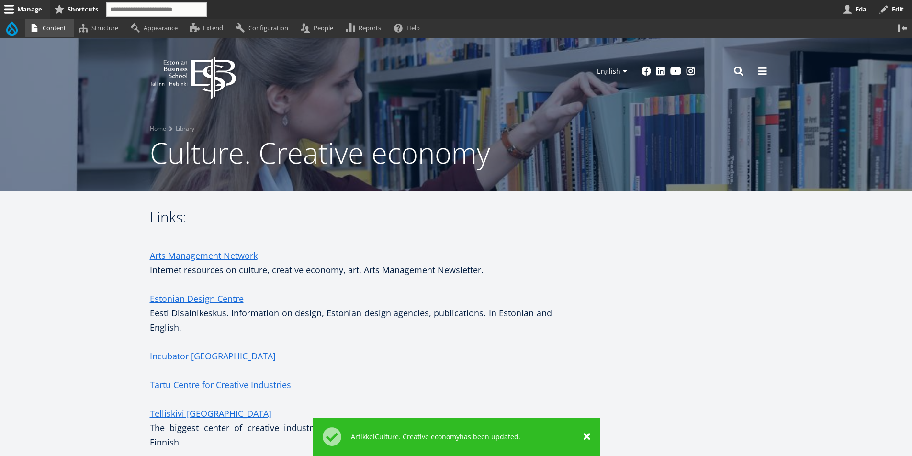
click at [43, 26] on link "Content" at bounding box center [49, 28] width 49 height 19
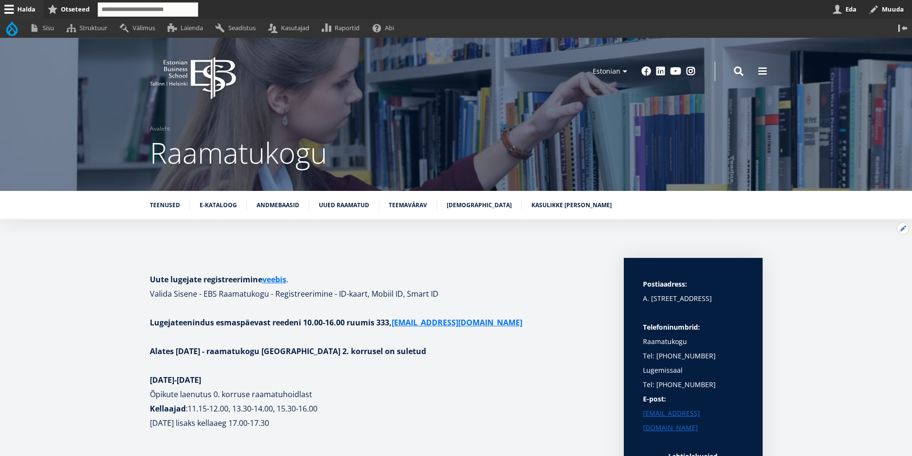
click at [901, 228] on button "Avatud Teenused seaded" at bounding box center [902, 229] width 12 height 12
click at [885, 253] on link "Muuda" at bounding box center [887, 255] width 44 height 10
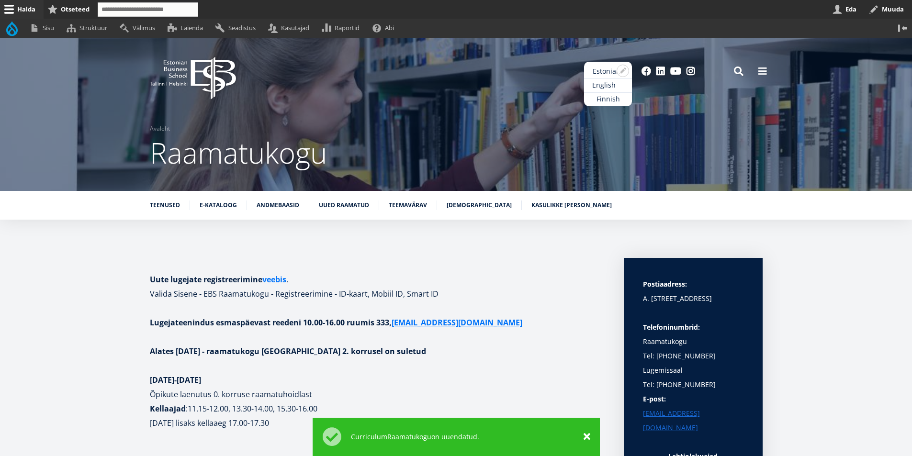
click at [598, 83] on link "English" at bounding box center [608, 85] width 48 height 14
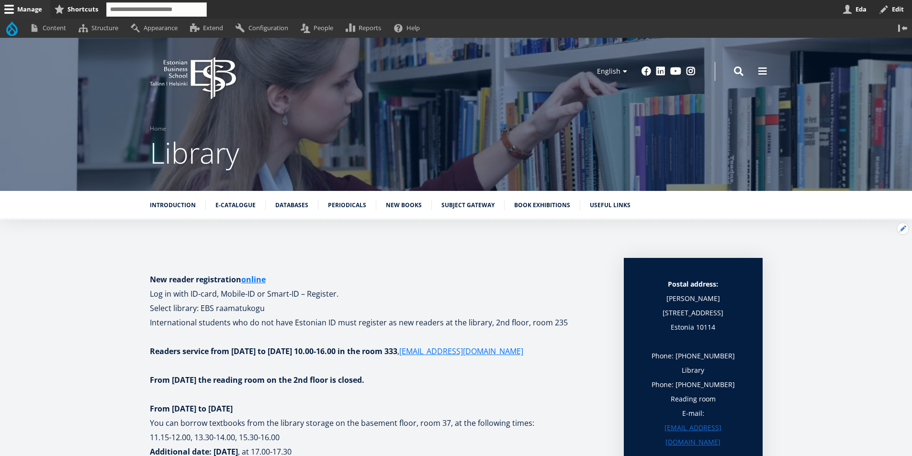
click at [901, 229] on button "Open Introduction configuration options" at bounding box center [902, 229] width 12 height 12
click at [869, 256] on link "Edit" at bounding box center [882, 255] width 51 height 10
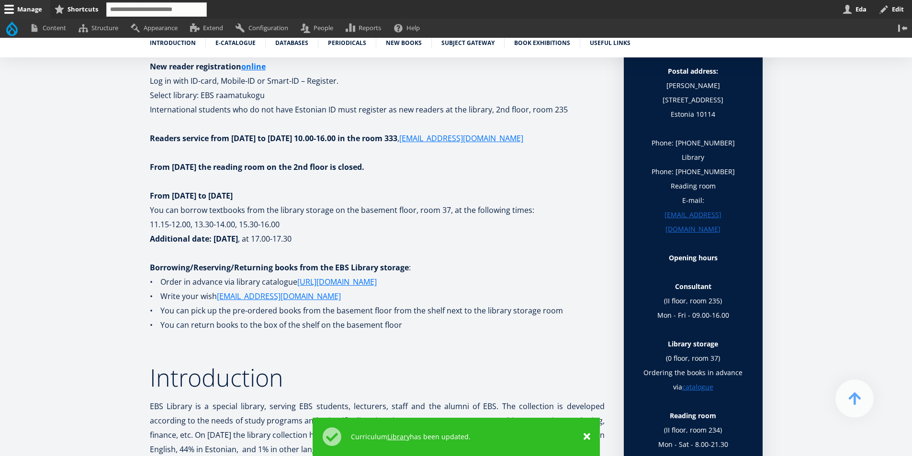
scroll to position [287, 0]
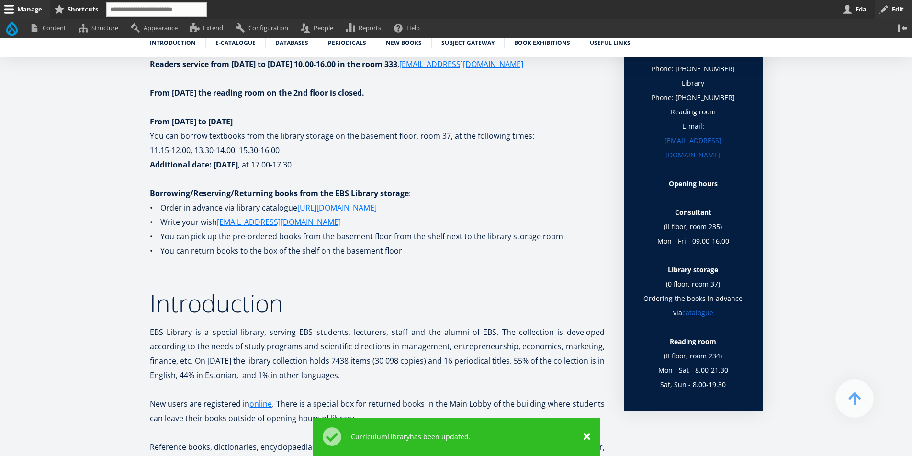
click at [897, 6] on button "Edit" at bounding box center [892, 9] width 37 height 19
click at [861, 11] on link "Eda" at bounding box center [856, 9] width 36 height 19
click at [118, 28] on link "Log out" at bounding box center [117, 28] width 39 height 19
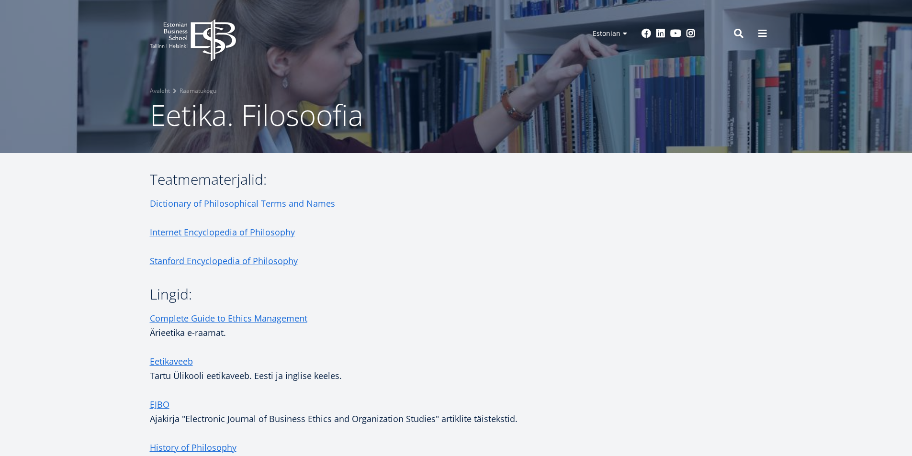
click at [213, 198] on link "Dictionary of Philosophical Terms and Names" at bounding box center [242, 203] width 185 height 14
click at [258, 201] on link "Dictionary of Philosophical Terms and Names" at bounding box center [242, 203] width 185 height 14
click at [323, 206] on link "Dictionary of Philosophical Terms and Names" at bounding box center [242, 203] width 185 height 14
click at [248, 234] on link "Internet Encyclopedia of Philosophy" at bounding box center [222, 232] width 145 height 14
click at [258, 261] on link "Stanford Encyclopedia of Philosophy" at bounding box center [224, 261] width 148 height 14
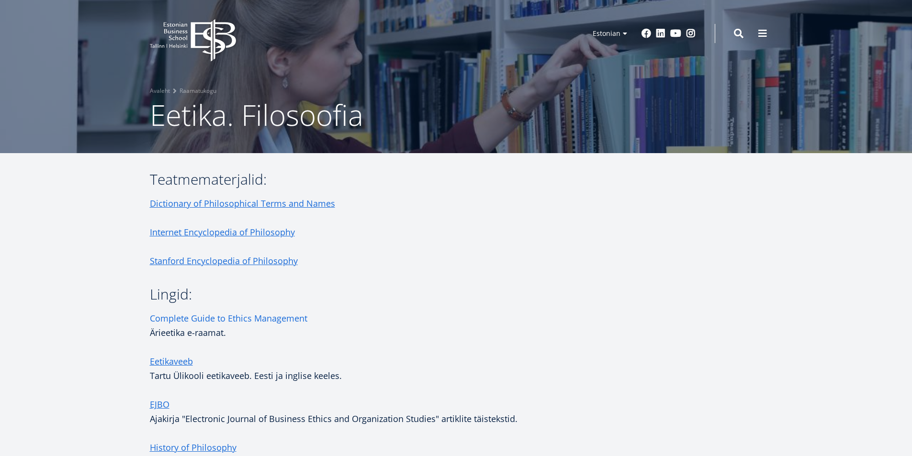
click at [250, 314] on link "Complete Guide to Ethics Management" at bounding box center [228, 318] width 157 height 14
click at [256, 313] on link "Complete Guide to Ethics Management" at bounding box center [228, 318] width 157 height 14
click at [168, 363] on link "Eetikaveeb" at bounding box center [171, 361] width 43 height 14
click at [157, 405] on link "EJBO" at bounding box center [160, 404] width 20 height 14
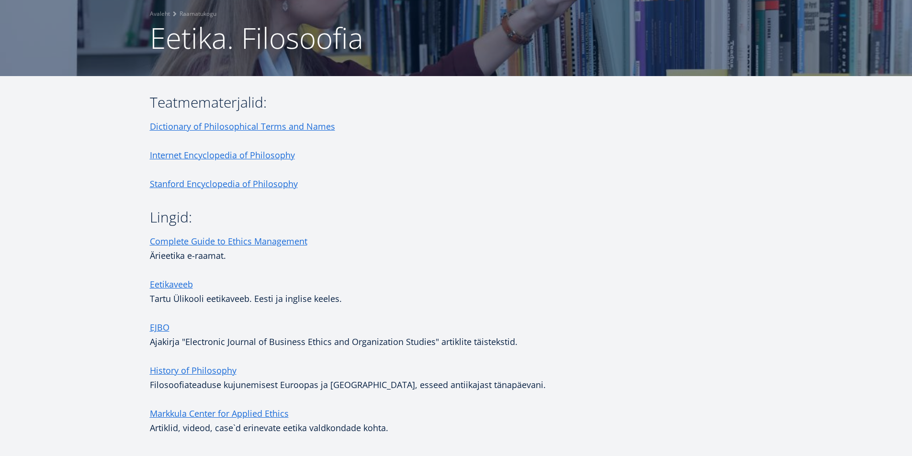
scroll to position [144, 0]
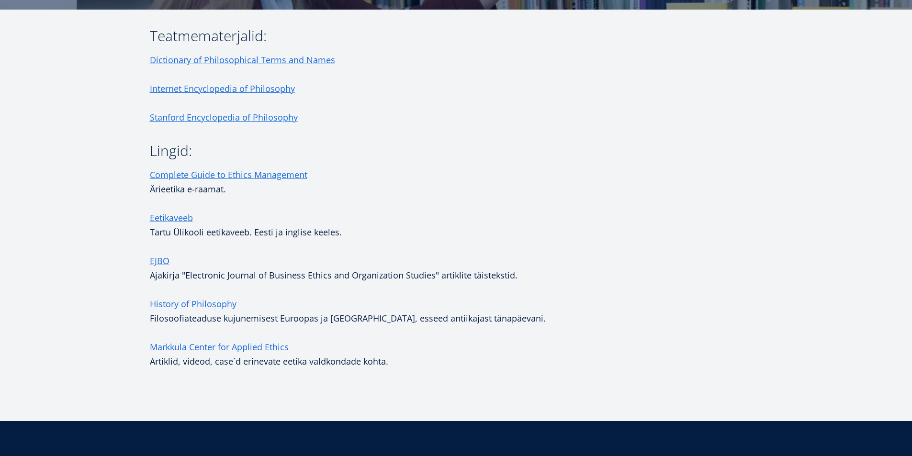
click at [219, 304] on link "History of Philosophy" at bounding box center [193, 304] width 87 height 14
